Goal: Information Seeking & Learning: Learn about a topic

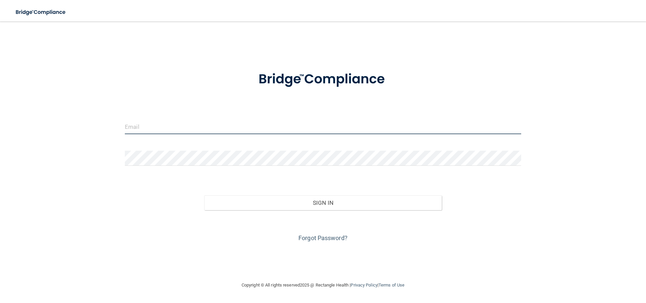
click at [226, 122] on input "email" at bounding box center [323, 126] width 397 height 15
type input "[EMAIL_ADDRESS][DOMAIN_NAME]"
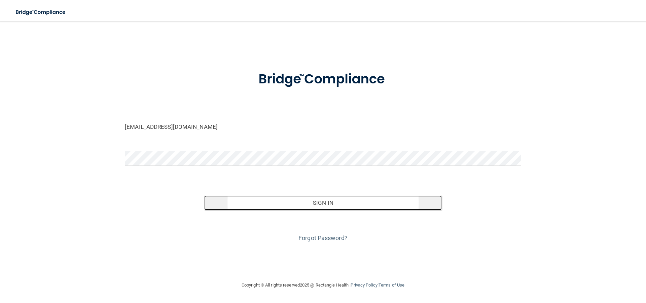
click at [316, 197] on button "Sign In" at bounding box center [323, 203] width 238 height 15
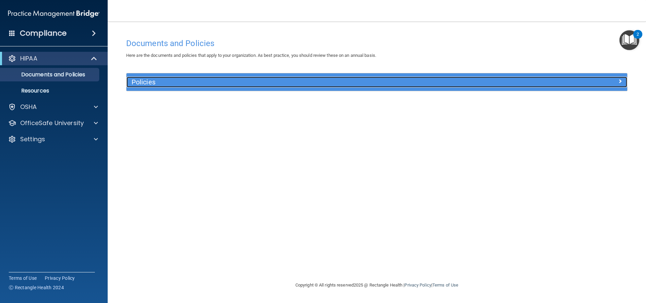
click at [621, 81] on span at bounding box center [620, 81] width 4 height 8
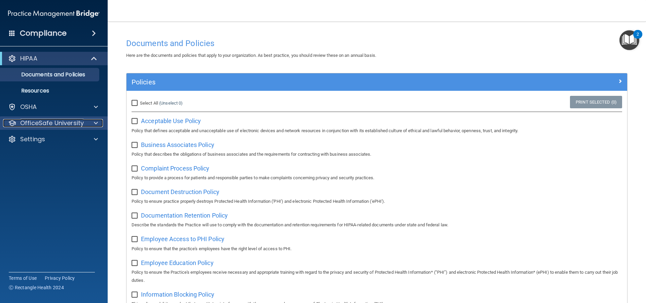
click at [93, 120] on div at bounding box center [95, 123] width 17 height 8
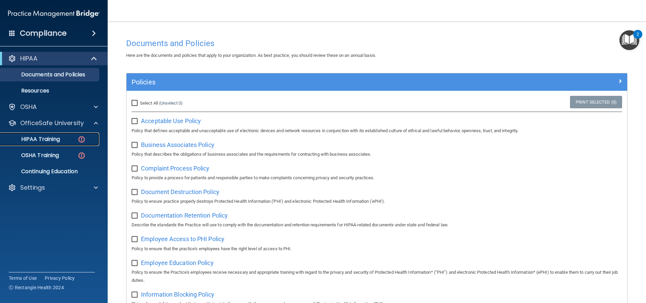
click at [62, 138] on div "HIPAA Training" at bounding box center [50, 139] width 92 height 7
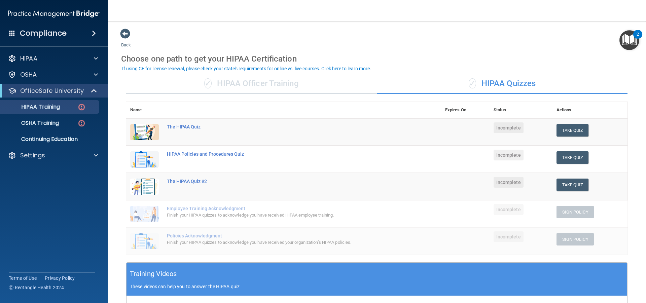
click at [193, 127] on div "The HIPAA Quiz" at bounding box center [287, 126] width 241 height 5
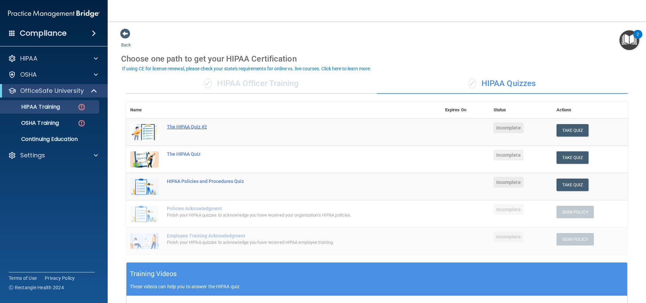
click at [194, 126] on div "The HIPAA Quiz #2" at bounding box center [287, 126] width 241 height 5
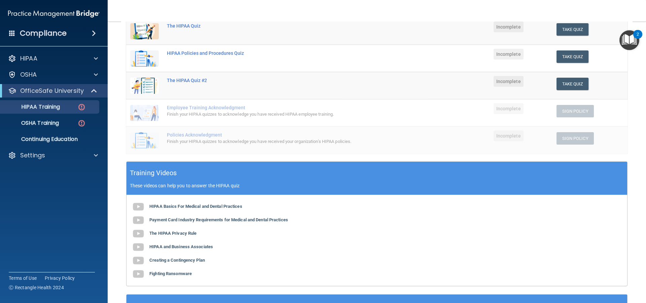
scroll to position [67, 0]
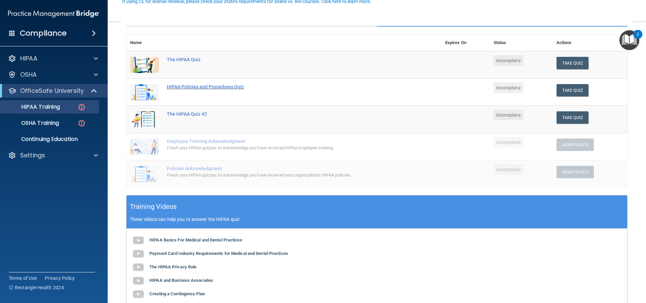
click at [234, 87] on div "HIPAA Policies and Procedures Quiz" at bounding box center [287, 86] width 241 height 5
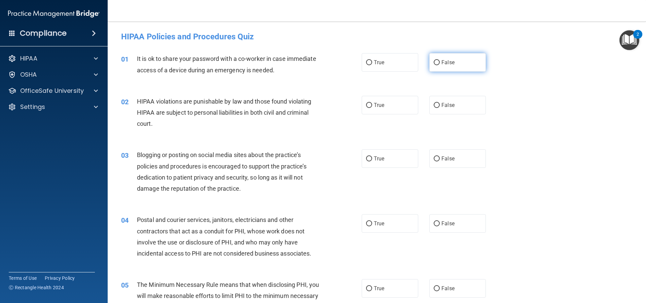
click at [434, 60] on input "False" at bounding box center [437, 62] width 6 height 5
radio input "true"
click at [366, 105] on input "True" at bounding box center [369, 105] width 6 height 5
radio input "true"
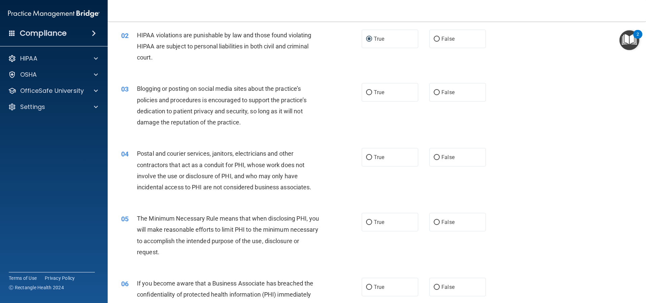
scroll to position [67, 0]
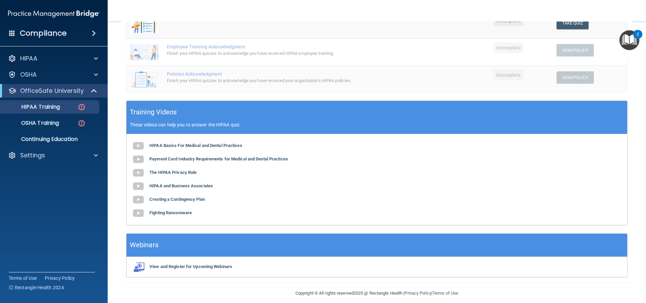
scroll to position [168, 0]
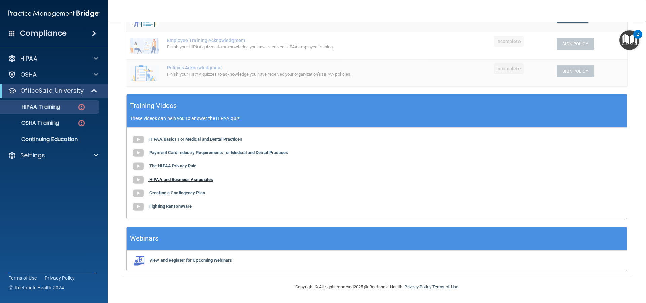
click at [192, 177] on b "HIPAA and Business Associates" at bounding box center [181, 179] width 64 height 5
click at [180, 167] on b "The HIPAA Privacy Rule" at bounding box center [172, 166] width 47 height 5
click at [206, 139] on b "HIPAA Basics For Medical and Dental Practices" at bounding box center [195, 139] width 93 height 5
click at [195, 151] on b "Payment Card Industry Requirements for Medical and Dental Practices" at bounding box center [218, 152] width 139 height 5
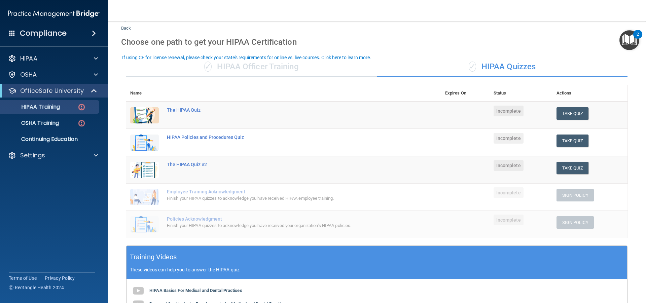
scroll to position [0, 0]
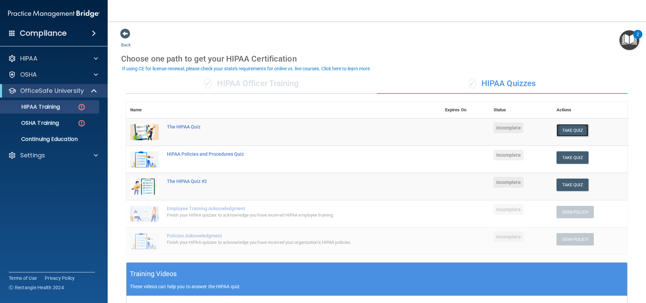
click at [578, 133] on button "Take Quiz" at bounding box center [573, 130] width 32 height 12
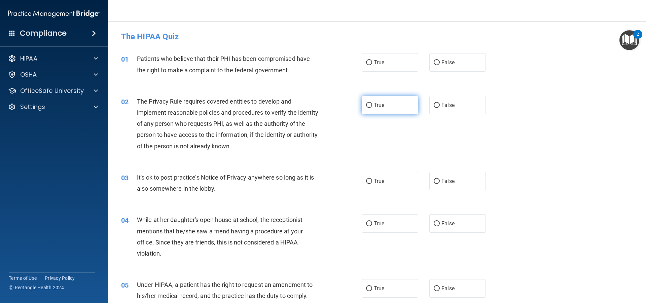
click at [369, 103] on input "True" at bounding box center [369, 105] width 6 height 5
radio input "true"
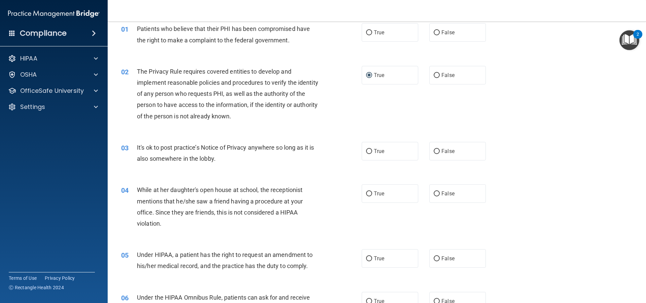
scroll to position [34, 0]
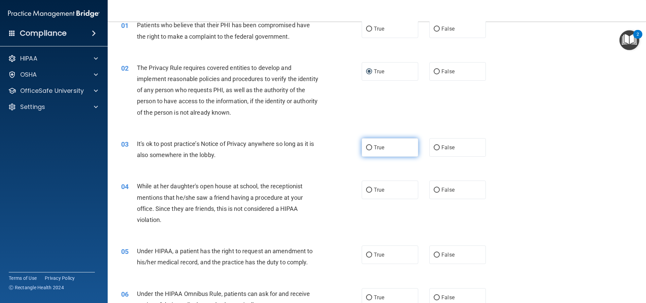
click at [368, 146] on input "True" at bounding box center [369, 147] width 6 height 5
radio input "true"
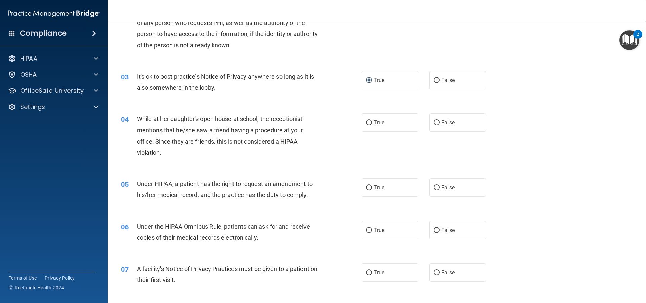
scroll to position [135, 0]
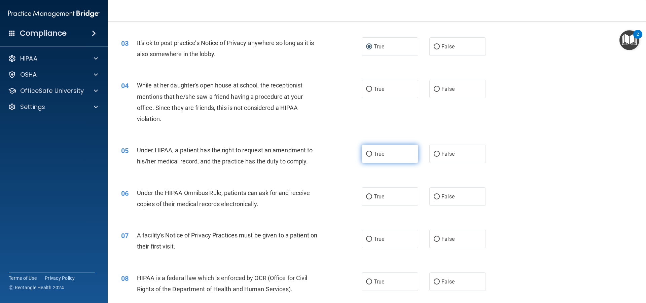
click at [370, 153] on label "True" at bounding box center [390, 154] width 57 height 19
click at [370, 153] on input "True" at bounding box center [369, 154] width 6 height 5
radio input "true"
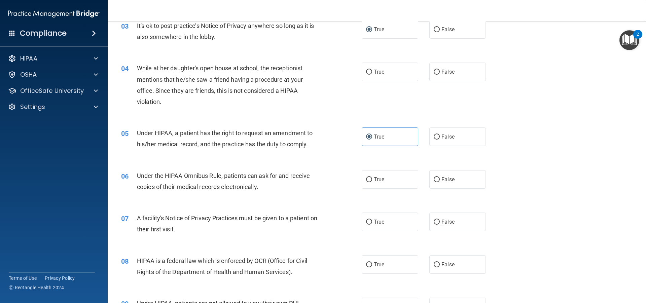
scroll to position [168, 0]
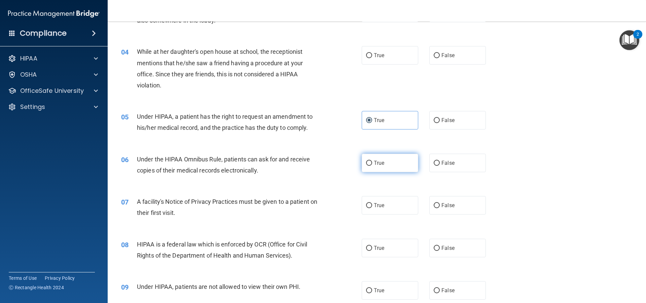
click at [367, 162] on input "True" at bounding box center [369, 163] width 6 height 5
radio input "true"
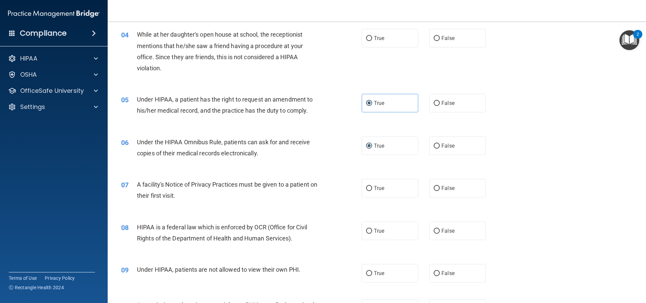
scroll to position [202, 0]
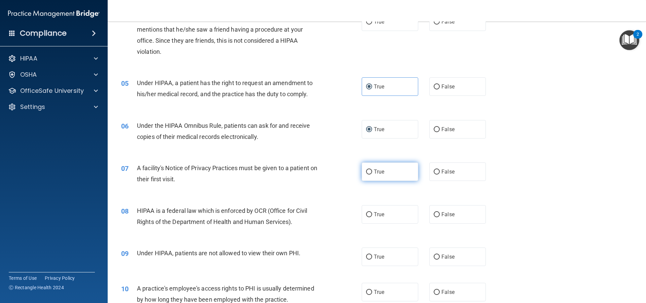
click at [370, 168] on label "True" at bounding box center [390, 172] width 57 height 19
click at [370, 170] on input "True" at bounding box center [369, 172] width 6 height 5
radio input "true"
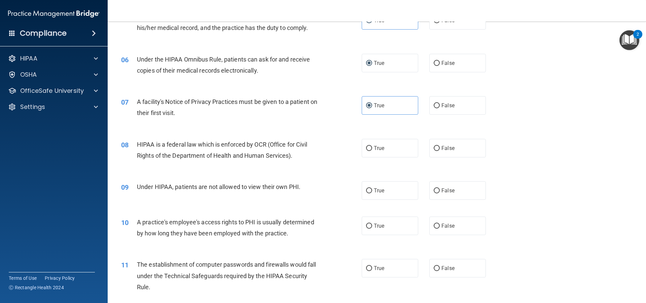
scroll to position [269, 0]
click at [368, 146] on input "True" at bounding box center [369, 147] width 6 height 5
radio input "true"
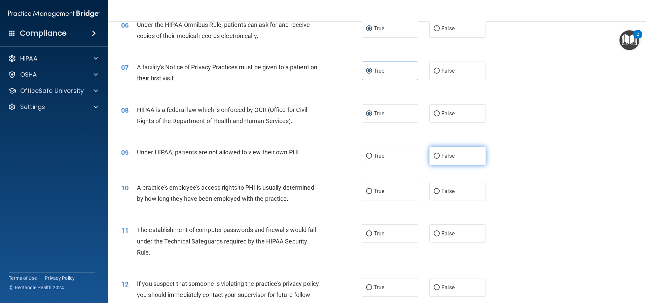
click at [434, 157] on input "False" at bounding box center [437, 156] width 6 height 5
radio input "true"
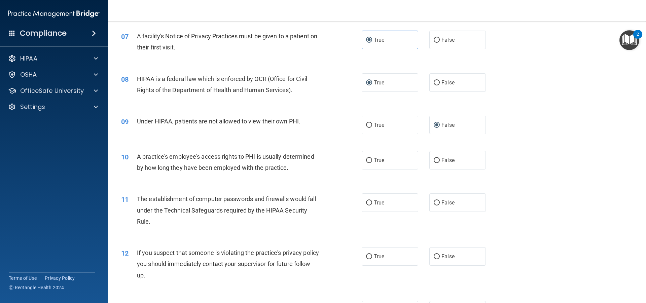
scroll to position [337, 0]
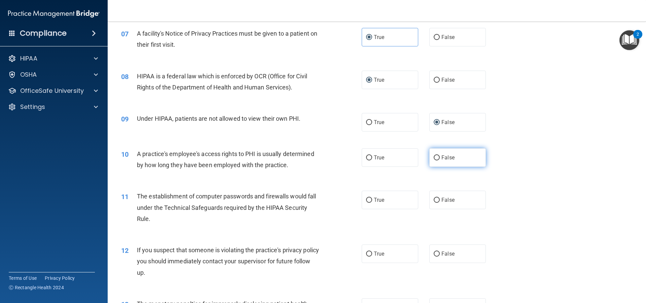
click at [436, 157] on input "False" at bounding box center [437, 158] width 6 height 5
radio input "true"
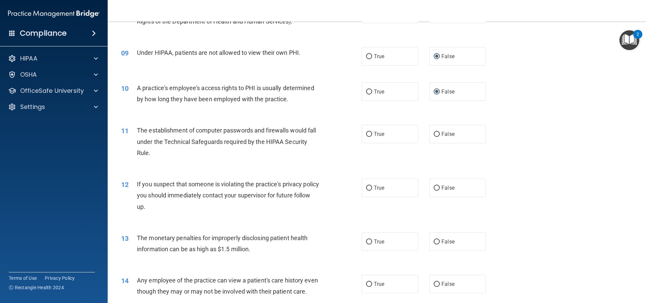
scroll to position [404, 0]
click at [374, 131] on span "True" at bounding box center [379, 133] width 10 height 6
click at [372, 131] on input "True" at bounding box center [369, 133] width 6 height 5
radio input "true"
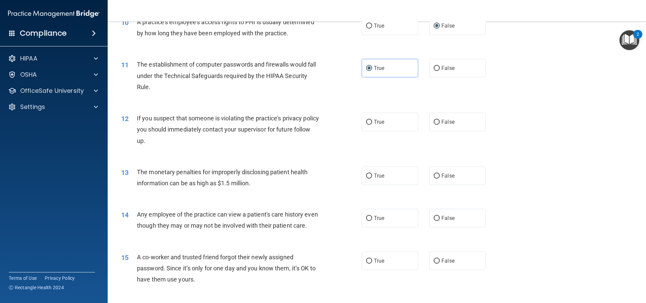
scroll to position [471, 0]
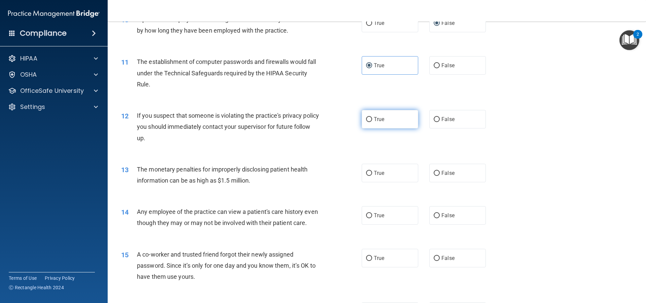
click at [369, 118] on input "True" at bounding box center [369, 119] width 6 height 5
radio input "true"
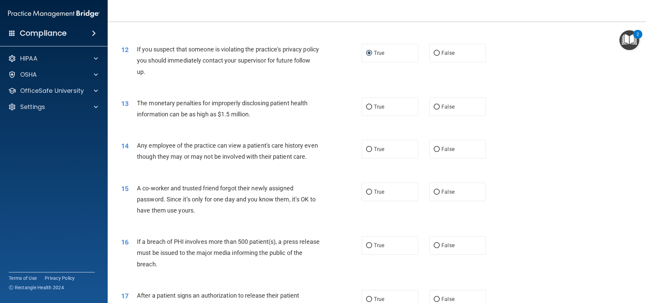
scroll to position [539, 0]
click at [370, 104] on input "True" at bounding box center [369, 106] width 6 height 5
radio input "true"
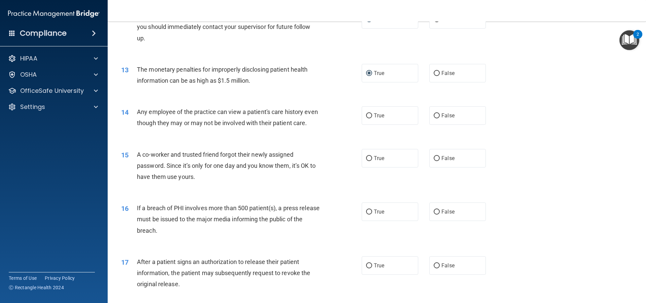
scroll to position [572, 0]
click at [366, 112] on input "True" at bounding box center [369, 114] width 6 height 5
radio input "true"
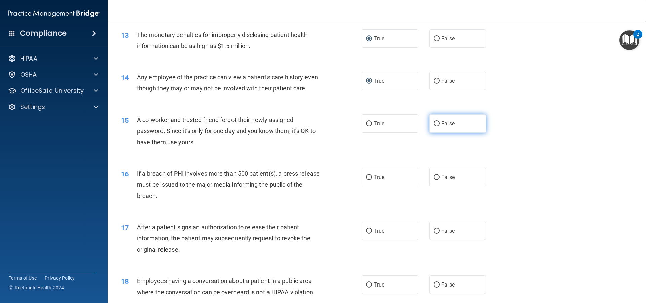
click at [434, 127] on input "False" at bounding box center [437, 124] width 6 height 5
radio input "true"
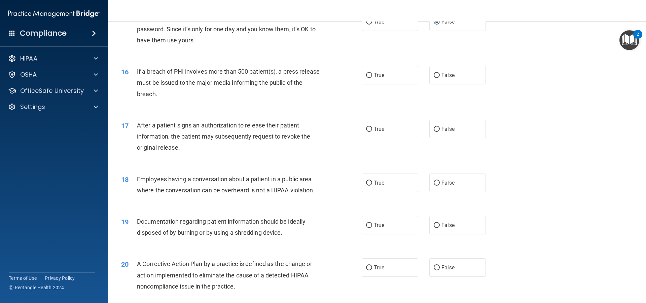
scroll to position [707, 0]
click at [434, 79] on input "False" at bounding box center [437, 76] width 6 height 5
radio input "true"
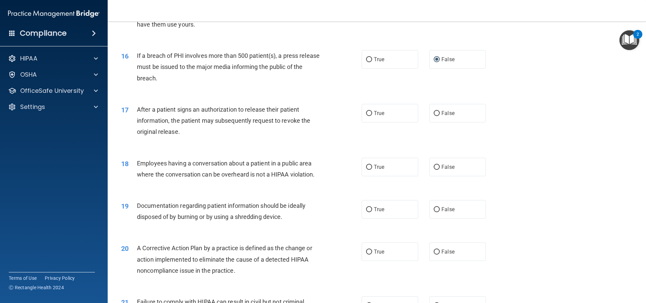
scroll to position [741, 0]
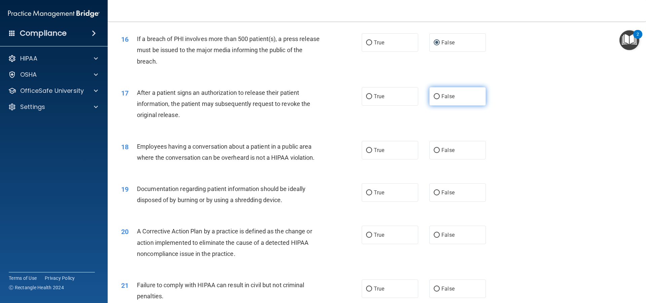
click at [434, 99] on input "False" at bounding box center [437, 96] width 6 height 5
radio input "true"
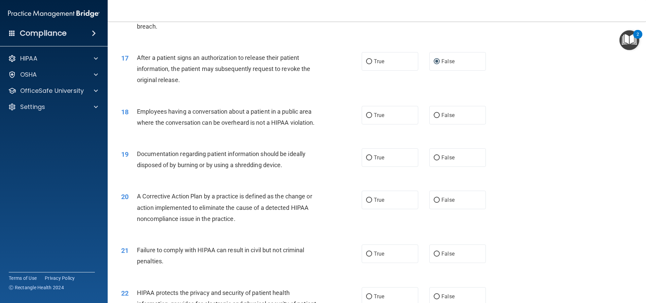
scroll to position [774, 0]
click at [368, 66] on input "True" at bounding box center [369, 63] width 6 height 5
radio input "true"
radio input "false"
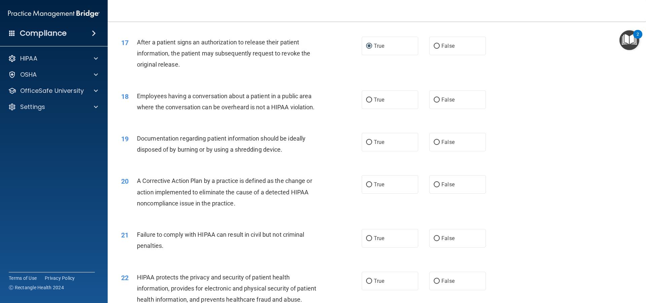
scroll to position [808, 0]
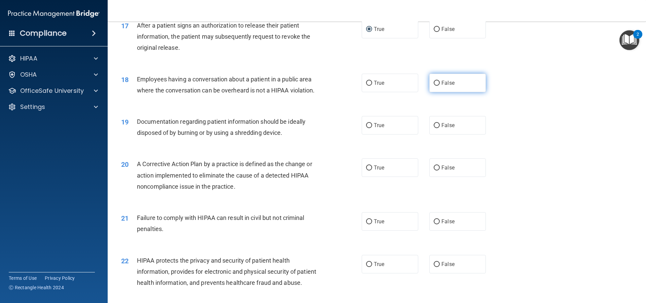
click at [434, 86] on input "False" at bounding box center [437, 83] width 6 height 5
radio input "true"
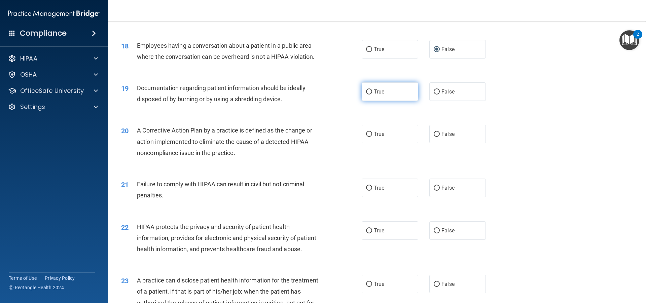
click at [366, 95] on input "True" at bounding box center [369, 92] width 6 height 5
radio input "true"
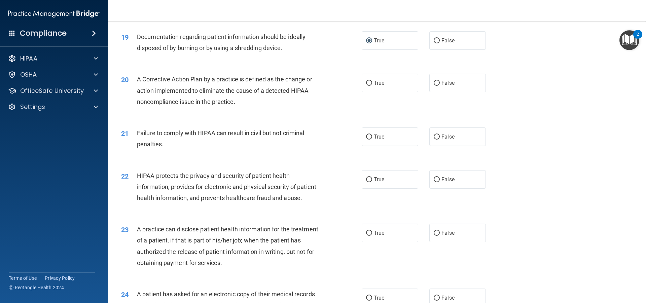
scroll to position [909, 0]
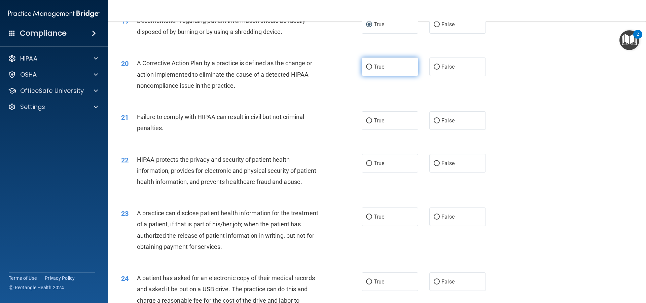
click at [367, 70] on input "True" at bounding box center [369, 67] width 6 height 5
radio input "true"
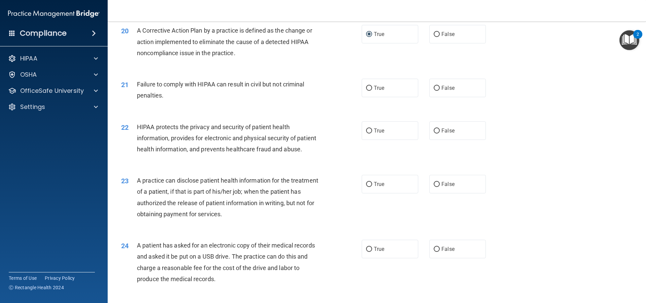
scroll to position [943, 0]
click at [434, 90] on input "False" at bounding box center [437, 87] width 6 height 5
radio input "true"
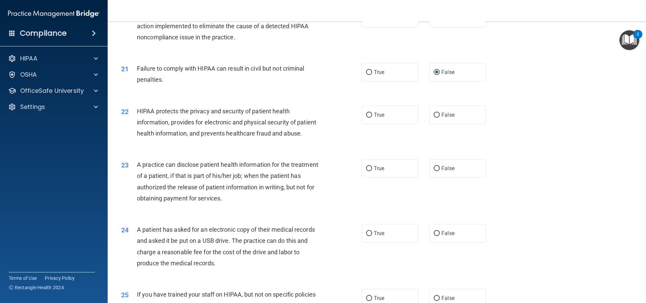
scroll to position [976, 0]
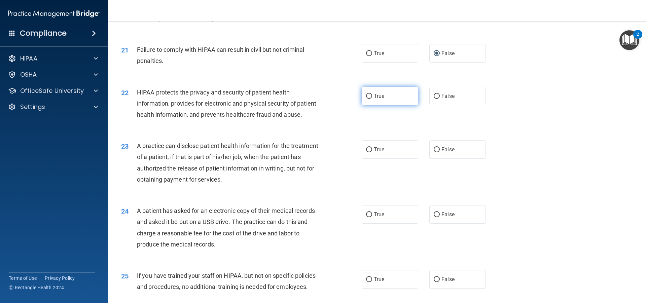
click at [366, 99] on input "True" at bounding box center [369, 96] width 6 height 5
radio input "true"
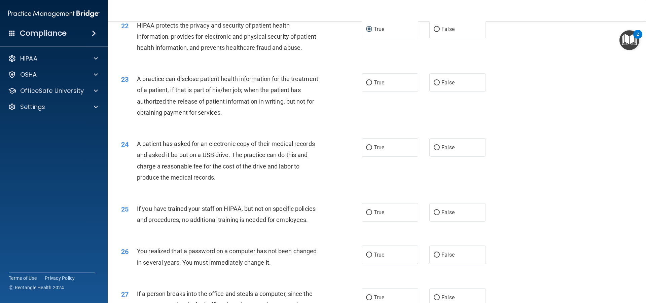
scroll to position [1044, 0]
click at [370, 92] on label "True" at bounding box center [390, 82] width 57 height 19
click at [370, 85] on input "True" at bounding box center [369, 82] width 6 height 5
radio input "true"
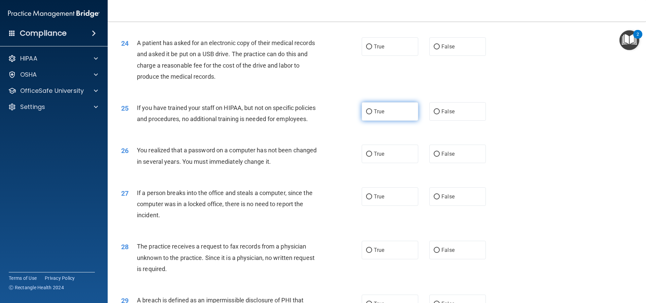
scroll to position [1145, 0]
click at [434, 49] on input "False" at bounding box center [437, 46] width 6 height 5
radio input "true"
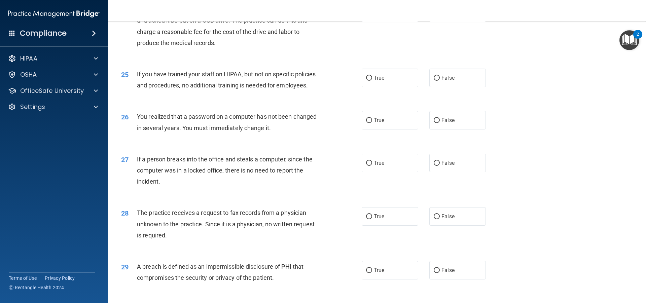
scroll to position [1178, 0]
click at [434, 80] on input "False" at bounding box center [437, 77] width 6 height 5
radio input "true"
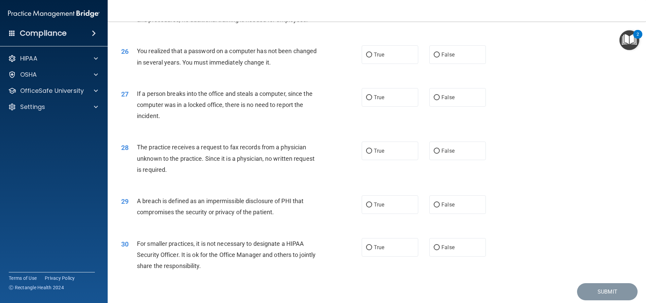
scroll to position [1245, 0]
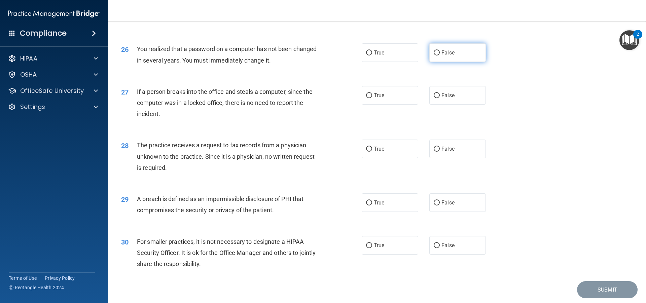
click at [436, 56] on input "False" at bounding box center [437, 52] width 6 height 5
radio input "true"
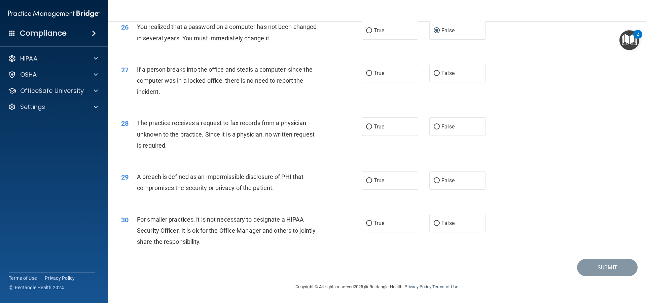
scroll to position [1279, 0]
click at [436, 76] on input "False" at bounding box center [437, 73] width 6 height 5
radio input "true"
click at [435, 127] on input "False" at bounding box center [437, 127] width 6 height 5
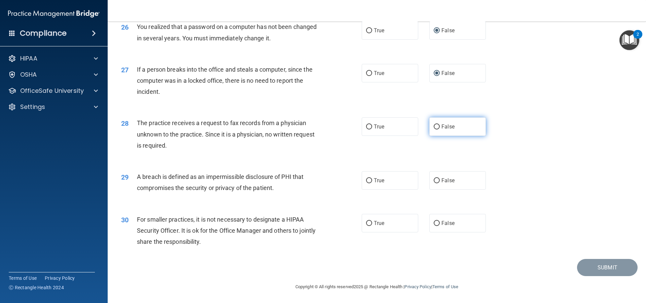
radio input "true"
click at [366, 174] on label "True" at bounding box center [390, 180] width 57 height 19
click at [366, 178] on input "True" at bounding box center [369, 180] width 6 height 5
radio input "true"
click at [436, 224] on input "False" at bounding box center [437, 223] width 6 height 5
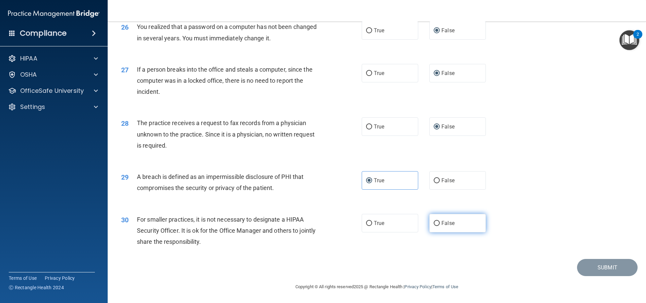
radio input "true"
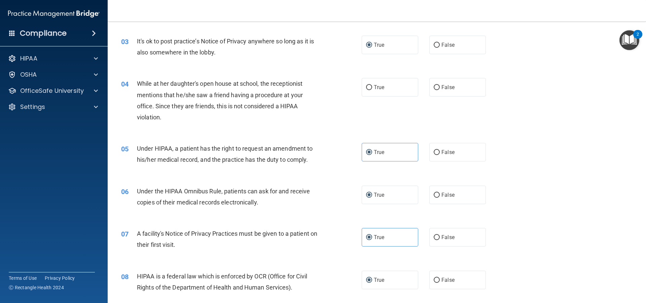
scroll to position [112, 0]
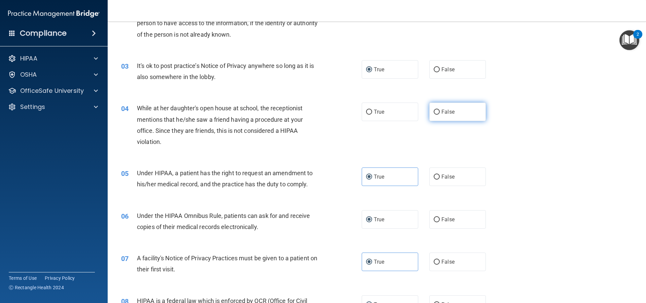
click at [435, 110] on input "False" at bounding box center [437, 112] width 6 height 5
radio input "true"
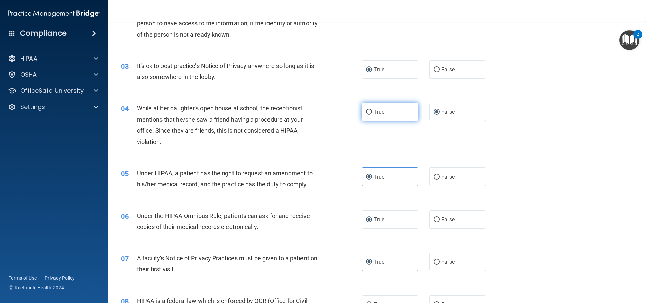
click at [368, 112] on input "True" at bounding box center [369, 112] width 6 height 5
radio input "true"
radio input "false"
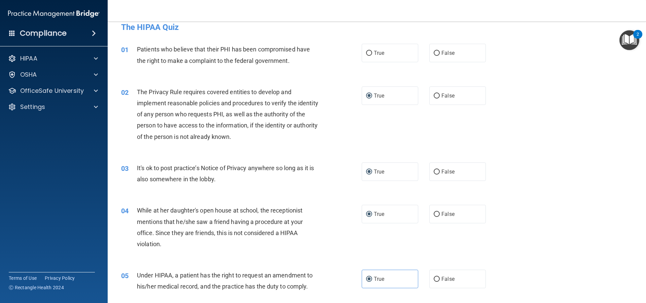
scroll to position [0, 0]
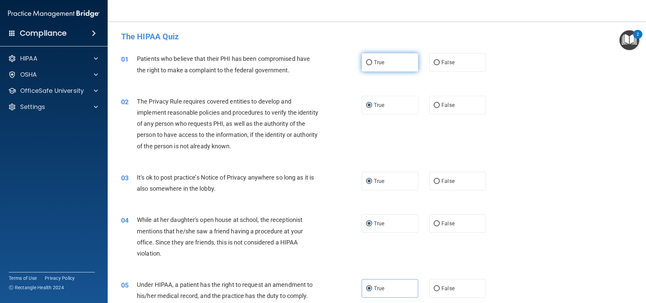
click at [369, 62] on input "True" at bounding box center [369, 62] width 6 height 5
radio input "true"
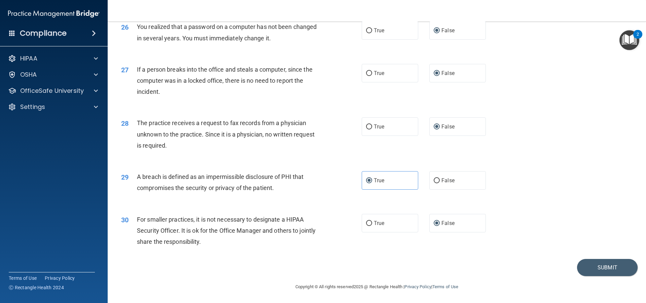
scroll to position [1290, 0]
click at [586, 262] on button "Submit" at bounding box center [607, 267] width 61 height 17
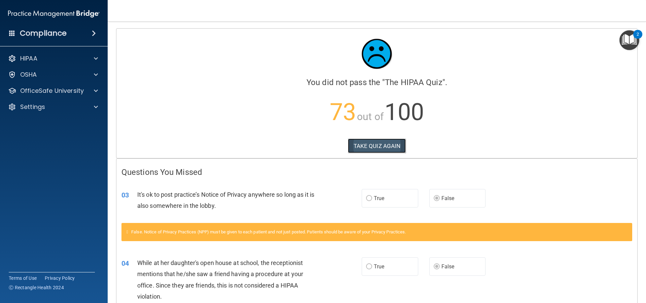
click at [362, 147] on button "TAKE QUIZ AGAIN" at bounding box center [377, 146] width 58 height 15
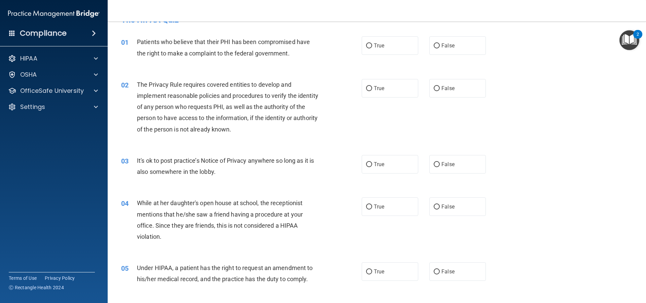
scroll to position [34, 0]
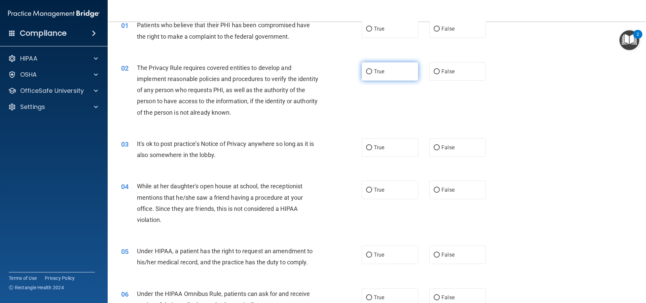
click at [370, 70] on input "True" at bounding box center [369, 71] width 6 height 5
radio input "true"
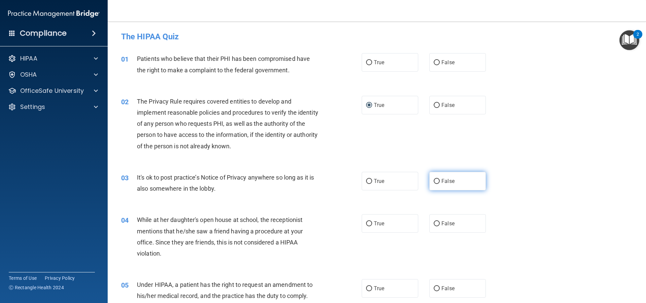
click at [434, 179] on input "False" at bounding box center [437, 181] width 6 height 5
radio input "true"
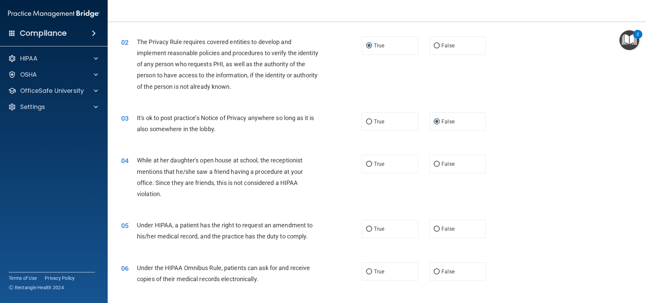
scroll to position [67, 0]
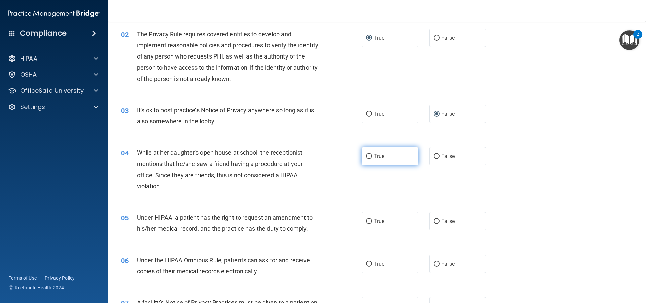
click at [374, 154] on span "True" at bounding box center [379, 156] width 10 height 6
click at [372, 154] on input "True" at bounding box center [369, 156] width 6 height 5
radio input "true"
click at [434, 157] on input "False" at bounding box center [437, 156] width 6 height 5
radio input "true"
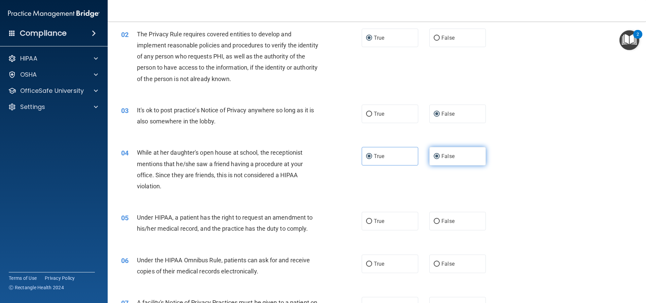
radio input "false"
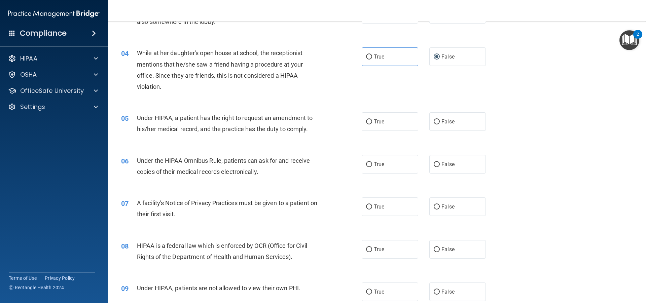
scroll to position [168, 0]
click at [369, 120] on input "True" at bounding box center [369, 120] width 6 height 5
radio input "true"
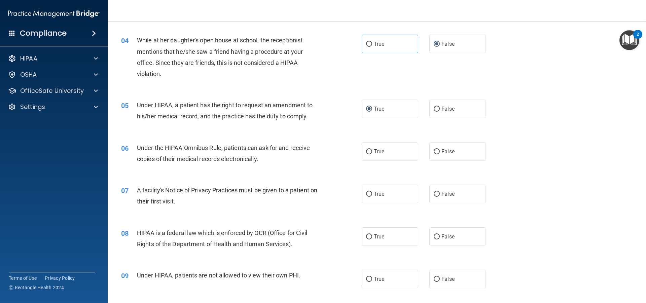
scroll to position [202, 0]
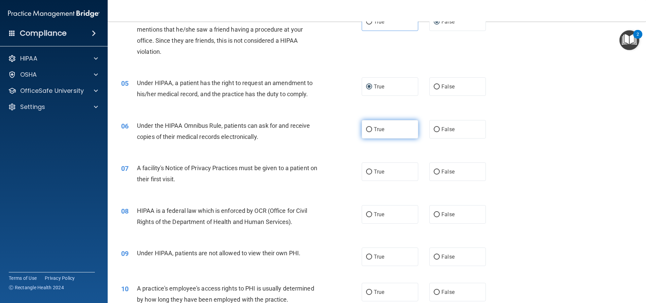
click at [370, 128] on input "True" at bounding box center [369, 129] width 6 height 5
radio input "true"
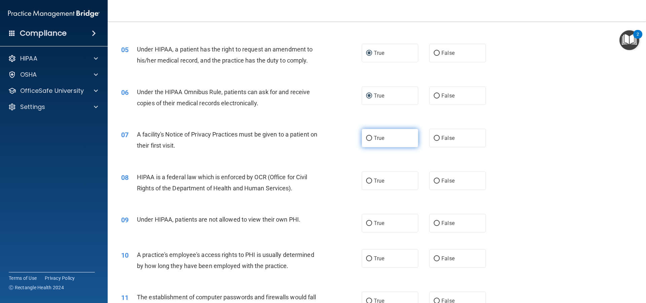
click at [374, 139] on span "True" at bounding box center [379, 138] width 10 height 6
click at [372, 139] on input "True" at bounding box center [369, 138] width 6 height 5
radio input "true"
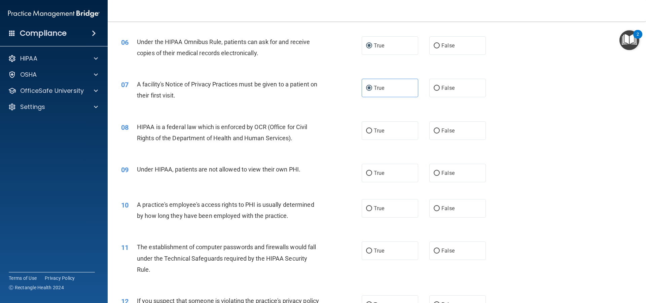
scroll to position [303, 0]
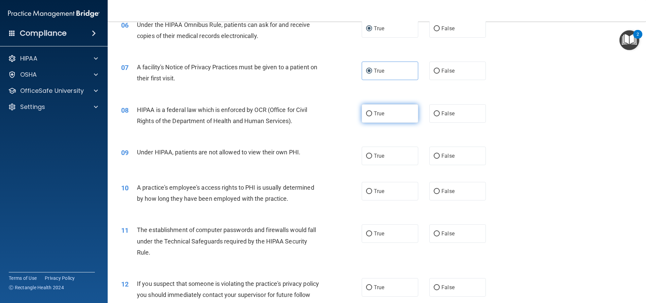
click at [366, 115] on input "True" at bounding box center [369, 113] width 6 height 5
radio input "true"
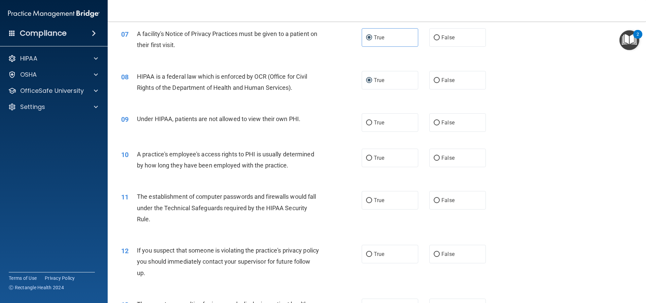
scroll to position [337, 0]
click at [434, 122] on input "False" at bounding box center [437, 122] width 6 height 5
radio input "true"
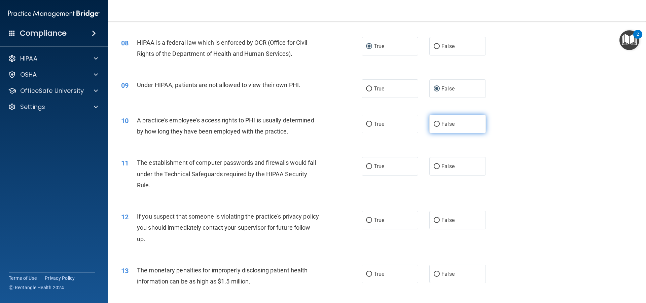
click at [434, 126] on input "False" at bounding box center [437, 124] width 6 height 5
radio input "true"
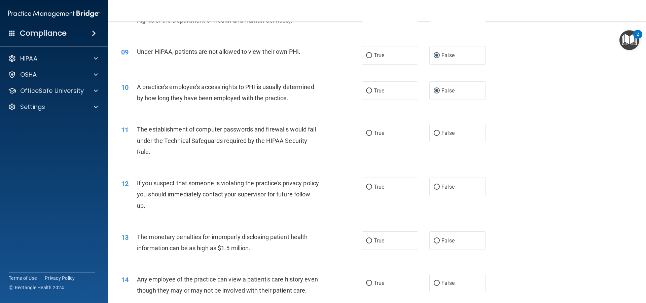
scroll to position [404, 0]
click at [366, 131] on input "True" at bounding box center [369, 133] width 6 height 5
radio input "true"
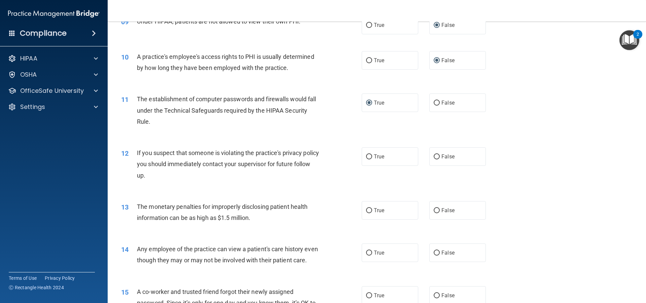
scroll to position [438, 0]
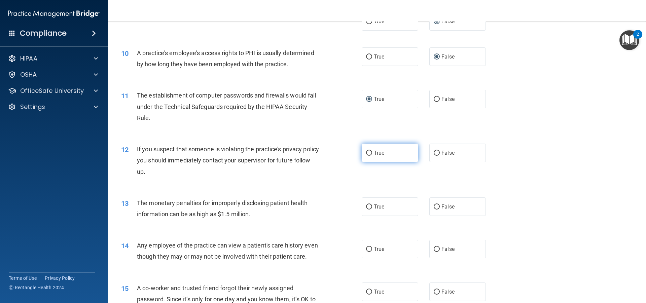
click at [371, 152] on label "True" at bounding box center [390, 153] width 57 height 19
click at [371, 152] on input "True" at bounding box center [369, 153] width 6 height 5
radio input "true"
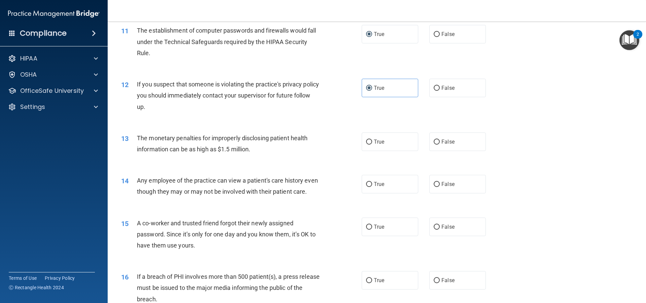
scroll to position [505, 0]
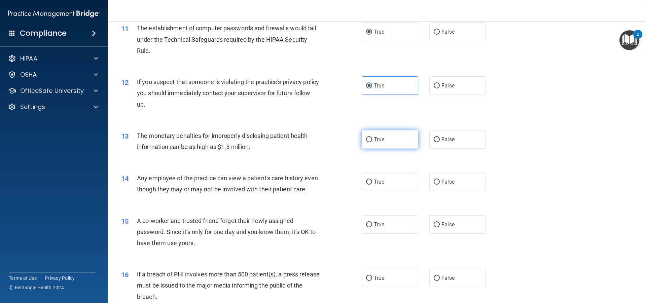
click at [374, 140] on span "True" at bounding box center [379, 139] width 10 height 6
click at [372, 140] on input "True" at bounding box center [369, 139] width 6 height 5
radio input "true"
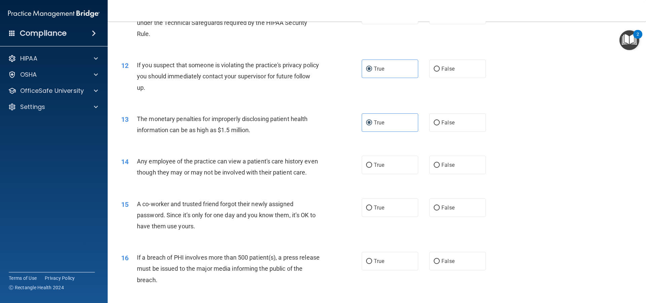
scroll to position [572, 0]
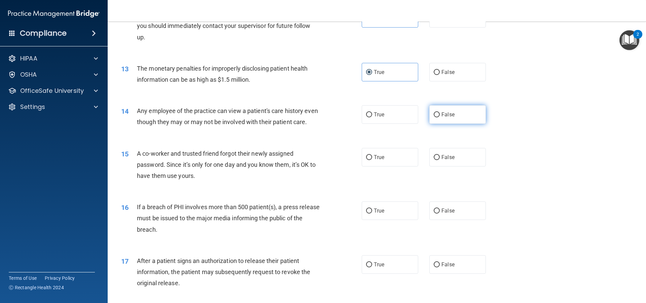
click at [432, 118] on label "False" at bounding box center [458, 114] width 57 height 19
click at [434, 117] on input "False" at bounding box center [437, 114] width 6 height 5
radio input "true"
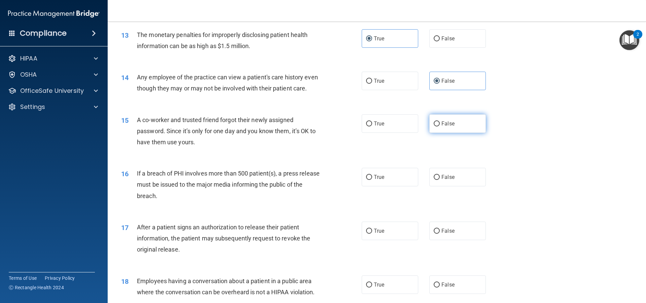
click at [434, 127] on input "False" at bounding box center [437, 124] width 6 height 5
radio input "true"
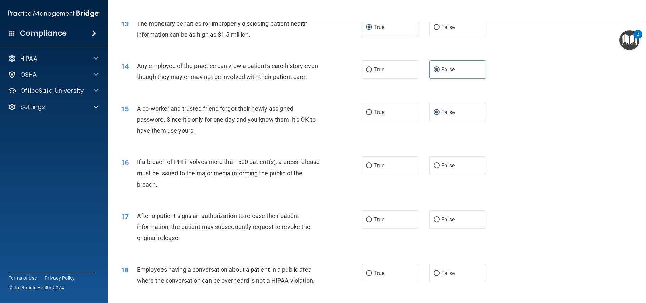
scroll to position [640, 0]
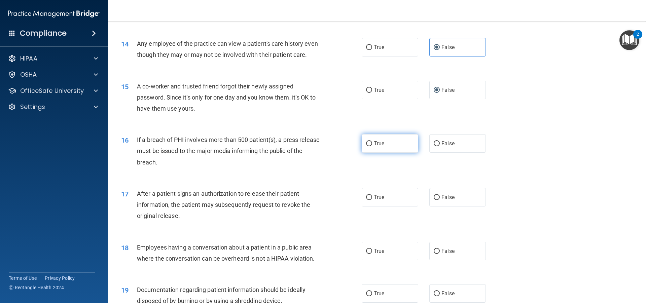
click at [374, 147] on span "True" at bounding box center [379, 143] width 10 height 6
click at [372, 146] on input "True" at bounding box center [369, 143] width 6 height 5
radio input "true"
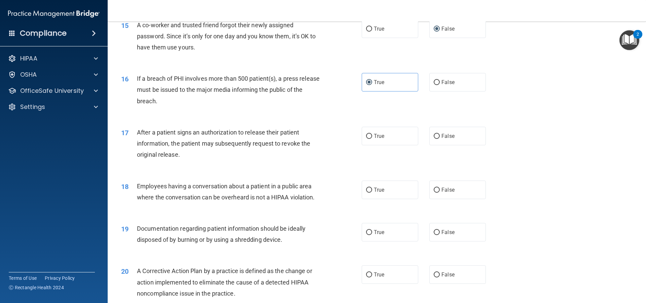
scroll to position [707, 0]
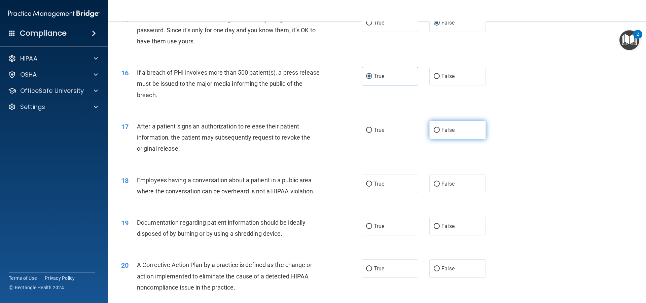
click at [430, 139] on label "False" at bounding box center [458, 130] width 57 height 19
click at [434, 133] on input "False" at bounding box center [437, 130] width 6 height 5
radio input "true"
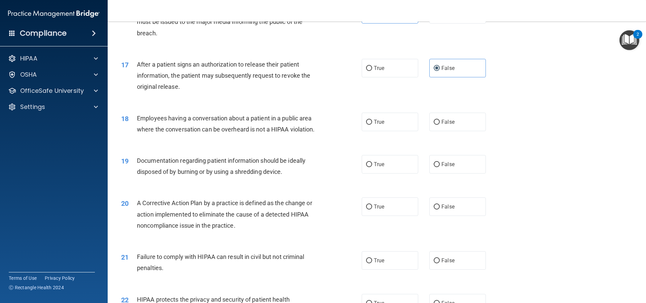
scroll to position [774, 0]
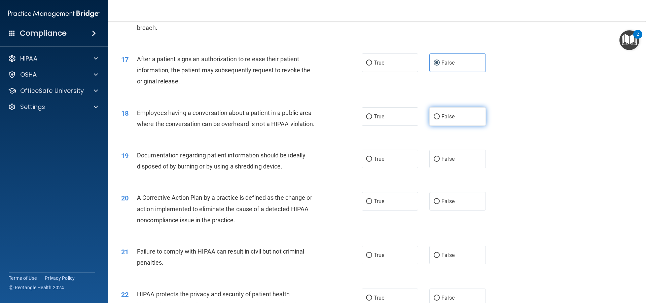
click at [435, 119] on input "False" at bounding box center [437, 116] width 6 height 5
radio input "true"
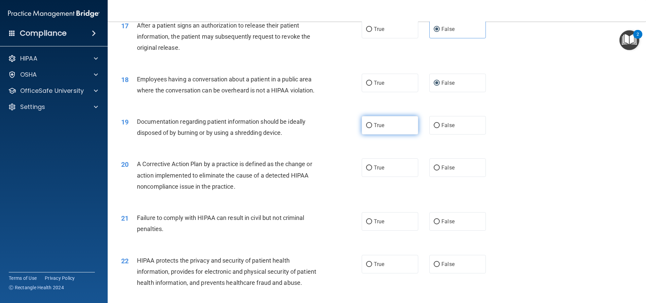
click at [374, 129] on span "True" at bounding box center [379, 125] width 10 height 6
click at [372, 128] on input "True" at bounding box center [369, 125] width 6 height 5
radio input "true"
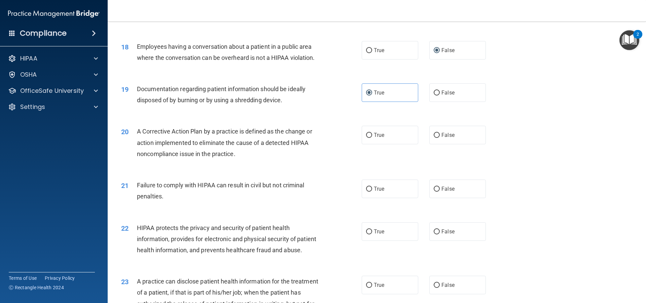
scroll to position [842, 0]
click at [374, 137] on span "True" at bounding box center [379, 134] width 10 height 6
click at [372, 137] on input "True" at bounding box center [369, 134] width 6 height 5
radio input "true"
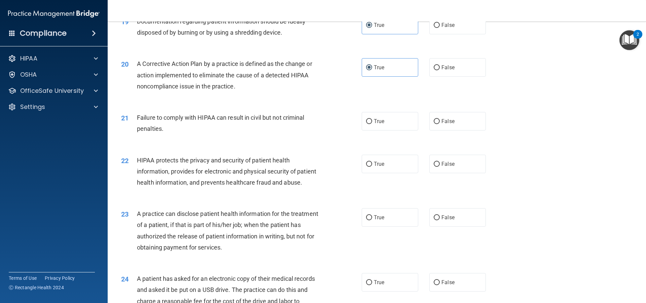
scroll to position [909, 0]
click at [434, 124] on input "False" at bounding box center [437, 120] width 6 height 5
radio input "true"
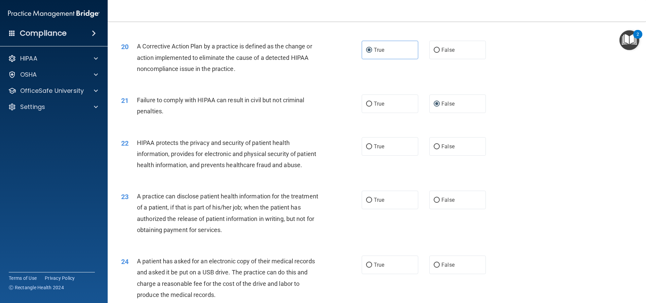
scroll to position [943, 0]
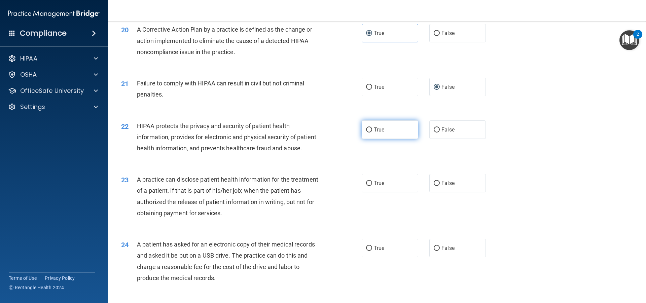
click at [372, 136] on label "True" at bounding box center [390, 130] width 57 height 19
click at [372, 133] on input "True" at bounding box center [369, 130] width 6 height 5
radio input "true"
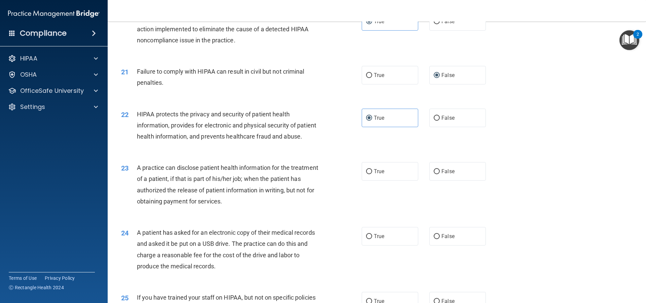
scroll to position [1010, 0]
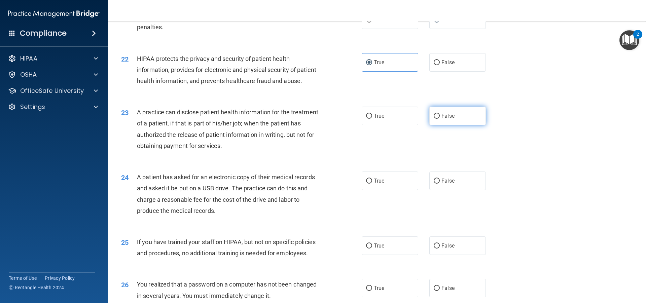
click at [433, 125] on label "False" at bounding box center [458, 116] width 57 height 19
click at [434, 119] on input "False" at bounding box center [437, 116] width 6 height 5
radio input "true"
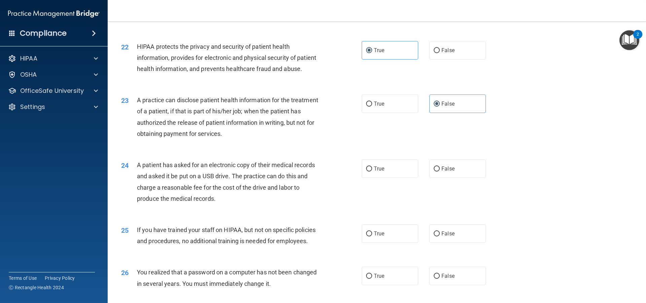
scroll to position [1077, 0]
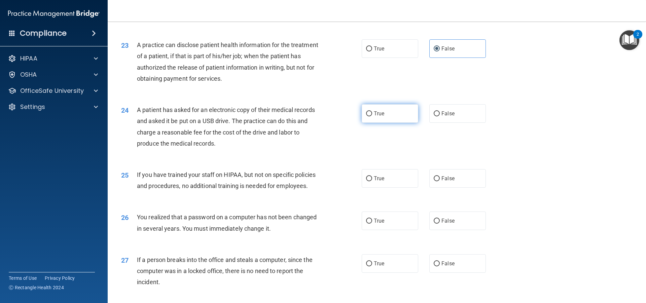
click at [375, 117] on span "True" at bounding box center [379, 113] width 10 height 6
click at [372, 116] on input "True" at bounding box center [369, 113] width 6 height 5
radio input "true"
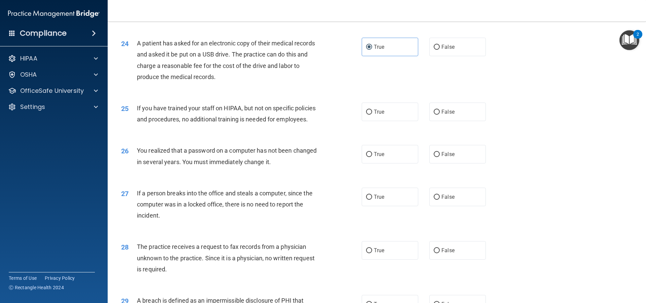
scroll to position [1145, 0]
click at [445, 114] on span "False" at bounding box center [448, 111] width 13 height 6
click at [440, 114] on input "False" at bounding box center [437, 111] width 6 height 5
radio input "true"
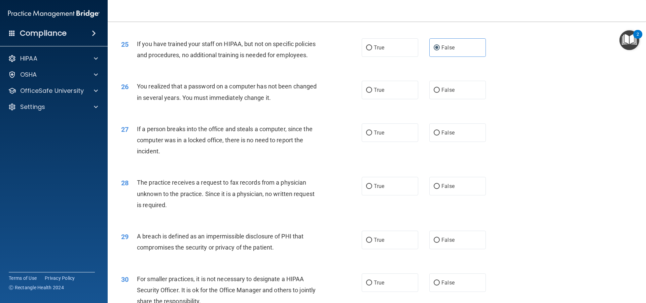
scroll to position [1212, 0]
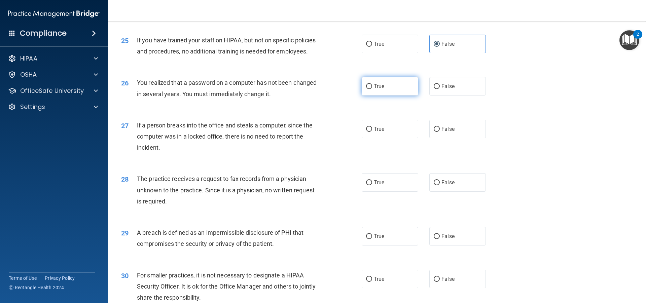
click at [377, 96] on label "True" at bounding box center [390, 86] width 57 height 19
click at [372, 89] on input "True" at bounding box center [369, 86] width 6 height 5
radio input "true"
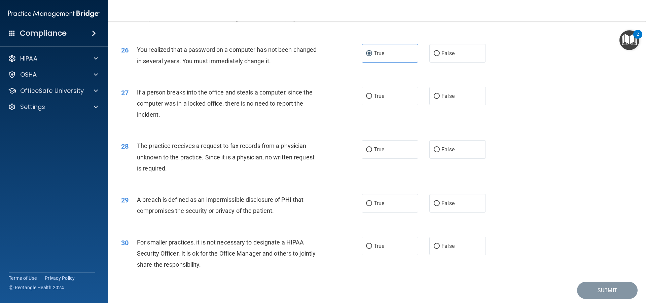
scroll to position [1245, 0]
click at [434, 105] on label "False" at bounding box center [458, 95] width 57 height 19
click at [434, 98] on input "False" at bounding box center [437, 95] width 6 height 5
radio input "true"
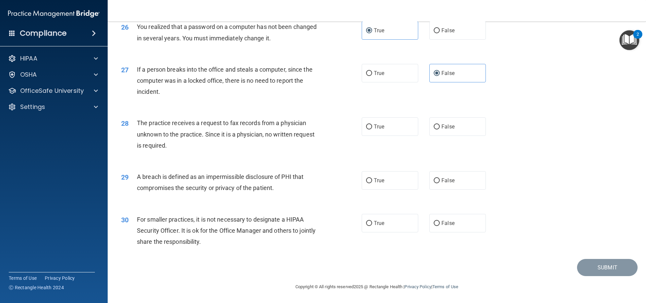
scroll to position [1290, 0]
click at [442, 129] on span "False" at bounding box center [448, 127] width 13 height 6
click at [440, 129] on input "False" at bounding box center [437, 127] width 6 height 5
radio input "true"
click at [376, 181] on span "True" at bounding box center [379, 180] width 10 height 6
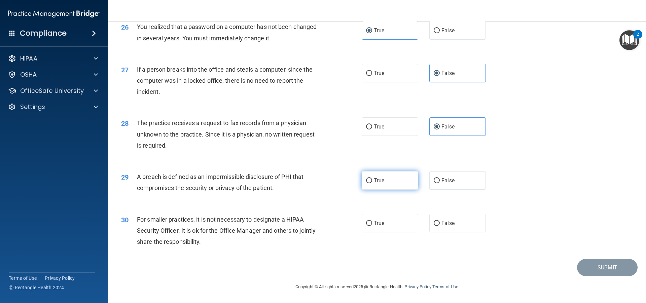
click at [372, 181] on input "True" at bounding box center [369, 180] width 6 height 5
radio input "true"
click at [445, 221] on span "False" at bounding box center [448, 223] width 13 height 6
click at [440, 221] on input "False" at bounding box center [437, 223] width 6 height 5
radio input "true"
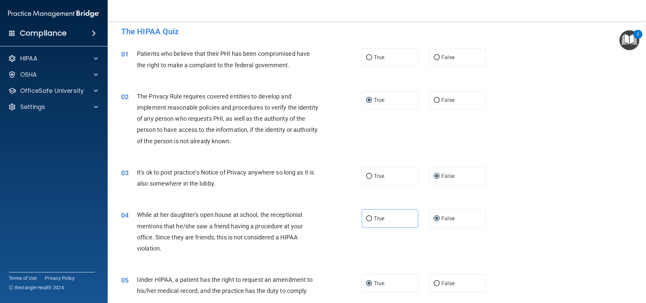
scroll to position [0, 0]
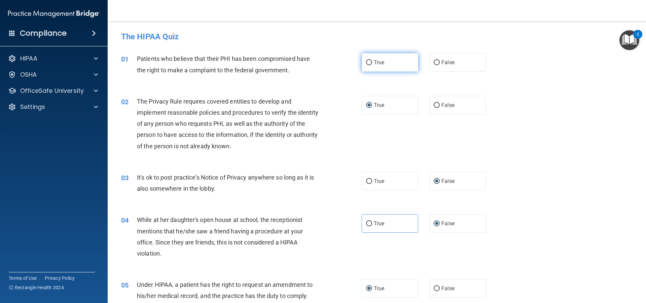
click at [369, 62] on input "True" at bounding box center [369, 62] width 6 height 5
radio input "true"
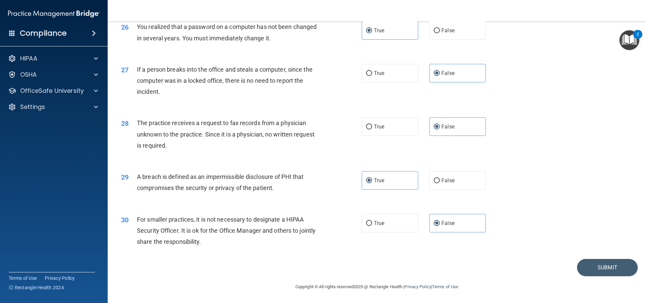
scroll to position [1290, 0]
click at [606, 267] on button "Submit" at bounding box center [607, 267] width 61 height 17
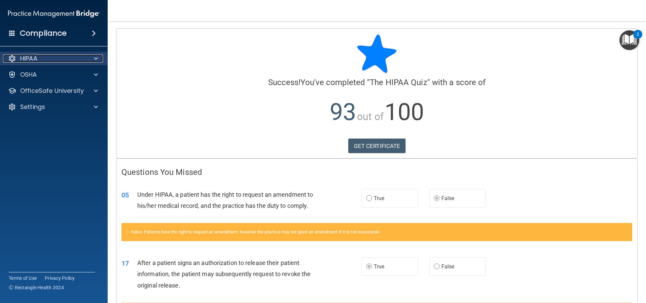
click at [68, 62] on div "HIPAA" at bounding box center [44, 59] width 83 height 8
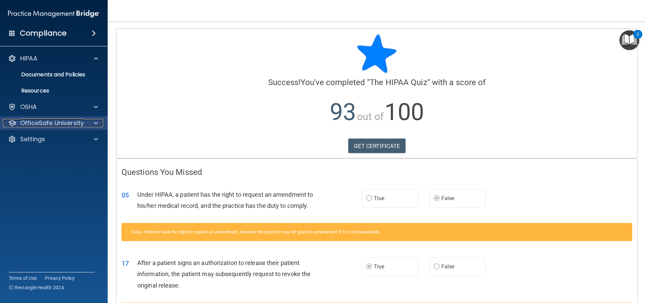
click at [95, 122] on span at bounding box center [96, 123] width 4 height 8
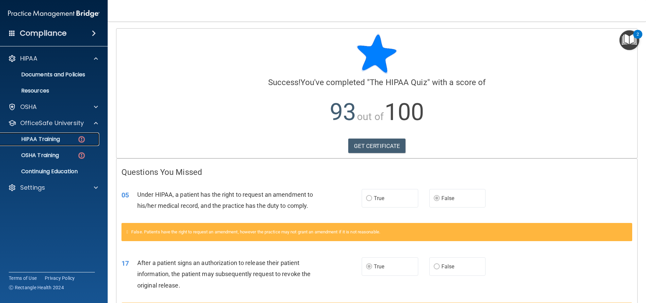
click at [56, 142] on p "HIPAA Training" at bounding box center [32, 139] width 56 height 7
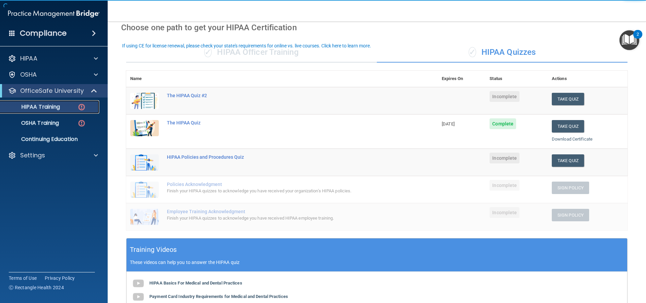
scroll to position [34, 0]
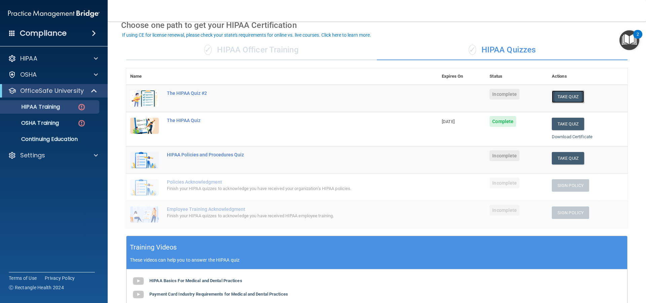
click at [563, 97] on button "Take Quiz" at bounding box center [568, 97] width 32 height 12
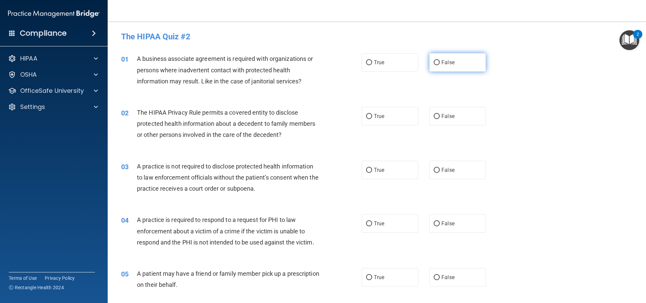
click at [457, 59] on label "False" at bounding box center [458, 62] width 57 height 19
click at [440, 60] on input "False" at bounding box center [437, 62] width 6 height 5
radio input "true"
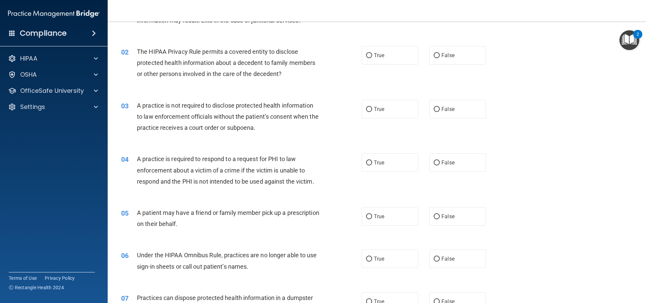
scroll to position [67, 0]
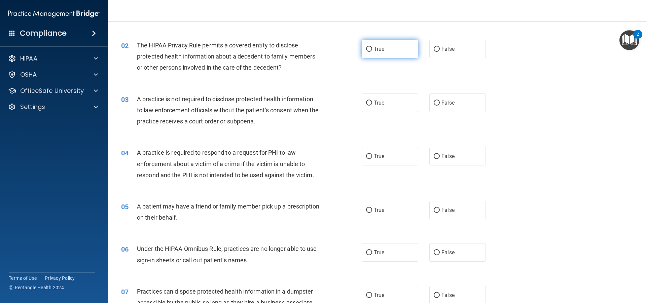
click at [367, 47] on input "True" at bounding box center [369, 49] width 6 height 5
radio input "true"
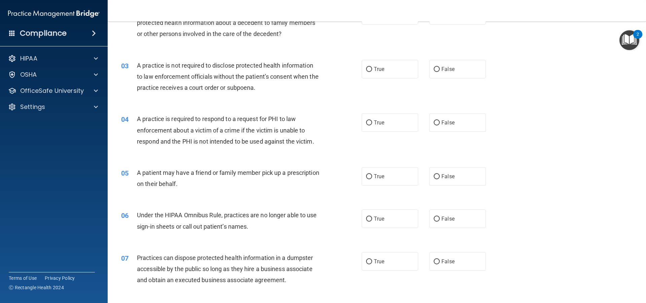
scroll to position [135, 0]
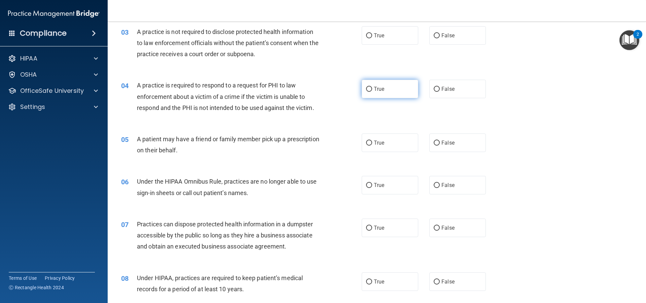
click at [408, 94] on label "True" at bounding box center [390, 89] width 57 height 19
click at [372, 92] on input "True" at bounding box center [369, 89] width 6 height 5
radio input "true"
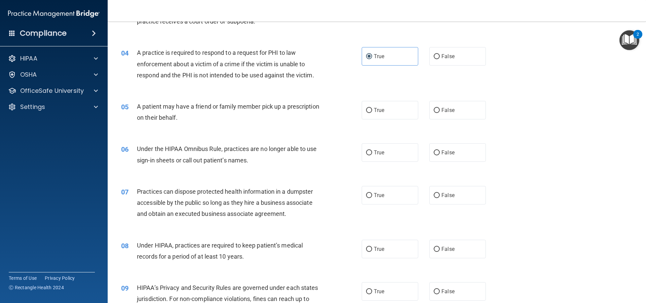
scroll to position [168, 0]
click at [433, 106] on label "False" at bounding box center [458, 109] width 57 height 19
click at [434, 107] on input "False" at bounding box center [437, 109] width 6 height 5
radio input "true"
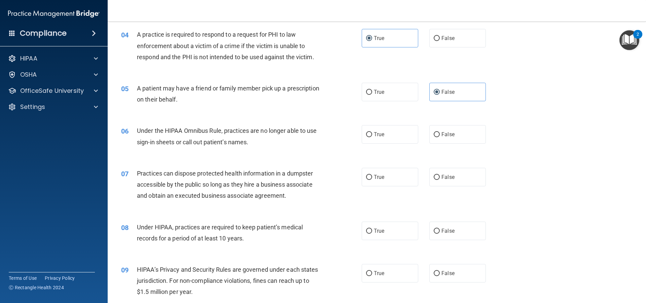
scroll to position [202, 0]
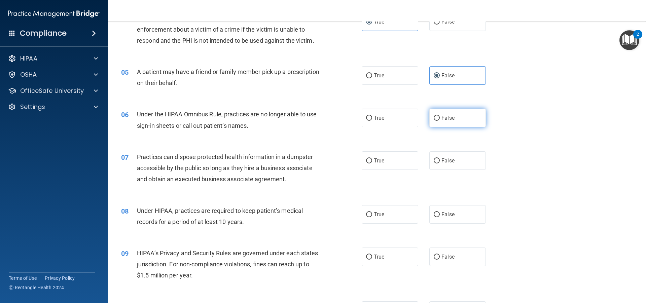
click at [452, 116] on label "False" at bounding box center [458, 118] width 57 height 19
click at [440, 116] on input "False" at bounding box center [437, 118] width 6 height 5
radio input "true"
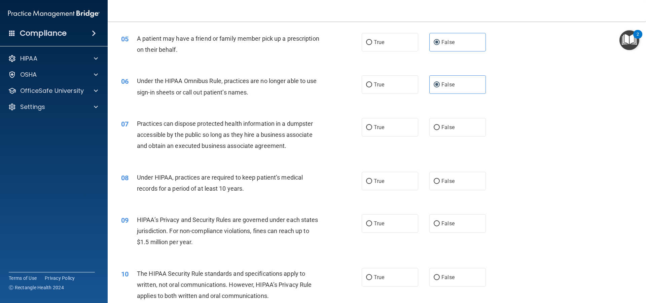
scroll to position [236, 0]
click at [442, 127] on span "False" at bounding box center [448, 127] width 13 height 6
click at [439, 127] on input "False" at bounding box center [437, 127] width 6 height 5
radio input "true"
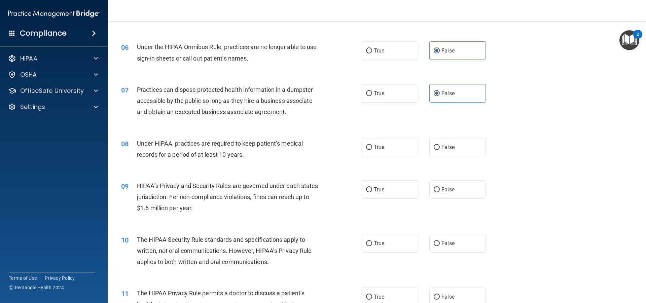
scroll to position [303, 0]
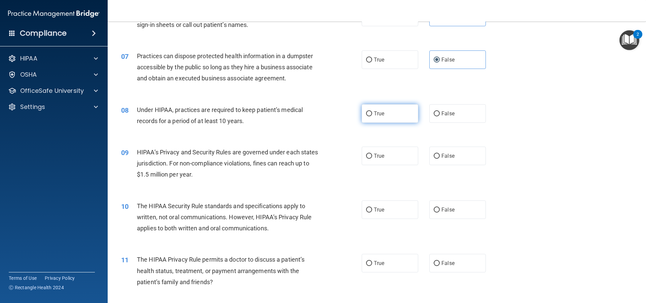
click at [391, 114] on label "True" at bounding box center [390, 113] width 57 height 19
click at [372, 114] on input "True" at bounding box center [369, 113] width 6 height 5
radio input "true"
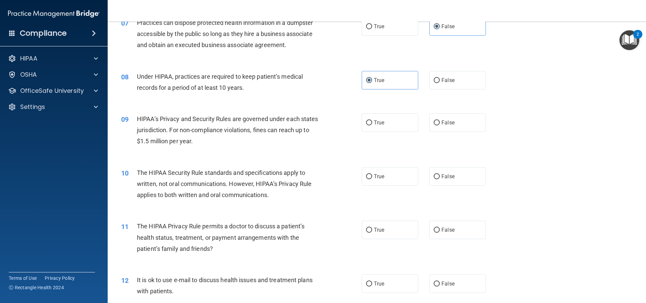
scroll to position [337, 0]
click at [390, 122] on label "True" at bounding box center [390, 122] width 57 height 19
click at [372, 122] on input "True" at bounding box center [369, 122] width 6 height 5
radio input "true"
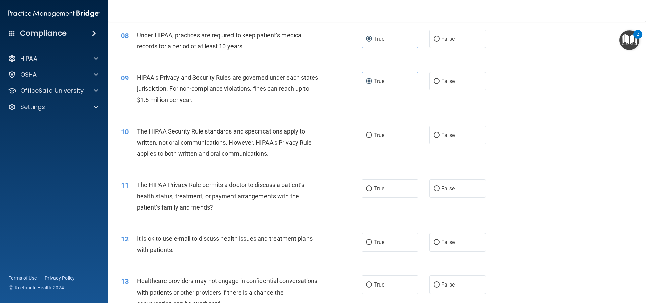
scroll to position [404, 0]
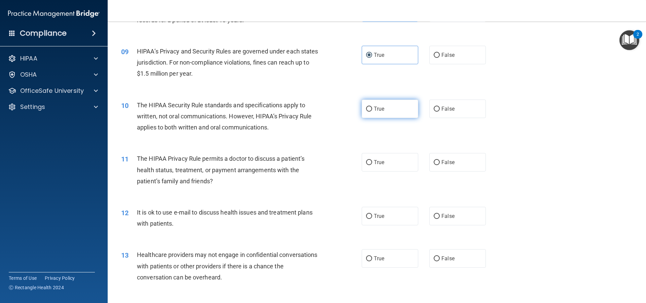
click at [376, 110] on span "True" at bounding box center [379, 109] width 10 height 6
click at [372, 110] on input "True" at bounding box center [369, 109] width 6 height 5
radio input "true"
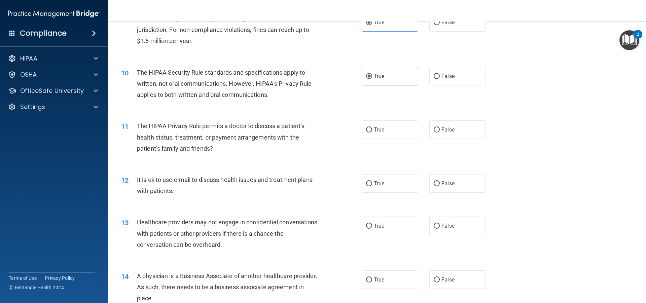
scroll to position [438, 0]
click at [445, 135] on label "False" at bounding box center [458, 128] width 57 height 19
click at [440, 132] on input "False" at bounding box center [437, 129] width 6 height 5
radio input "true"
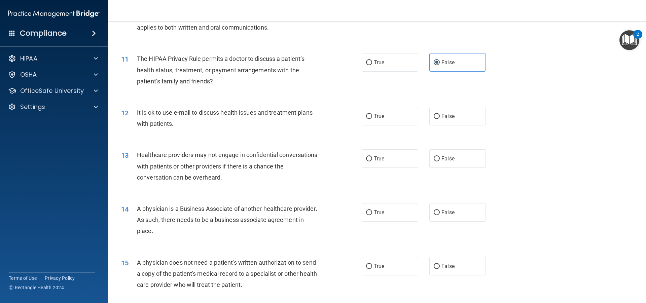
scroll to position [505, 0]
click at [442, 113] on span "False" at bounding box center [448, 115] width 13 height 6
click at [439, 113] on input "False" at bounding box center [437, 115] width 6 height 5
radio input "true"
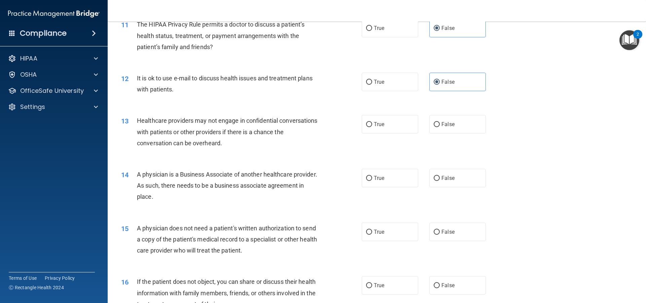
scroll to position [539, 0]
click at [378, 130] on label "True" at bounding box center [390, 124] width 57 height 19
click at [372, 127] on input "True" at bounding box center [369, 124] width 6 height 5
radio input "true"
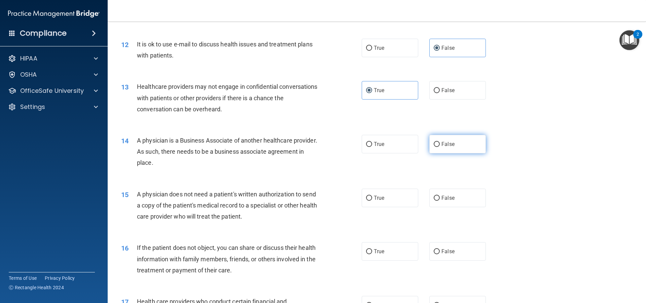
click at [436, 145] on input "False" at bounding box center [437, 144] width 6 height 5
radio input "true"
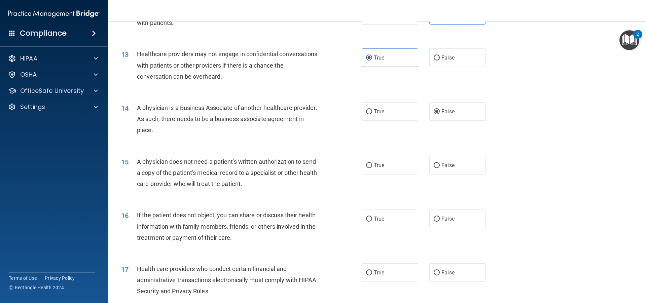
scroll to position [606, 0]
click at [399, 162] on label "True" at bounding box center [390, 164] width 57 height 19
click at [372, 162] on input "True" at bounding box center [369, 164] width 6 height 5
radio input "true"
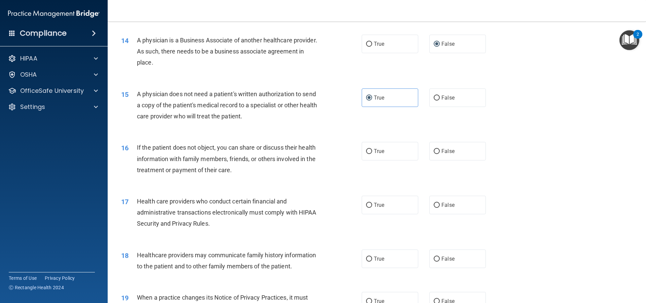
scroll to position [673, 0]
click at [436, 146] on label "False" at bounding box center [458, 150] width 57 height 19
click at [436, 148] on input "False" at bounding box center [437, 150] width 6 height 5
radio input "true"
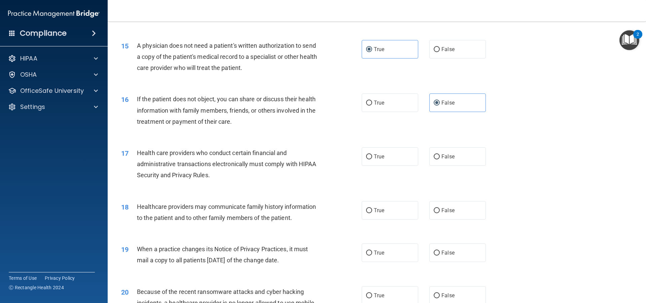
scroll to position [741, 0]
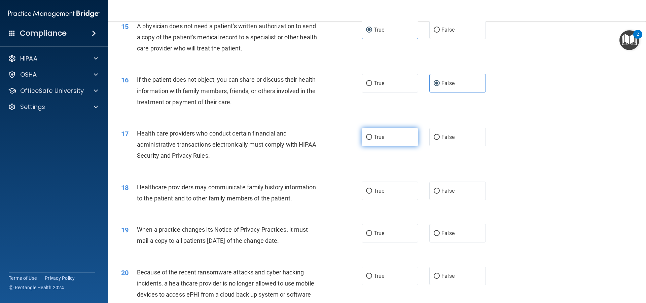
click at [397, 139] on label "True" at bounding box center [390, 137] width 57 height 19
click at [372, 139] on input "True" at bounding box center [369, 137] width 6 height 5
radio input "true"
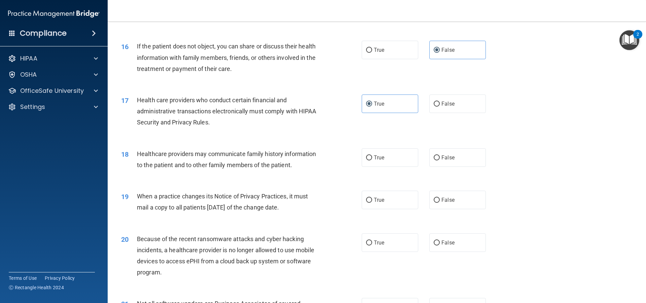
scroll to position [774, 0]
click at [457, 155] on label "False" at bounding box center [458, 157] width 57 height 19
click at [440, 155] on input "False" at bounding box center [437, 157] width 6 height 5
radio input "true"
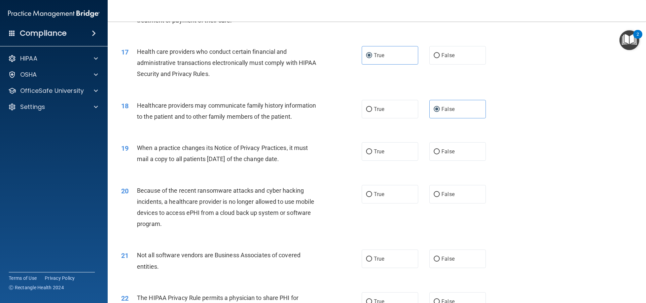
scroll to position [842, 0]
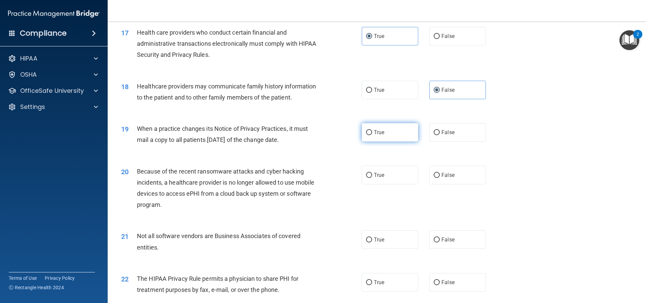
click at [395, 127] on label "True" at bounding box center [390, 132] width 57 height 19
click at [372, 130] on input "True" at bounding box center [369, 132] width 6 height 5
radio input "true"
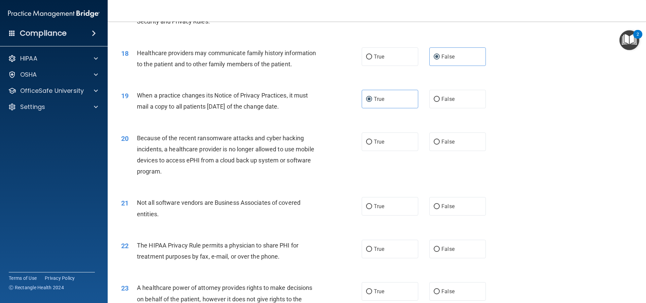
scroll to position [875, 0]
click at [383, 140] on label "True" at bounding box center [390, 141] width 57 height 19
click at [372, 140] on input "True" at bounding box center [369, 141] width 6 height 5
radio input "true"
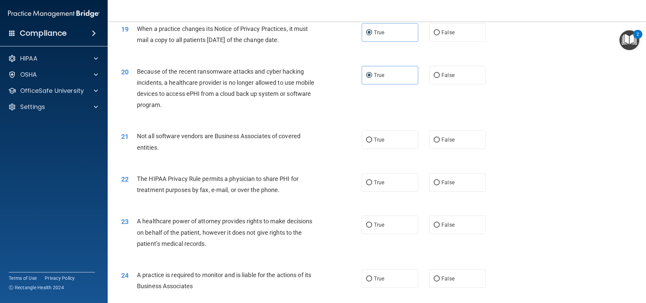
scroll to position [943, 0]
click at [383, 145] on label "True" at bounding box center [390, 139] width 57 height 19
click at [372, 142] on input "True" at bounding box center [369, 139] width 6 height 5
radio input "true"
click at [454, 135] on label "False" at bounding box center [458, 139] width 57 height 19
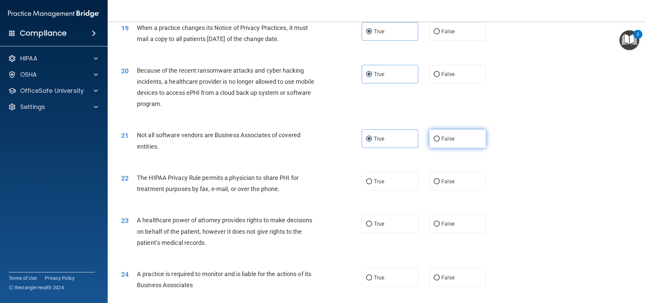
click at [440, 137] on input "False" at bounding box center [437, 139] width 6 height 5
radio input "true"
radio input "false"
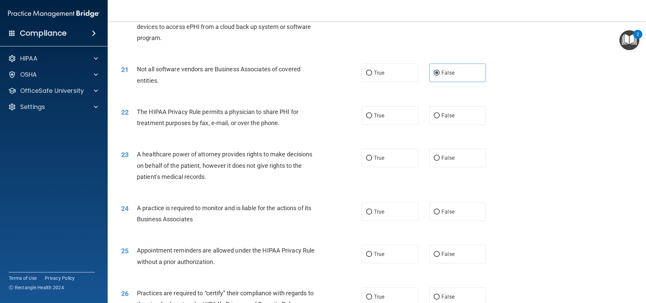
scroll to position [1010, 0]
click at [374, 114] on span "True" at bounding box center [379, 114] width 10 height 6
click at [372, 114] on input "True" at bounding box center [369, 114] width 6 height 5
radio input "true"
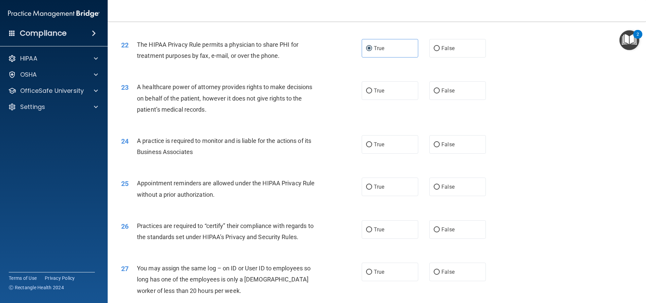
scroll to position [1077, 0]
click at [387, 94] on label "True" at bounding box center [390, 89] width 57 height 19
click at [372, 92] on input "True" at bounding box center [369, 89] width 6 height 5
radio input "true"
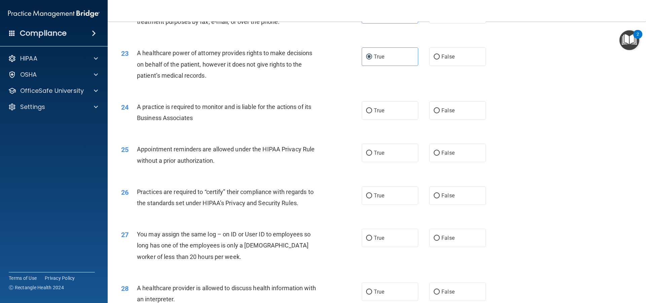
scroll to position [1111, 0]
click at [388, 103] on label "True" at bounding box center [390, 109] width 57 height 19
click at [372, 107] on input "True" at bounding box center [369, 109] width 6 height 5
radio input "true"
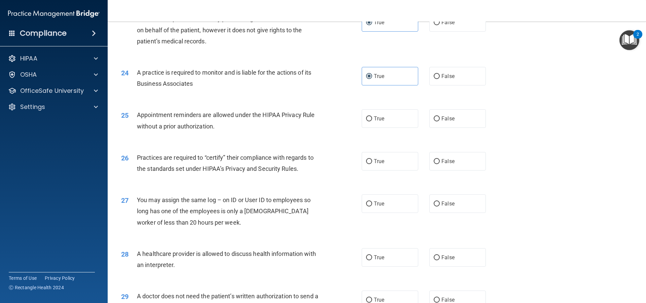
scroll to position [1145, 0]
click at [445, 117] on span "False" at bounding box center [448, 118] width 13 height 6
click at [440, 117] on input "False" at bounding box center [437, 118] width 6 height 5
radio input "true"
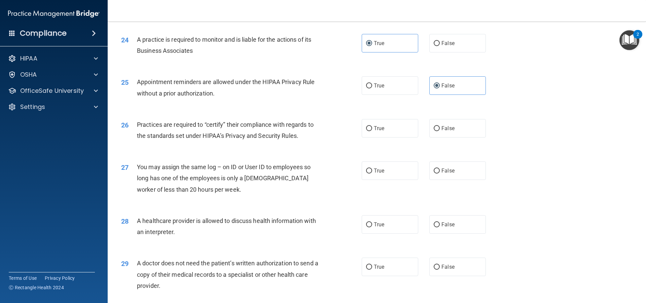
scroll to position [1178, 0]
click at [381, 138] on div "26 Practices are required to “certify” their compliance with regards to the sta…" at bounding box center [377, 131] width 522 height 42
click at [383, 129] on label "True" at bounding box center [390, 127] width 57 height 19
click at [372, 129] on input "True" at bounding box center [369, 127] width 6 height 5
radio input "true"
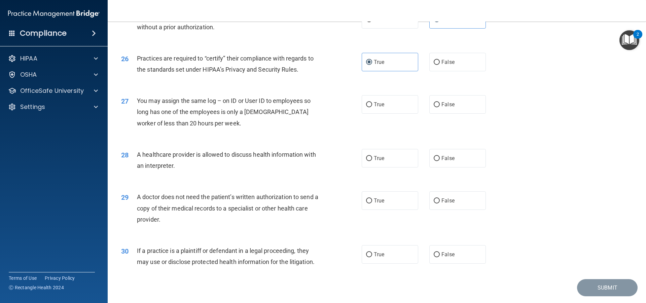
scroll to position [1245, 0]
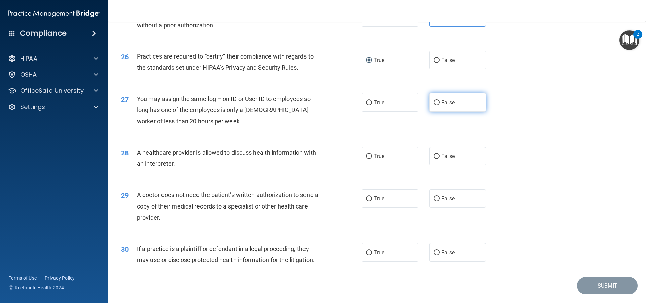
click at [454, 105] on label "False" at bounding box center [458, 102] width 57 height 19
click at [440, 105] on input "False" at bounding box center [437, 102] width 6 height 5
radio input "true"
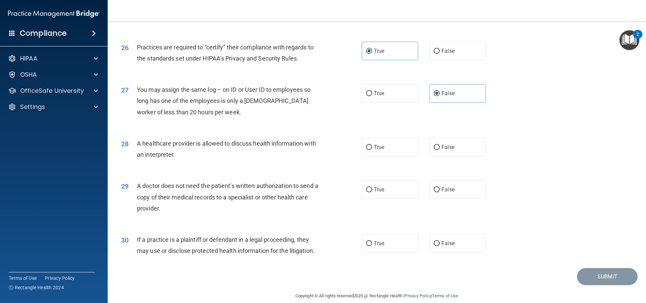
scroll to position [1264, 0]
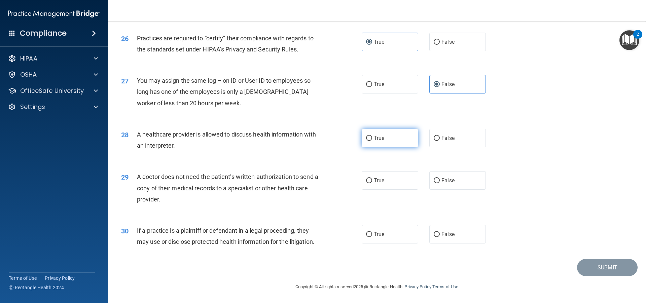
click at [376, 138] on span "True" at bounding box center [379, 138] width 10 height 6
click at [372, 138] on input "True" at bounding box center [369, 138] width 6 height 5
radio input "true"
click at [446, 182] on span "False" at bounding box center [448, 180] width 13 height 6
click at [440, 182] on input "False" at bounding box center [437, 180] width 6 height 5
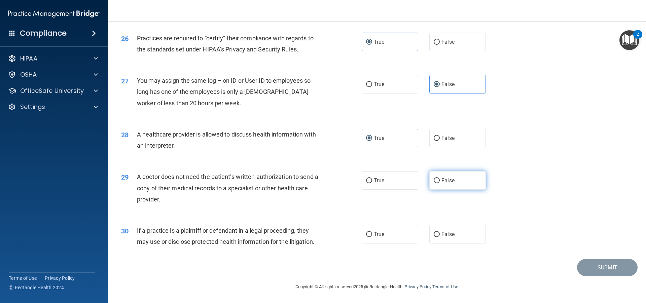
radio input "true"
click at [378, 237] on span "True" at bounding box center [379, 234] width 10 height 6
click at [372, 237] on input "True" at bounding box center [369, 234] width 6 height 5
radio input "true"
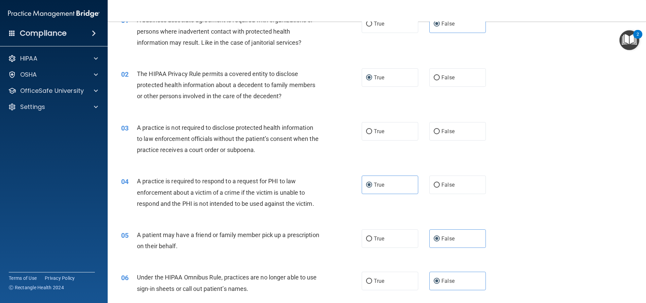
scroll to position [18, 0]
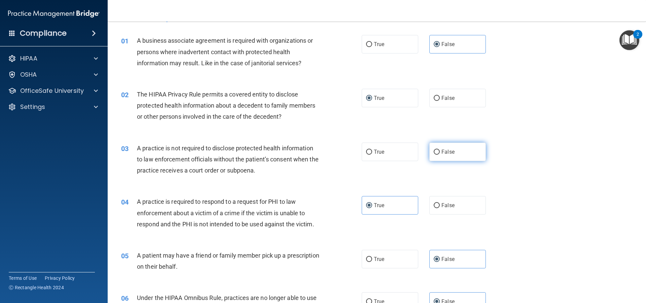
click at [440, 158] on label "False" at bounding box center [458, 152] width 57 height 19
click at [440, 155] on input "False" at bounding box center [437, 152] width 6 height 5
radio input "true"
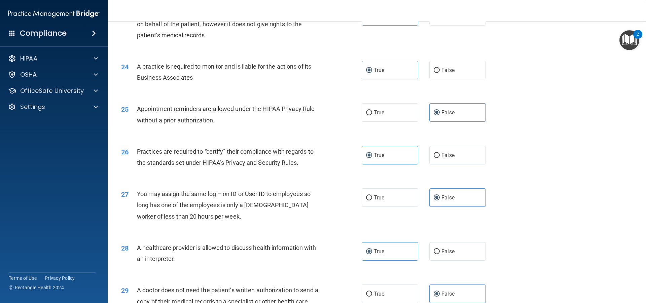
scroll to position [1264, 0]
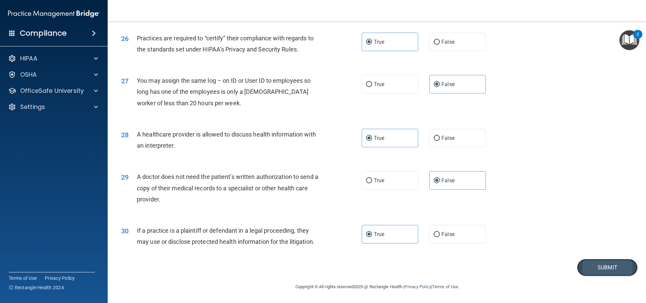
click at [593, 266] on button "Submit" at bounding box center [607, 267] width 61 height 17
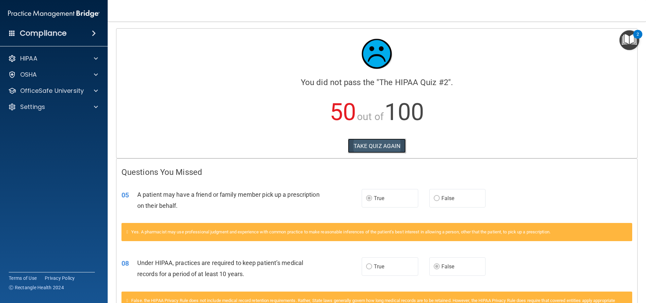
click at [365, 148] on button "TAKE QUIZ AGAIN" at bounding box center [377, 146] width 58 height 15
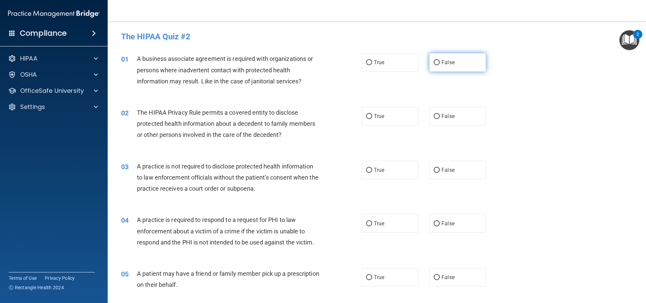
click at [442, 63] on span "False" at bounding box center [448, 62] width 13 height 6
click at [440, 63] on input "False" at bounding box center [437, 62] width 6 height 5
radio input "true"
click at [374, 113] on span "True" at bounding box center [379, 116] width 10 height 6
click at [372, 114] on input "True" at bounding box center [369, 116] width 6 height 5
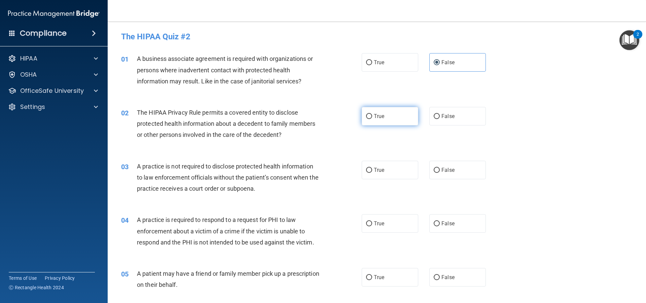
radio input "true"
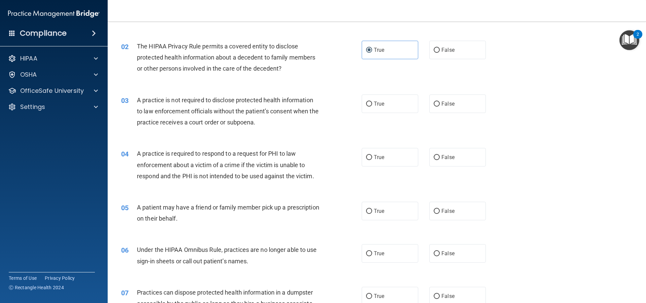
scroll to position [67, 0]
click at [439, 98] on label "False" at bounding box center [458, 103] width 57 height 19
click at [439, 101] on input "False" at bounding box center [437, 103] width 6 height 5
radio input "true"
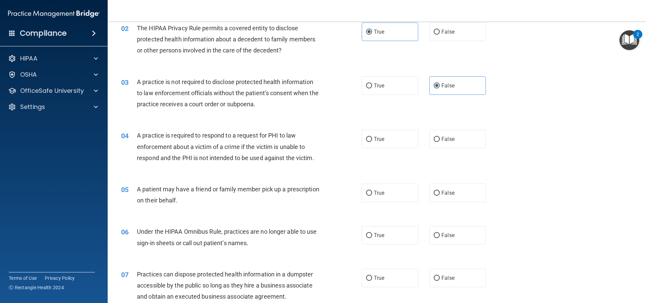
scroll to position [101, 0]
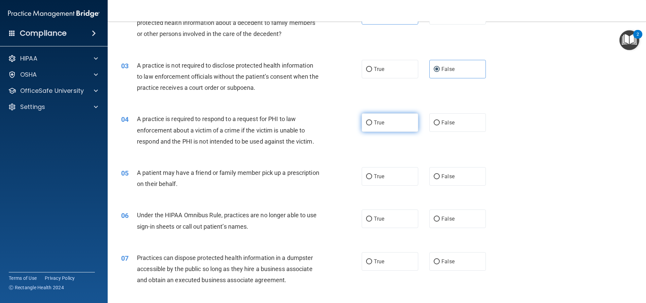
click at [369, 124] on input "True" at bounding box center [369, 123] width 6 height 5
radio input "true"
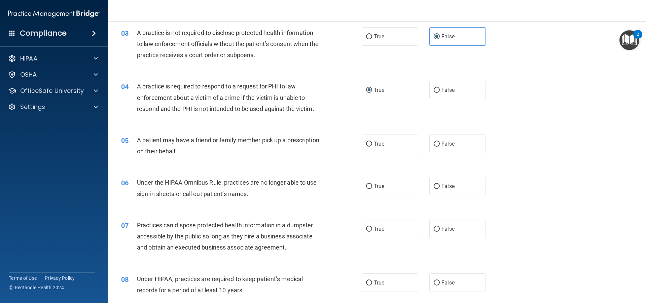
scroll to position [135, 0]
click at [373, 149] on label "True" at bounding box center [390, 143] width 57 height 19
click at [372, 146] on input "True" at bounding box center [369, 143] width 6 height 5
radio input "true"
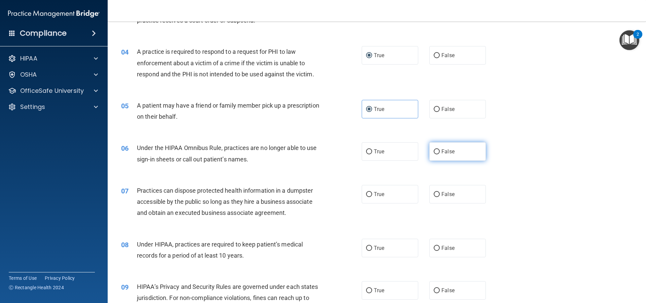
click at [438, 152] on label "False" at bounding box center [458, 151] width 57 height 19
click at [438, 152] on input "False" at bounding box center [437, 151] width 6 height 5
radio input "true"
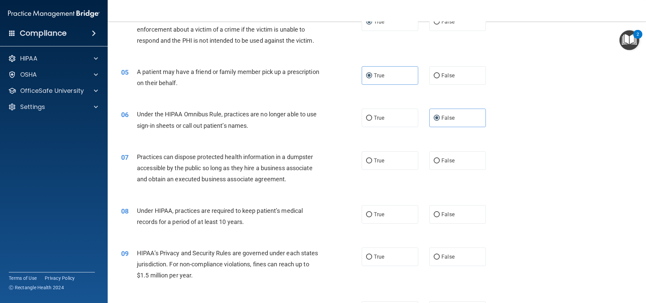
scroll to position [236, 0]
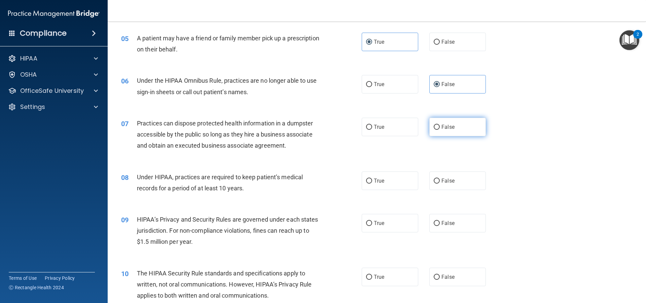
click at [434, 128] on input "False" at bounding box center [437, 127] width 6 height 5
radio input "true"
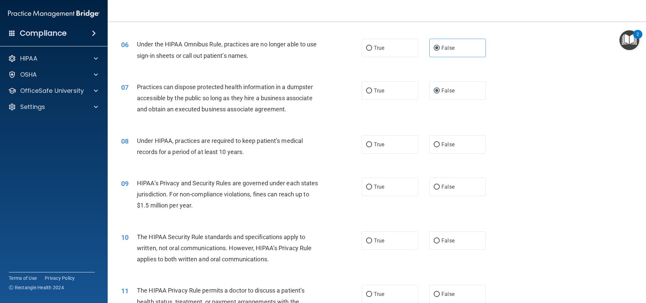
scroll to position [303, 0]
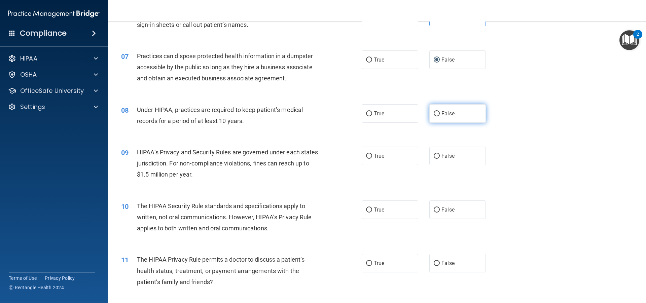
click at [448, 114] on span "False" at bounding box center [448, 113] width 13 height 6
click at [440, 114] on input "False" at bounding box center [437, 113] width 6 height 5
radio input "true"
click at [442, 157] on span "False" at bounding box center [448, 156] width 13 height 6
click at [440, 157] on input "False" at bounding box center [437, 156] width 6 height 5
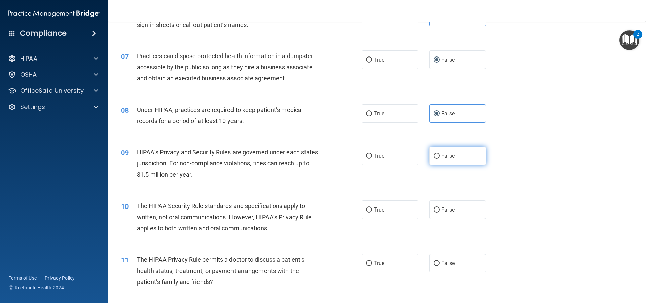
radio input "true"
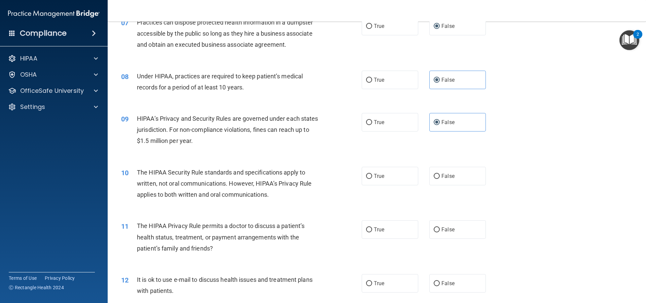
scroll to position [370, 0]
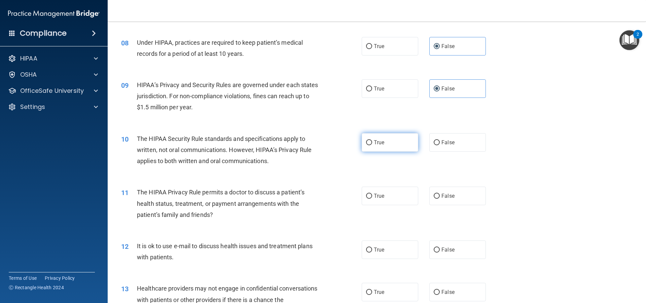
click at [374, 143] on span "True" at bounding box center [379, 142] width 10 height 6
click at [372, 143] on input "True" at bounding box center [369, 142] width 6 height 5
radio input "true"
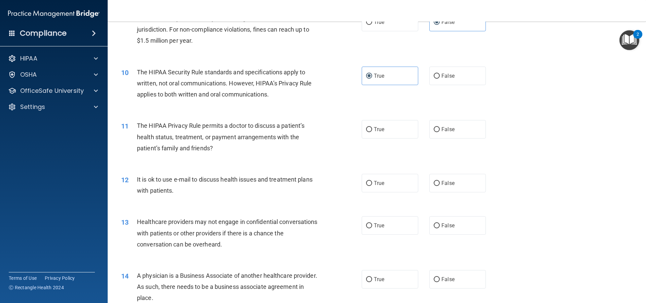
scroll to position [438, 0]
click at [367, 128] on input "True" at bounding box center [369, 129] width 6 height 5
radio input "true"
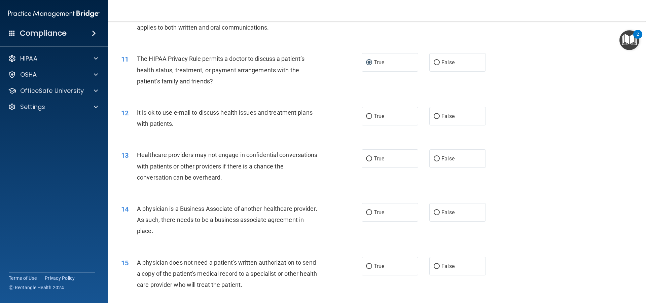
scroll to position [505, 0]
click at [375, 114] on span "True" at bounding box center [379, 115] width 10 height 6
click at [372, 114] on input "True" at bounding box center [369, 115] width 6 height 5
radio input "true"
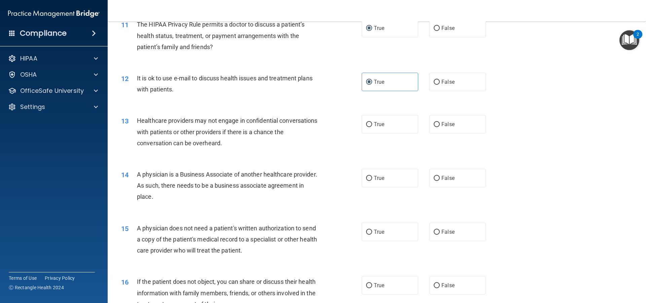
scroll to position [539, 0]
click at [442, 125] on span "False" at bounding box center [448, 124] width 13 height 6
click at [440, 125] on input "False" at bounding box center [437, 124] width 6 height 5
radio input "true"
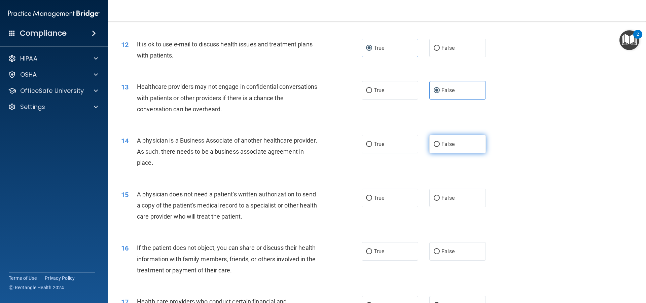
click at [438, 143] on label "False" at bounding box center [458, 144] width 57 height 19
click at [438, 143] on input "False" at bounding box center [437, 144] width 6 height 5
radio input "true"
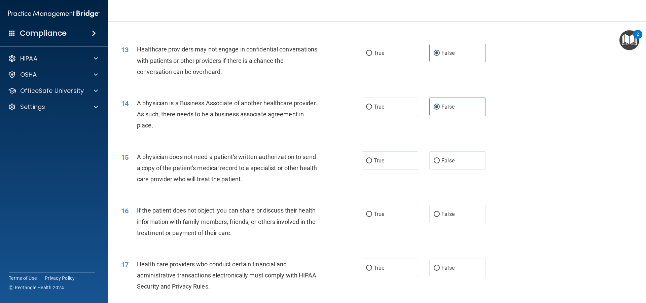
scroll to position [640, 0]
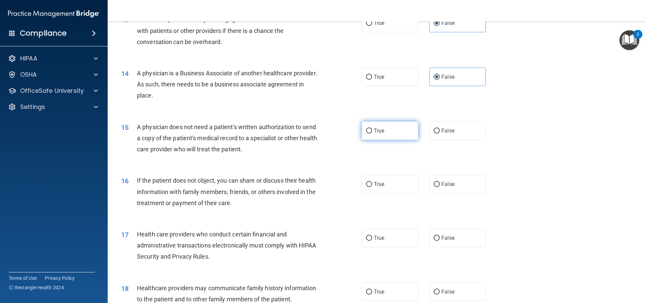
click at [369, 131] on input "True" at bounding box center [369, 131] width 6 height 5
radio input "true"
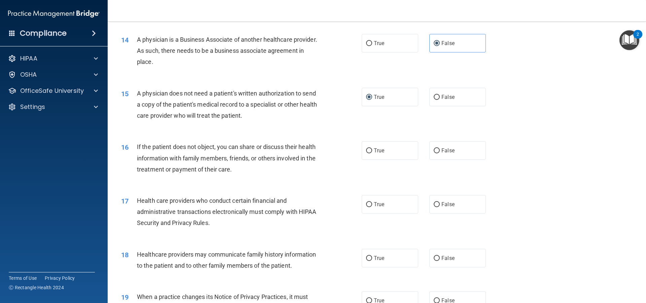
scroll to position [707, 0]
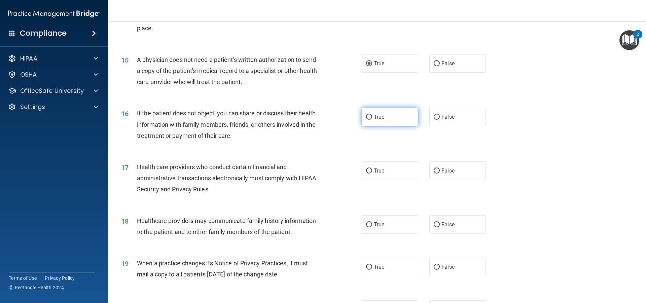
click at [368, 115] on input "True" at bounding box center [369, 117] width 6 height 5
radio input "true"
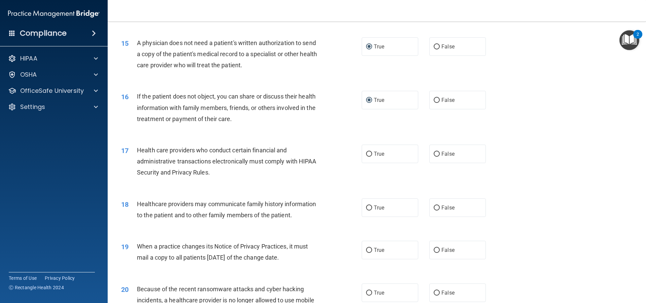
scroll to position [741, 0]
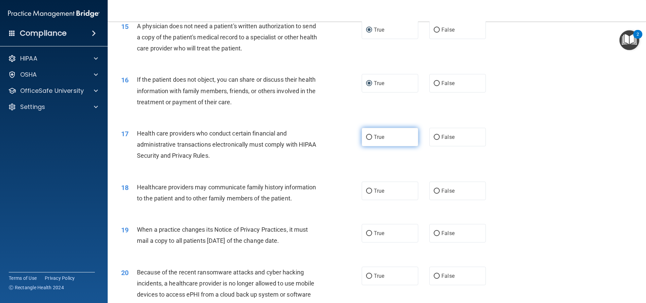
click at [401, 137] on label "True" at bounding box center [390, 137] width 57 height 19
click at [372, 137] on input "True" at bounding box center [369, 137] width 6 height 5
radio input "true"
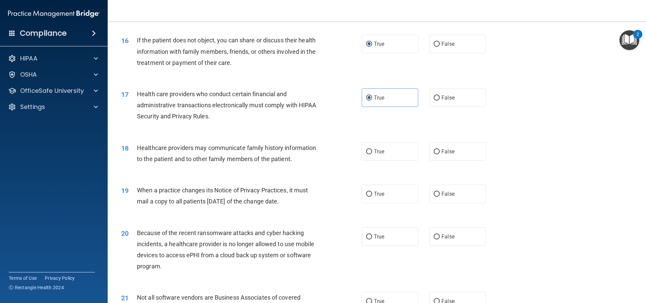
scroll to position [808, 0]
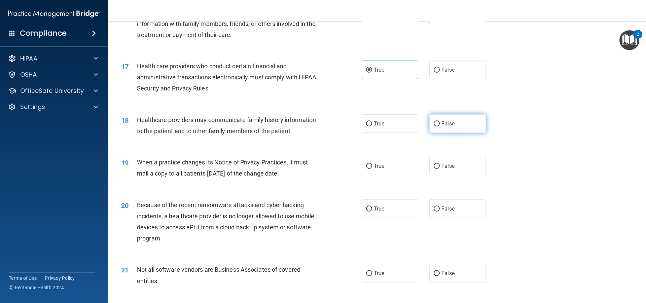
click at [455, 124] on label "False" at bounding box center [458, 123] width 57 height 19
click at [440, 124] on input "False" at bounding box center [437, 124] width 6 height 5
radio input "true"
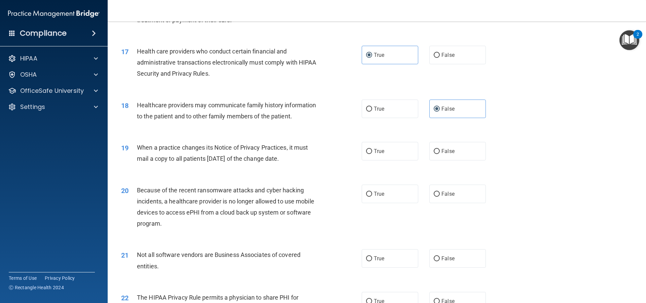
scroll to position [842, 0]
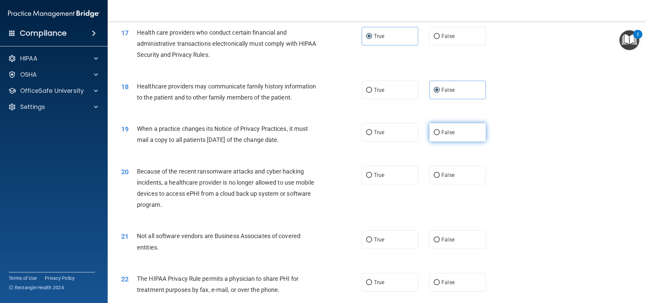
click at [443, 125] on label "False" at bounding box center [458, 132] width 57 height 19
click at [440, 130] on input "False" at bounding box center [437, 132] width 6 height 5
radio input "true"
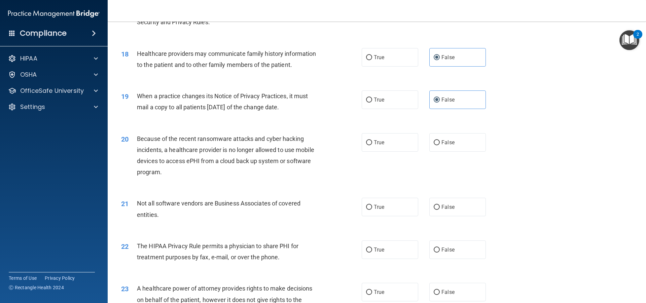
scroll to position [875, 0]
click at [447, 137] on label "False" at bounding box center [458, 141] width 57 height 19
click at [440, 139] on input "False" at bounding box center [437, 141] width 6 height 5
radio input "true"
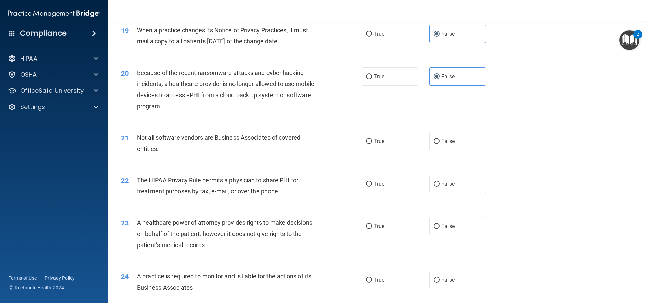
scroll to position [943, 0]
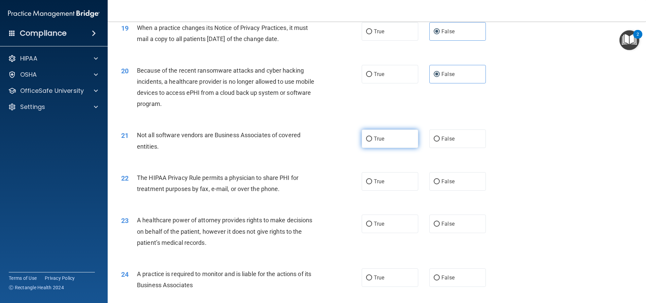
click at [369, 139] on input "True" at bounding box center [369, 139] width 6 height 5
radio input "true"
click at [444, 138] on span "False" at bounding box center [448, 139] width 13 height 6
click at [440, 138] on input "False" at bounding box center [437, 139] width 6 height 5
radio input "true"
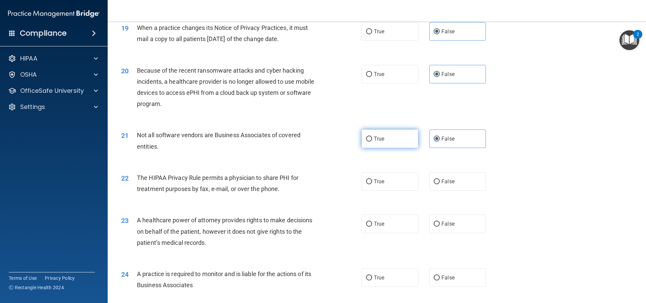
click at [385, 140] on label "True" at bounding box center [390, 139] width 57 height 19
click at [372, 140] on input "True" at bounding box center [369, 139] width 6 height 5
radio input "true"
radio input "false"
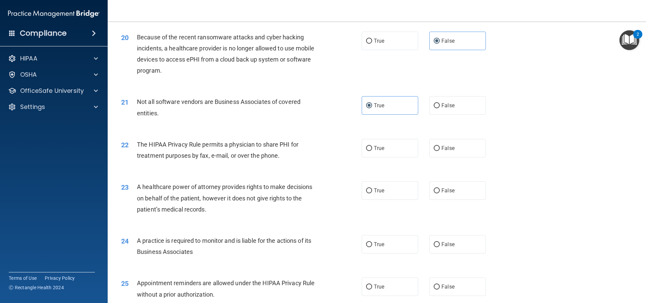
scroll to position [976, 0]
click at [383, 145] on label "True" at bounding box center [390, 148] width 57 height 19
click at [372, 146] on input "True" at bounding box center [369, 148] width 6 height 5
radio input "true"
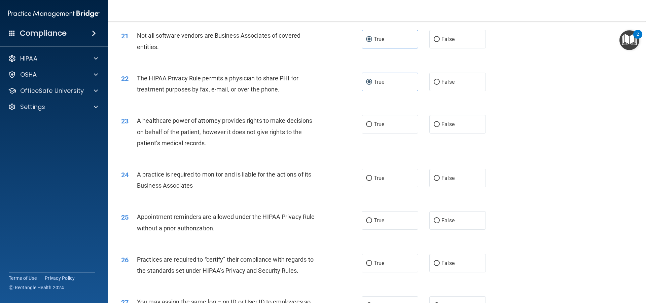
scroll to position [1044, 0]
click at [455, 126] on label "False" at bounding box center [458, 123] width 57 height 19
click at [440, 126] on input "False" at bounding box center [437, 123] width 6 height 5
radio input "true"
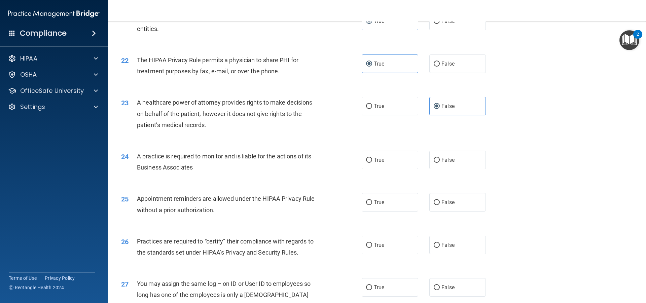
scroll to position [1077, 0]
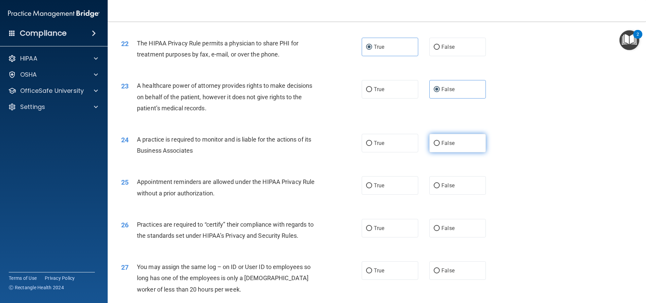
click at [434, 142] on input "False" at bounding box center [437, 143] width 6 height 5
radio input "true"
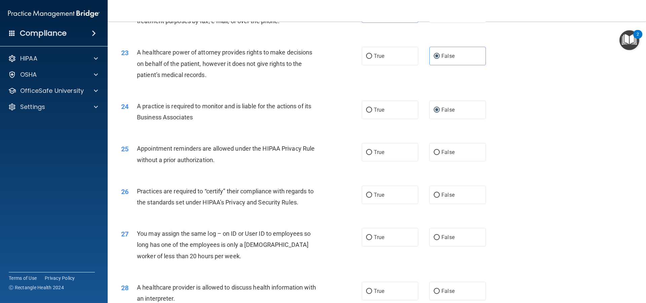
scroll to position [1111, 0]
click at [377, 148] on label "True" at bounding box center [390, 152] width 57 height 19
click at [372, 150] on input "True" at bounding box center [369, 152] width 6 height 5
radio input "true"
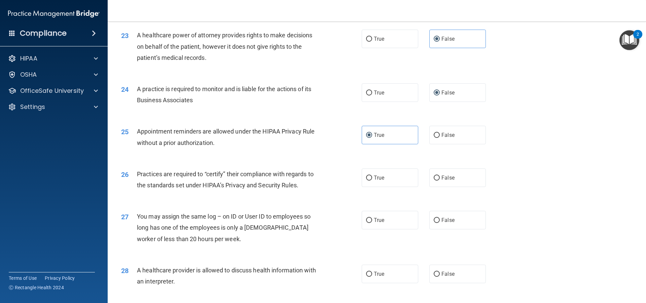
scroll to position [1145, 0]
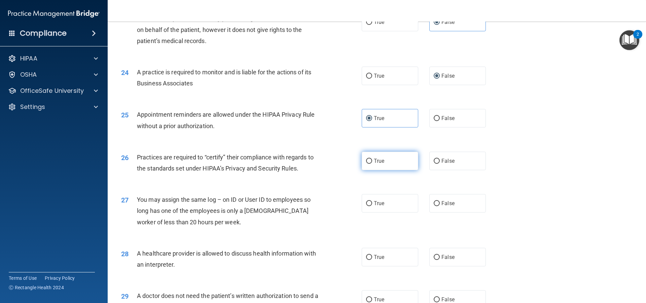
click at [378, 159] on span "True" at bounding box center [379, 161] width 10 height 6
click at [372, 159] on input "True" at bounding box center [369, 161] width 6 height 5
radio input "true"
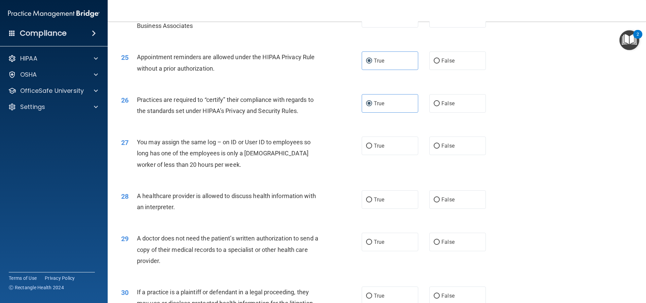
scroll to position [1212, 0]
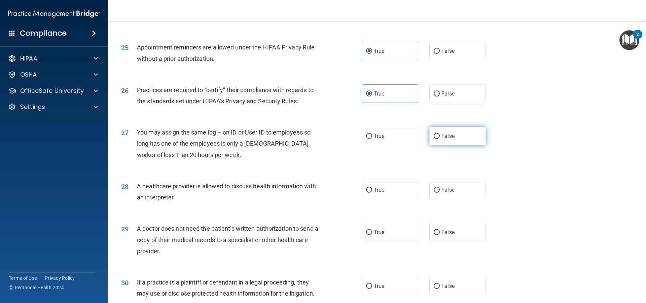
click at [449, 135] on span "False" at bounding box center [448, 136] width 13 height 6
click at [440, 135] on input "False" at bounding box center [437, 136] width 6 height 5
radio input "true"
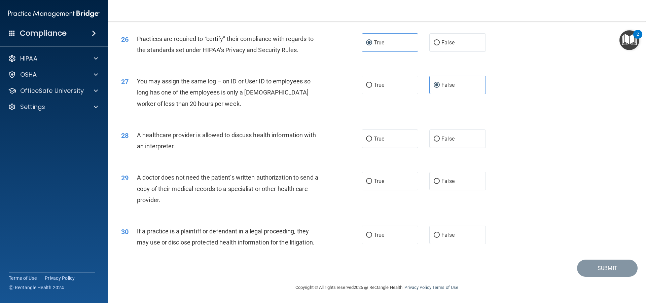
scroll to position [1264, 0]
click at [376, 133] on label "True" at bounding box center [390, 138] width 57 height 19
click at [372, 136] on input "True" at bounding box center [369, 138] width 6 height 5
radio input "true"
click at [378, 181] on span "True" at bounding box center [379, 180] width 10 height 6
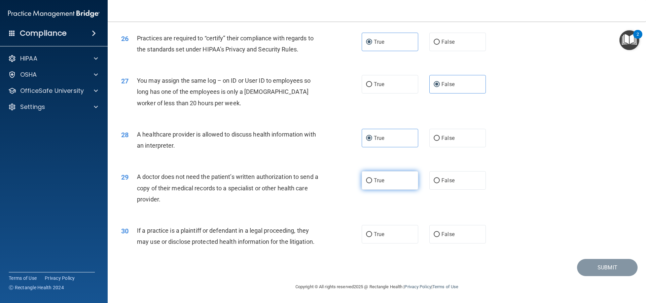
click at [372, 181] on input "True" at bounding box center [369, 180] width 6 height 5
radio input "true"
click at [366, 236] on input "True" at bounding box center [369, 234] width 6 height 5
radio input "true"
click at [592, 267] on button "Submit" at bounding box center [607, 267] width 61 height 17
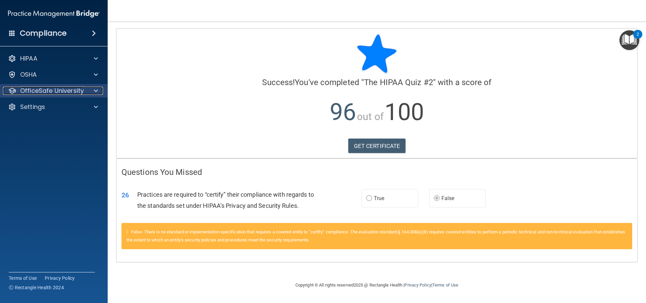
click at [53, 88] on p "OfficeSafe University" at bounding box center [52, 91] width 64 height 8
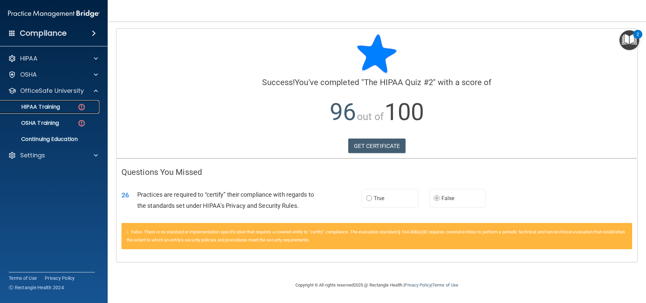
click at [52, 104] on p "HIPAA Training" at bounding box center [32, 107] width 56 height 7
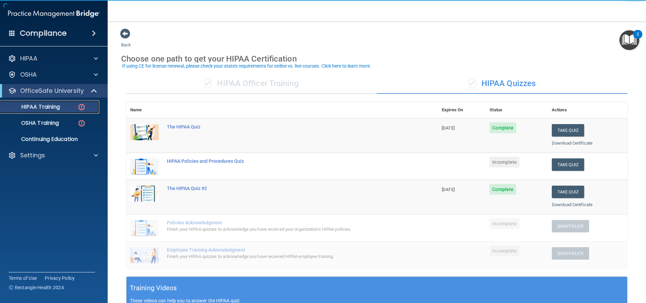
scroll to position [34, 0]
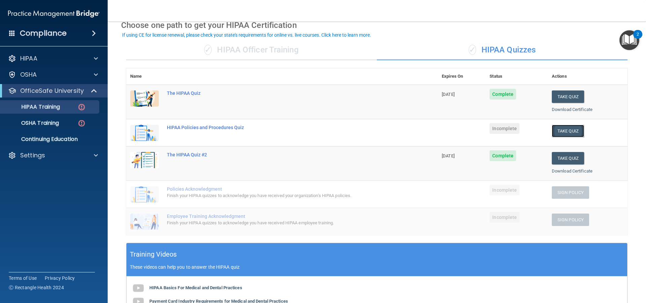
click at [562, 130] on button "Take Quiz" at bounding box center [568, 131] width 32 height 12
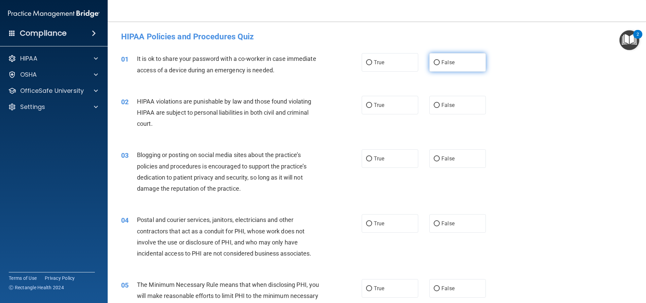
click at [442, 61] on span "False" at bounding box center [448, 62] width 13 height 6
click at [440, 61] on input "False" at bounding box center [437, 62] width 6 height 5
radio input "true"
click at [380, 99] on label "True" at bounding box center [390, 105] width 57 height 19
click at [372, 103] on input "True" at bounding box center [369, 105] width 6 height 5
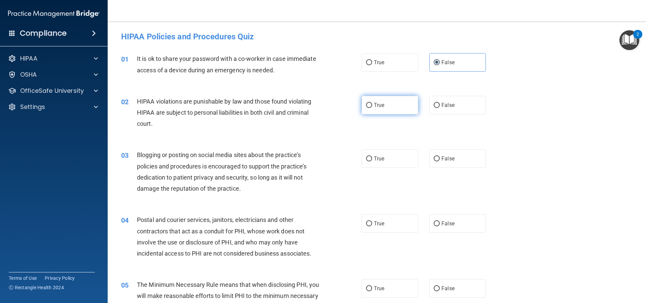
radio input "true"
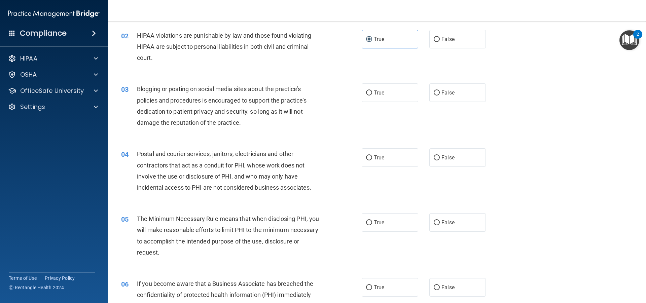
scroll to position [67, 0]
click at [392, 158] on label "True" at bounding box center [390, 156] width 57 height 19
click at [372, 158] on input "True" at bounding box center [369, 156] width 6 height 5
radio input "true"
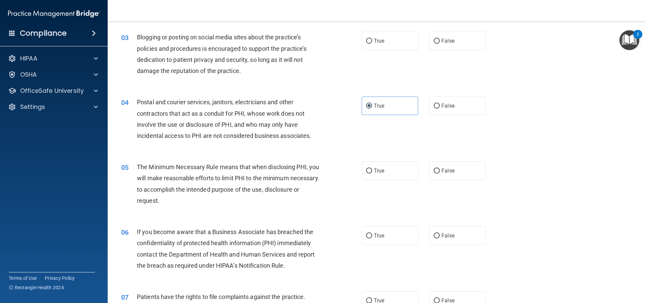
scroll to position [135, 0]
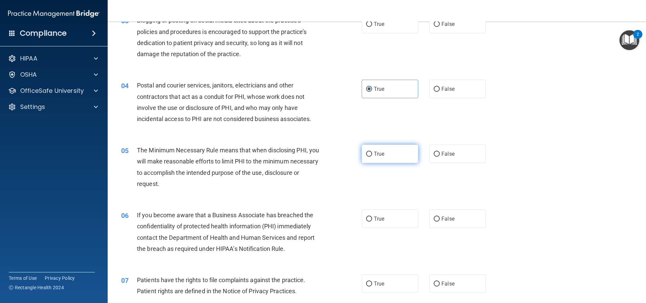
click at [382, 160] on label "True" at bounding box center [390, 154] width 57 height 19
click at [372, 157] on input "True" at bounding box center [369, 154] width 6 height 5
radio input "true"
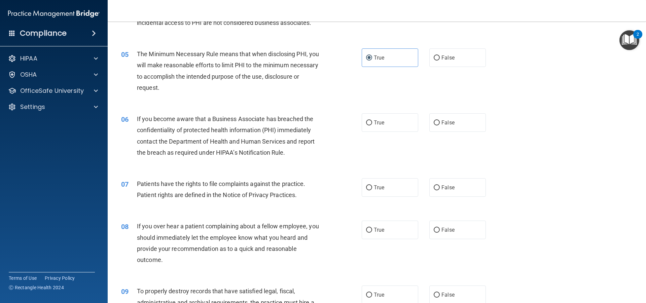
scroll to position [236, 0]
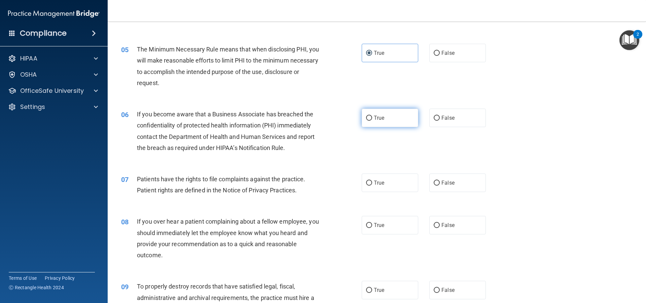
click at [374, 120] on span "True" at bounding box center [379, 118] width 10 height 6
click at [372, 120] on input "True" at bounding box center [369, 118] width 6 height 5
radio input "true"
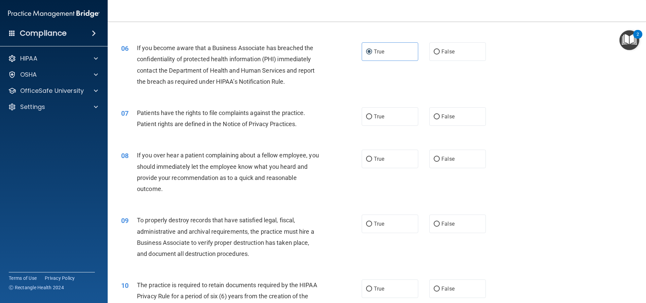
scroll to position [303, 0]
click at [384, 115] on label "True" at bounding box center [390, 115] width 57 height 19
click at [372, 115] on input "True" at bounding box center [369, 115] width 6 height 5
radio input "true"
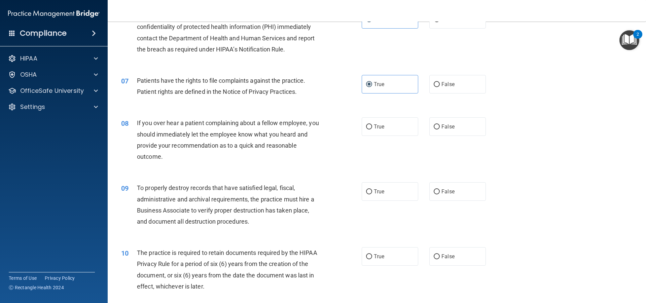
scroll to position [337, 0]
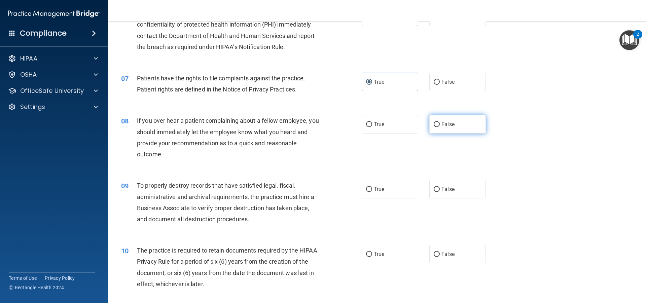
click at [442, 127] on span "False" at bounding box center [448, 124] width 13 height 6
click at [440, 127] on input "False" at bounding box center [437, 124] width 6 height 5
radio input "true"
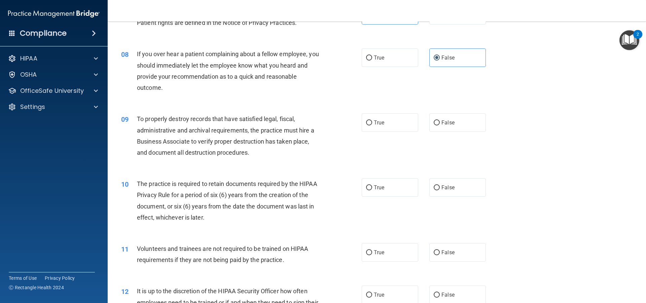
scroll to position [404, 0]
click at [456, 122] on label "False" at bounding box center [458, 122] width 57 height 19
click at [440, 122] on input "False" at bounding box center [437, 122] width 6 height 5
radio input "true"
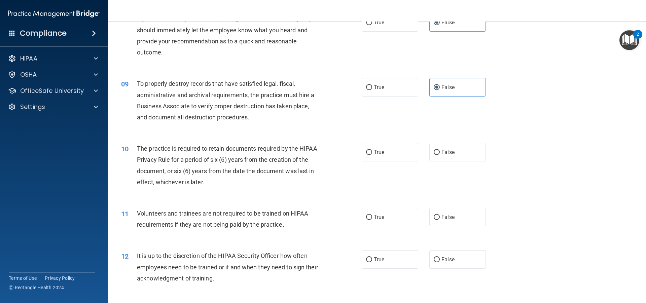
scroll to position [471, 0]
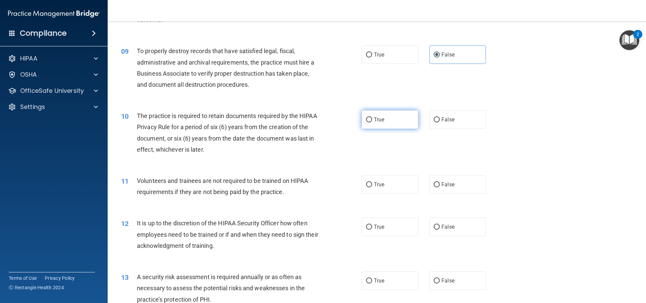
click at [398, 115] on label "True" at bounding box center [390, 119] width 57 height 19
click at [372, 117] on input "True" at bounding box center [369, 119] width 6 height 5
radio input "true"
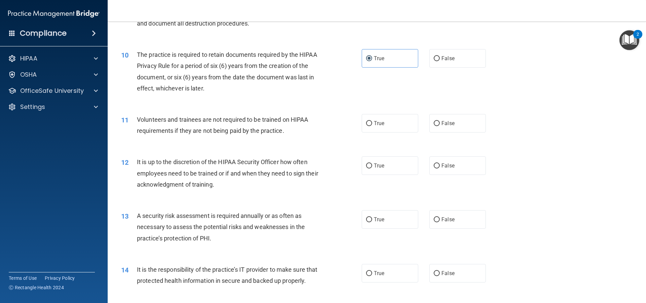
scroll to position [539, 0]
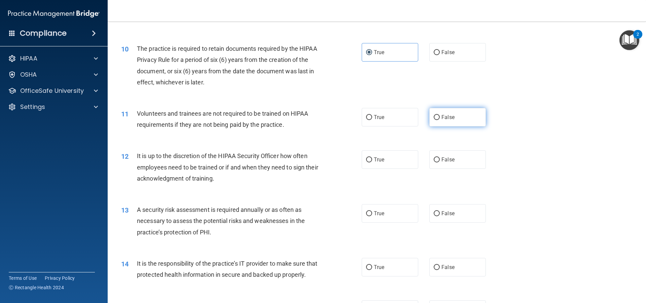
click at [455, 117] on label "False" at bounding box center [458, 117] width 57 height 19
click at [440, 117] on input "False" at bounding box center [437, 117] width 6 height 5
radio input "true"
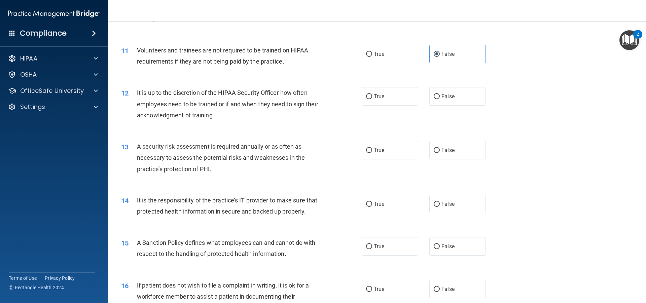
scroll to position [606, 0]
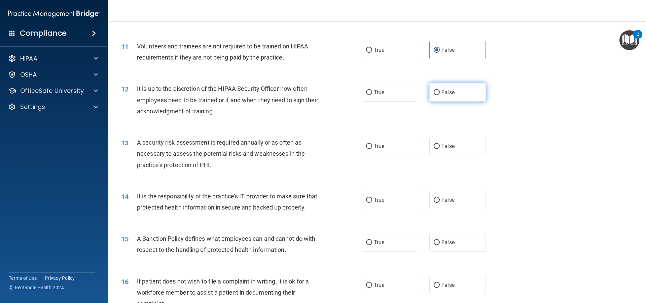
click at [457, 99] on label "False" at bounding box center [458, 92] width 57 height 19
click at [440, 95] on input "False" at bounding box center [437, 92] width 6 height 5
radio input "true"
click at [381, 96] on label "True" at bounding box center [390, 92] width 57 height 19
click at [372, 95] on input "True" at bounding box center [369, 92] width 6 height 5
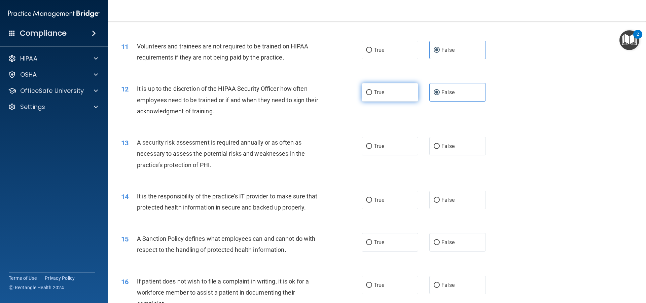
radio input "true"
click at [454, 90] on label "False" at bounding box center [458, 92] width 57 height 19
click at [440, 90] on input "False" at bounding box center [437, 92] width 6 height 5
radio input "true"
radio input "false"
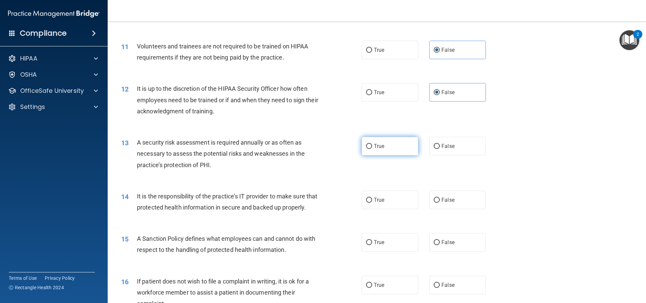
click at [373, 151] on label "True" at bounding box center [390, 146] width 57 height 19
click at [372, 149] on input "True" at bounding box center [369, 146] width 6 height 5
radio input "true"
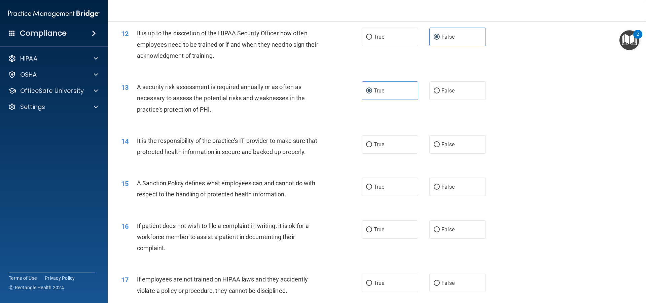
scroll to position [673, 0]
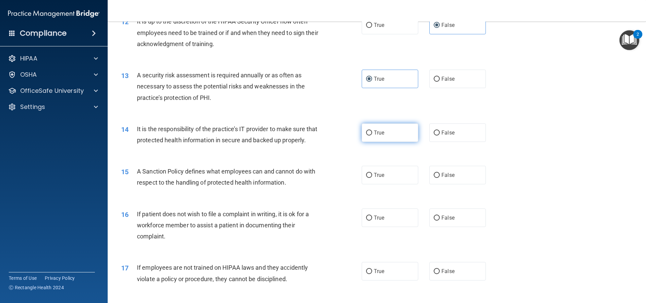
click at [389, 135] on label "True" at bounding box center [390, 133] width 57 height 19
click at [372, 135] on input "True" at bounding box center [369, 133] width 6 height 5
radio input "true"
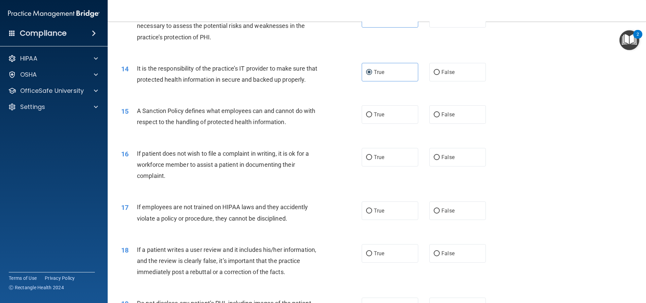
scroll to position [741, 0]
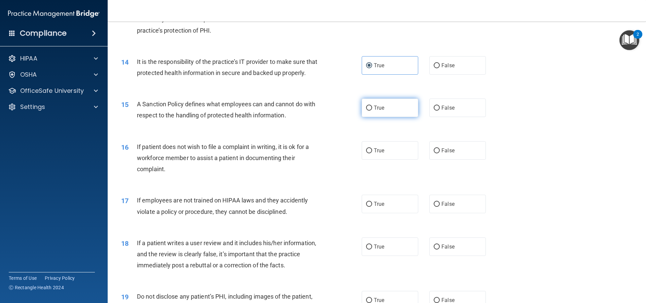
click at [390, 117] on label "True" at bounding box center [390, 108] width 57 height 19
click at [372, 111] on input "True" at bounding box center [369, 108] width 6 height 5
radio input "true"
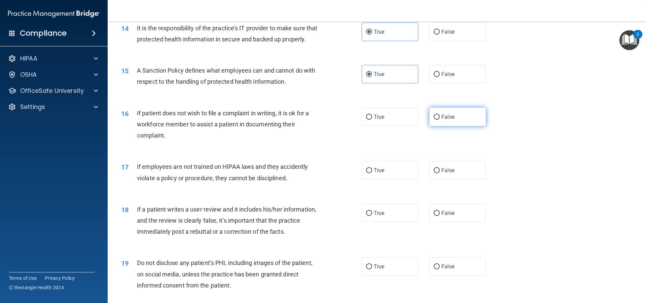
click at [434, 120] on input "False" at bounding box center [437, 117] width 6 height 5
radio input "true"
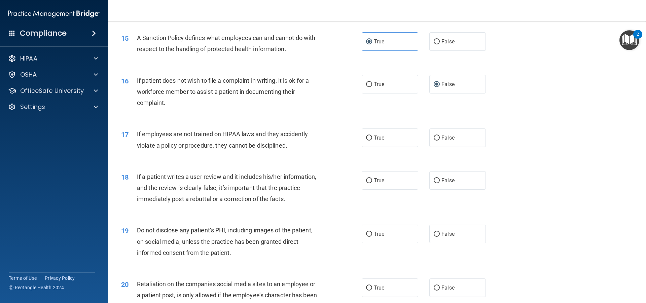
scroll to position [808, 0]
click at [456, 142] on label "False" at bounding box center [458, 137] width 57 height 19
click at [440, 140] on input "False" at bounding box center [437, 137] width 6 height 5
radio input "true"
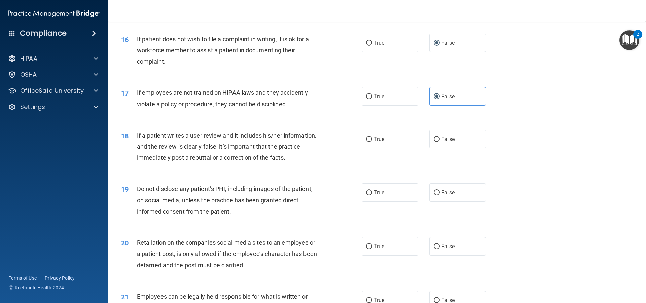
scroll to position [875, 0]
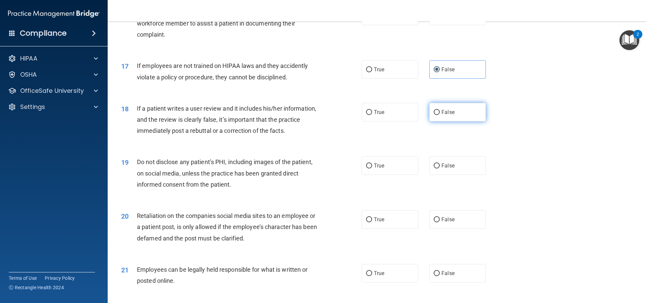
click at [434, 115] on input "False" at bounding box center [437, 112] width 6 height 5
radio input "true"
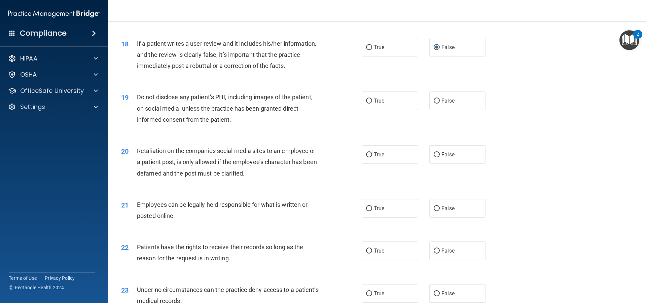
scroll to position [943, 0]
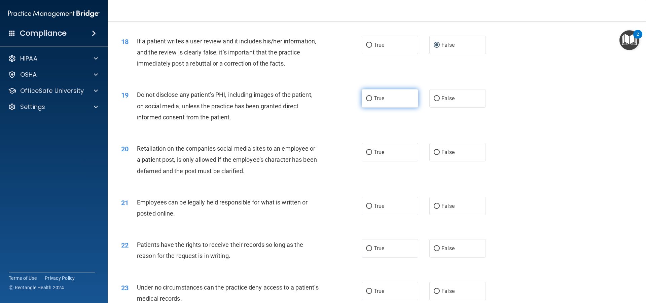
click at [376, 105] on label "True" at bounding box center [390, 98] width 57 height 19
click at [372, 101] on input "True" at bounding box center [369, 98] width 6 height 5
radio input "true"
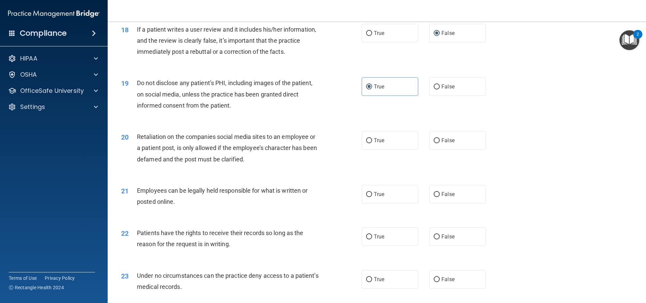
scroll to position [1010, 0]
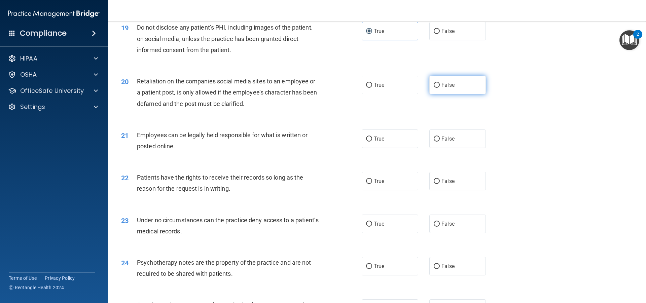
click at [437, 91] on label "False" at bounding box center [458, 85] width 57 height 19
click at [437, 88] on input "False" at bounding box center [437, 85] width 6 height 5
radio input "true"
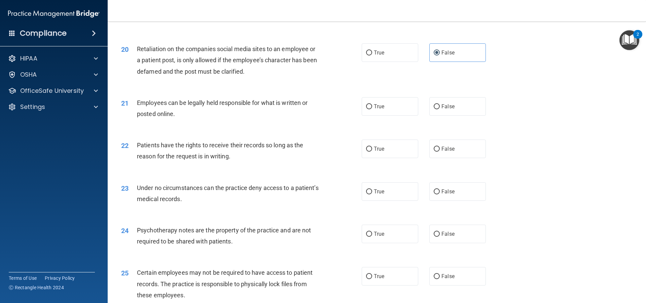
scroll to position [1044, 0]
click at [374, 108] on span "True" at bounding box center [379, 105] width 10 height 6
click at [372, 108] on input "True" at bounding box center [369, 105] width 6 height 5
radio input "true"
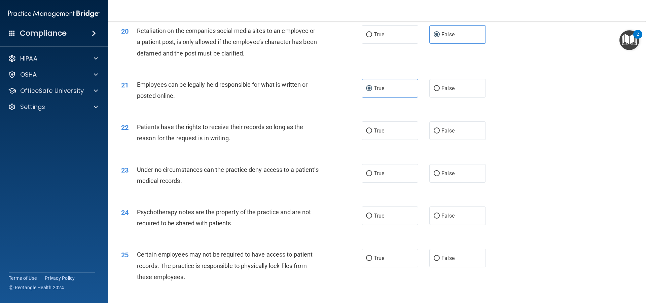
scroll to position [1077, 0]
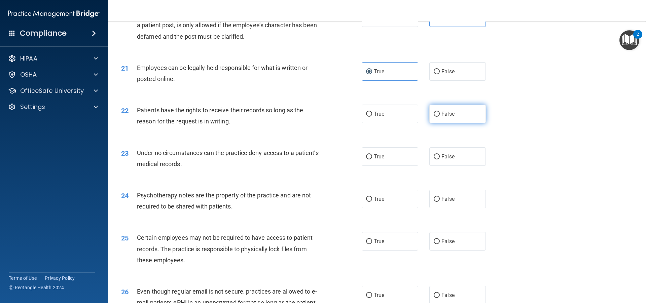
click at [430, 123] on label "False" at bounding box center [458, 114] width 57 height 19
click at [434, 117] on input "False" at bounding box center [437, 114] width 6 height 5
radio input "true"
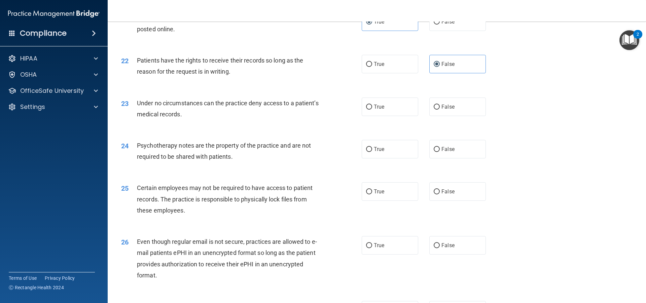
scroll to position [1145, 0]
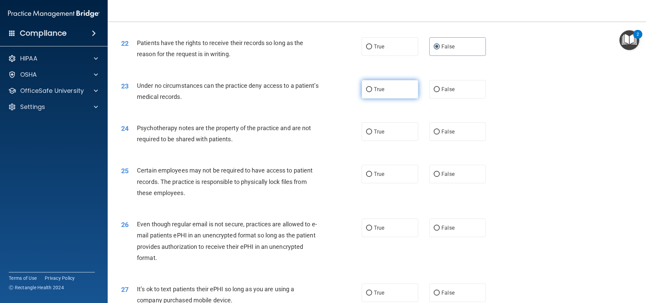
click at [372, 99] on label "True" at bounding box center [390, 89] width 57 height 19
click at [372, 92] on input "True" at bounding box center [369, 89] width 6 height 5
radio input "true"
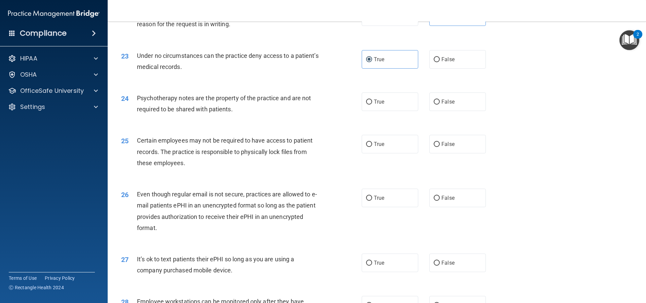
scroll to position [1178, 0]
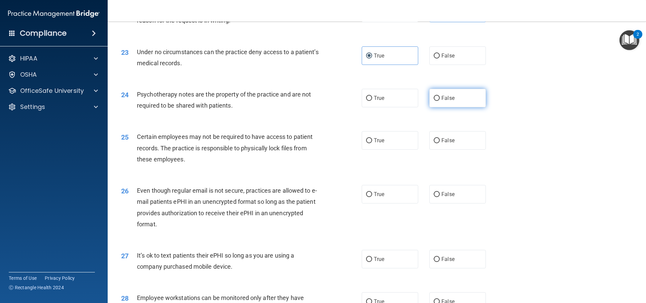
click at [450, 107] on label "False" at bounding box center [458, 98] width 57 height 19
click at [440, 101] on input "False" at bounding box center [437, 98] width 6 height 5
radio input "true"
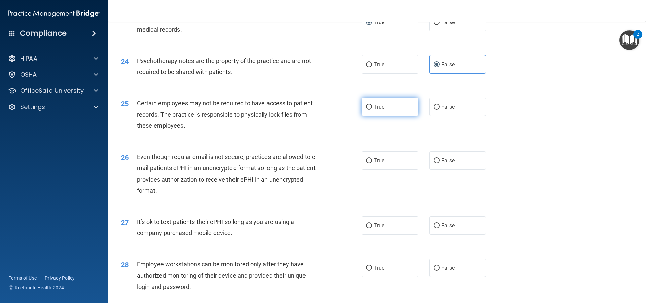
click at [378, 110] on span "True" at bounding box center [379, 107] width 10 height 6
click at [372, 110] on input "True" at bounding box center [369, 107] width 6 height 5
radio input "true"
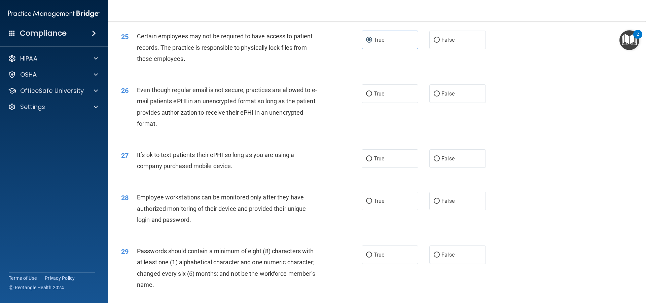
scroll to position [1279, 0]
click at [449, 43] on span "False" at bounding box center [448, 39] width 13 height 6
click at [440, 42] on input "False" at bounding box center [437, 39] width 6 height 5
radio input "true"
radio input "false"
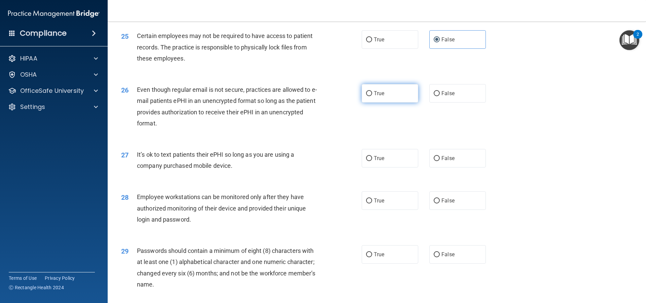
click at [365, 103] on label "True" at bounding box center [390, 93] width 57 height 19
click at [366, 96] on input "True" at bounding box center [369, 93] width 6 height 5
radio input "true"
click at [442, 97] on span "False" at bounding box center [448, 93] width 13 height 6
click at [440, 96] on input "False" at bounding box center [437, 93] width 6 height 5
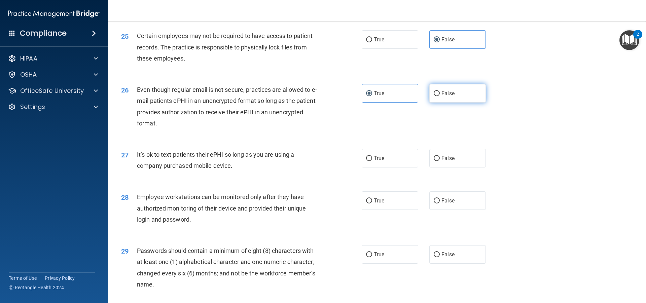
radio input "true"
radio input "false"
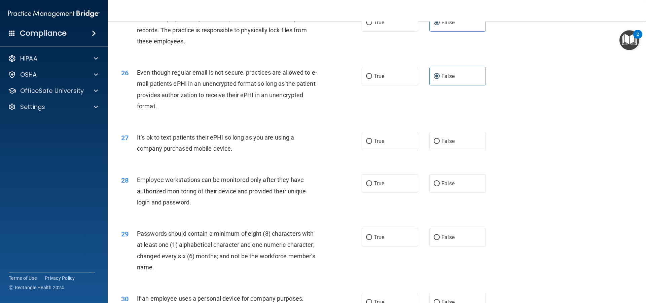
scroll to position [1313, 0]
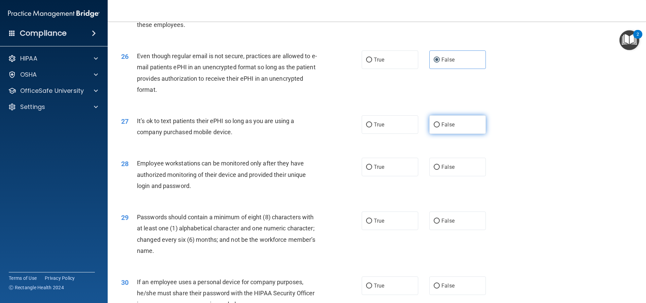
click at [438, 134] on label "False" at bounding box center [458, 124] width 57 height 19
click at [438, 128] on input "False" at bounding box center [437, 125] width 6 height 5
radio input "true"
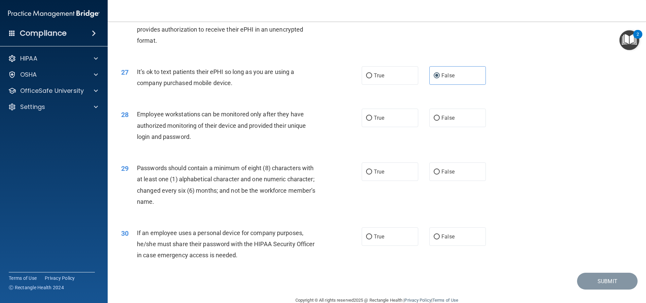
scroll to position [1380, 0]
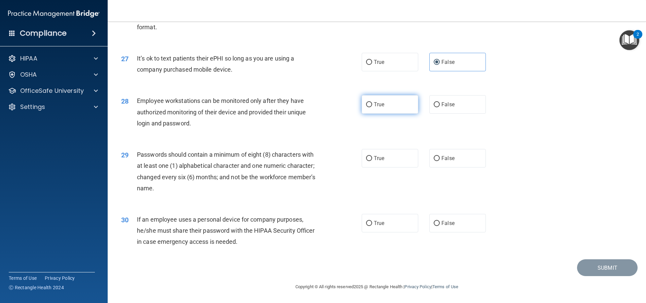
click at [369, 114] on label "True" at bounding box center [390, 104] width 57 height 19
click at [369, 107] on input "True" at bounding box center [369, 104] width 6 height 5
radio input "true"
click at [376, 157] on span "True" at bounding box center [379, 158] width 10 height 6
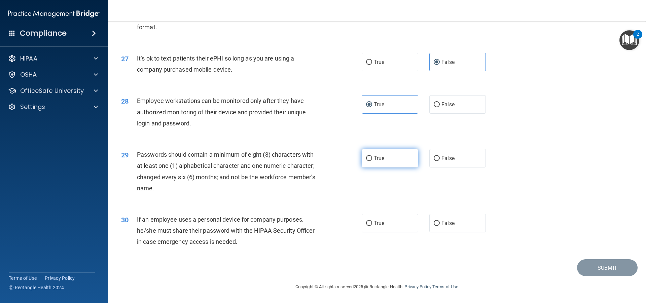
click at [372, 157] on input "True" at bounding box center [369, 158] width 6 height 5
radio input "true"
click at [438, 228] on label "False" at bounding box center [458, 223] width 57 height 19
click at [438, 226] on input "False" at bounding box center [437, 223] width 6 height 5
radio input "true"
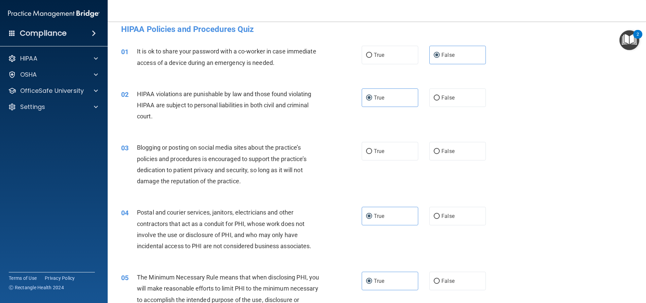
scroll to position [0, 0]
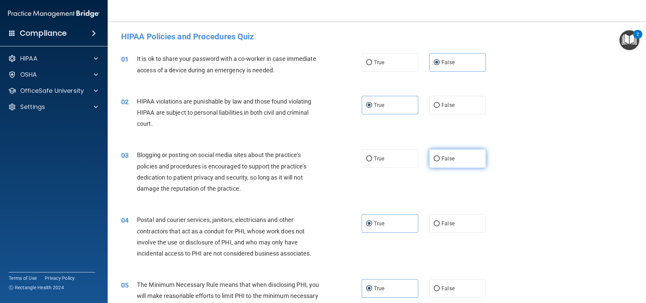
click at [434, 158] on input "False" at bounding box center [437, 159] width 6 height 5
radio input "true"
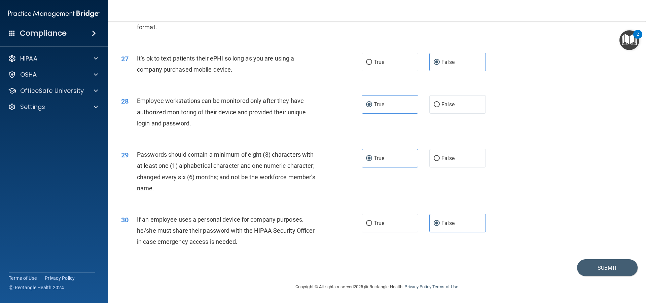
scroll to position [1387, 0]
click at [606, 265] on button "Submit" at bounding box center [607, 268] width 61 height 17
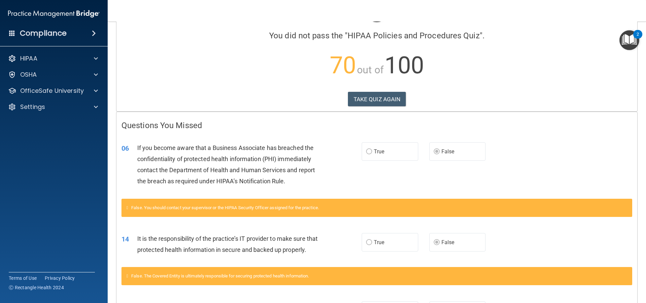
scroll to position [9, 0]
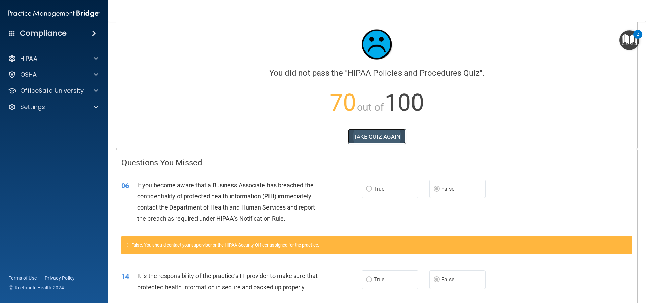
click at [383, 136] on button "TAKE QUIZ AGAIN" at bounding box center [377, 136] width 58 height 15
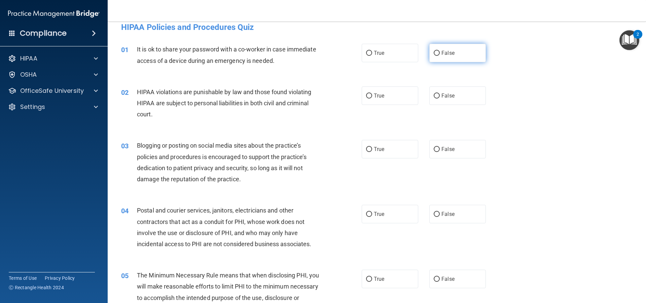
click at [434, 54] on input "False" at bounding box center [437, 53] width 6 height 5
radio input "true"
click at [368, 97] on input "True" at bounding box center [369, 96] width 6 height 5
radio input "true"
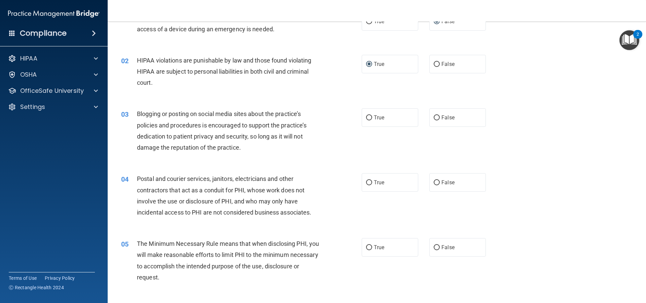
scroll to position [43, 0]
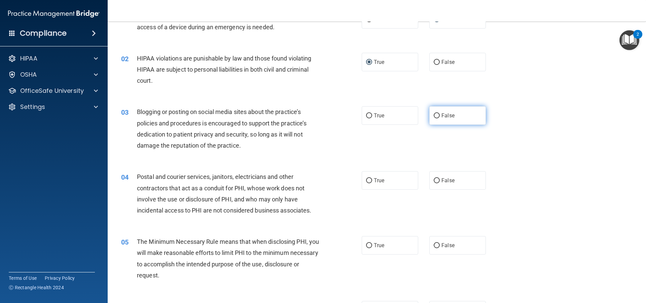
click at [442, 115] on span "False" at bounding box center [448, 115] width 13 height 6
click at [440, 115] on input "False" at bounding box center [437, 115] width 6 height 5
radio input "true"
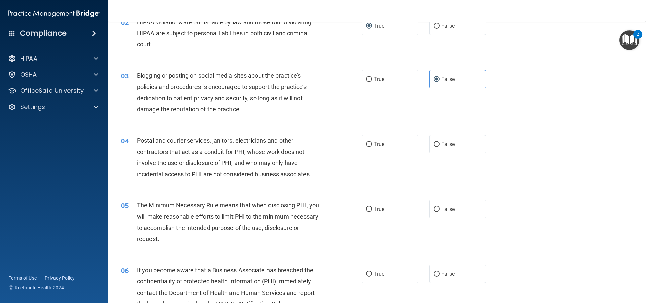
scroll to position [110, 0]
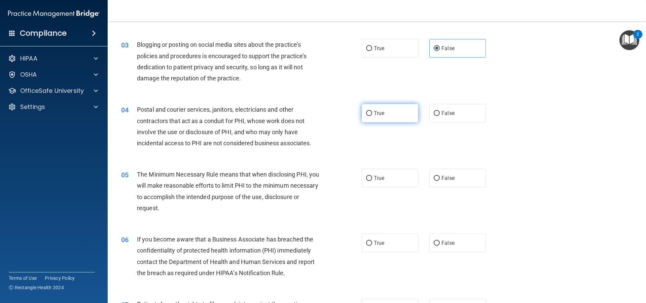
click at [379, 113] on span "True" at bounding box center [379, 113] width 10 height 6
click at [372, 113] on input "True" at bounding box center [369, 113] width 6 height 5
radio input "true"
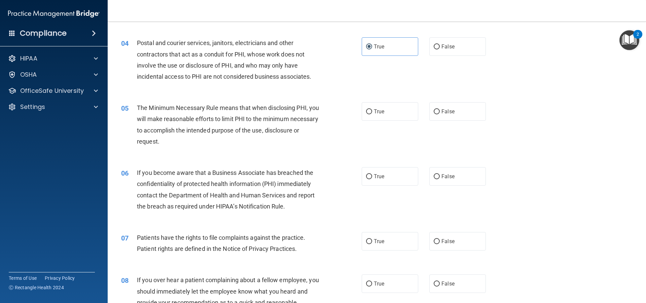
scroll to position [178, 0]
click at [375, 114] on span "True" at bounding box center [379, 111] width 10 height 6
click at [372, 114] on input "True" at bounding box center [369, 111] width 6 height 5
radio input "true"
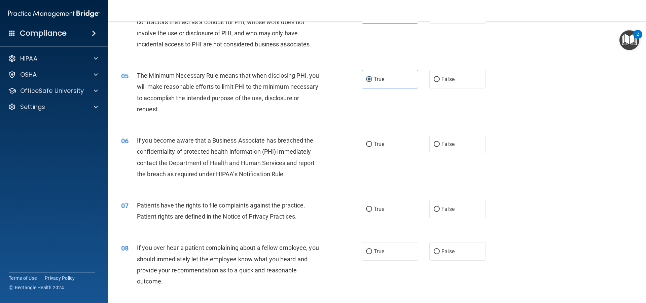
scroll to position [211, 0]
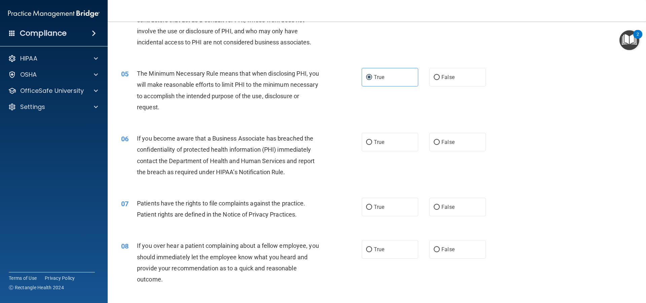
drag, startPoint x: 433, startPoint y: 145, endPoint x: 425, endPoint y: 144, distance: 7.4
click at [434, 145] on input "False" at bounding box center [437, 142] width 6 height 5
radio input "true"
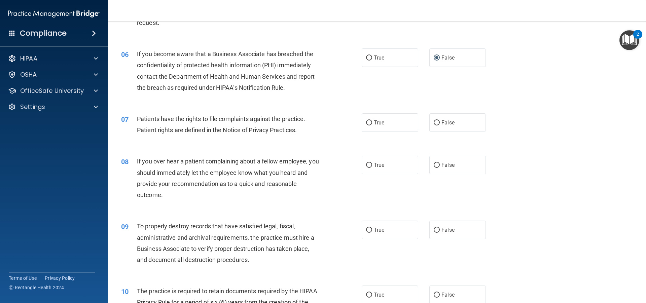
scroll to position [312, 0]
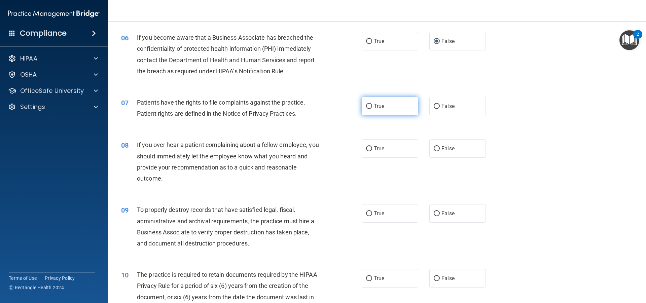
click at [375, 107] on span "True" at bounding box center [379, 106] width 10 height 6
click at [372, 107] on input "True" at bounding box center [369, 106] width 6 height 5
radio input "true"
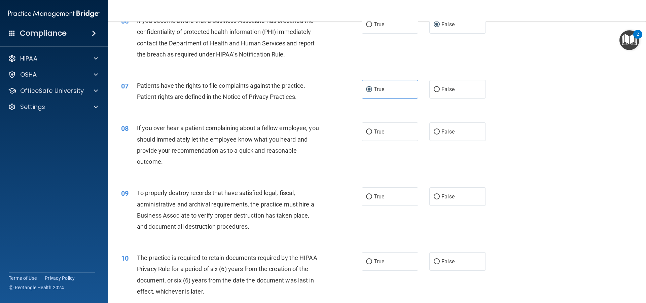
scroll to position [346, 0]
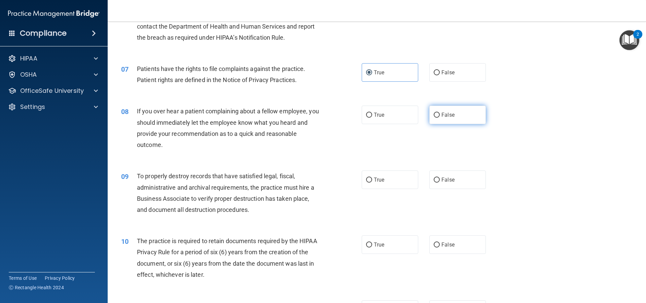
click at [434, 115] on input "False" at bounding box center [437, 115] width 6 height 5
radio input "true"
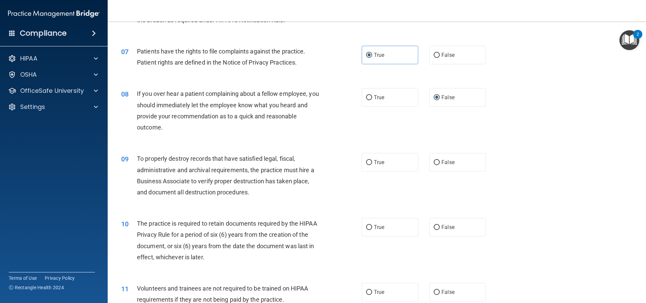
scroll to position [413, 0]
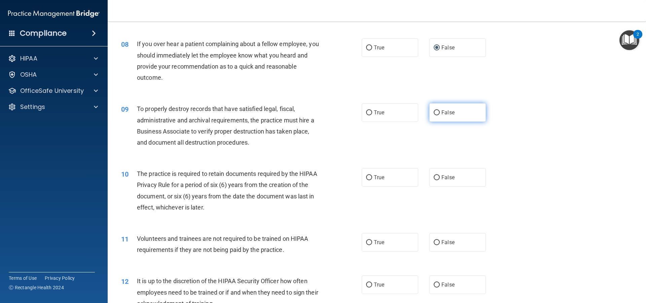
click at [437, 112] on label "False" at bounding box center [458, 112] width 57 height 19
click at [437, 112] on input "False" at bounding box center [437, 112] width 6 height 5
radio input "true"
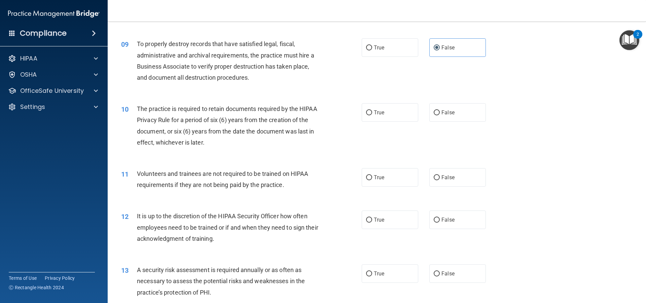
scroll to position [481, 0]
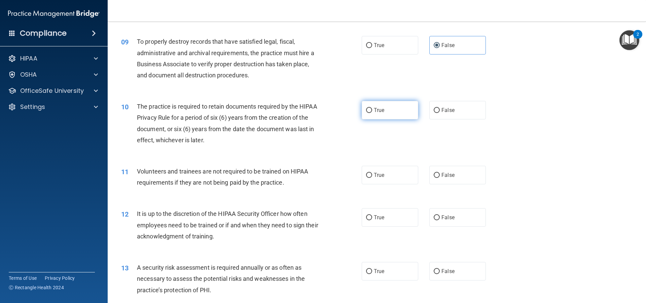
click at [363, 115] on label "True" at bounding box center [390, 110] width 57 height 19
click at [366, 113] on input "True" at bounding box center [369, 110] width 6 height 5
radio input "true"
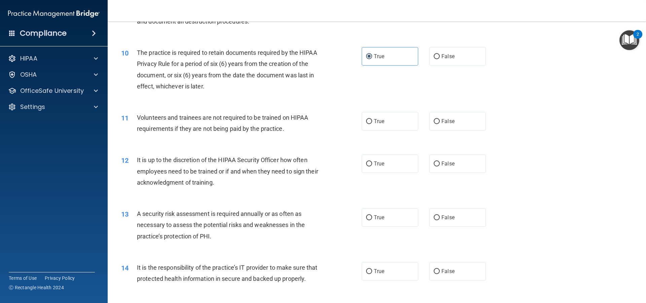
scroll to position [548, 0]
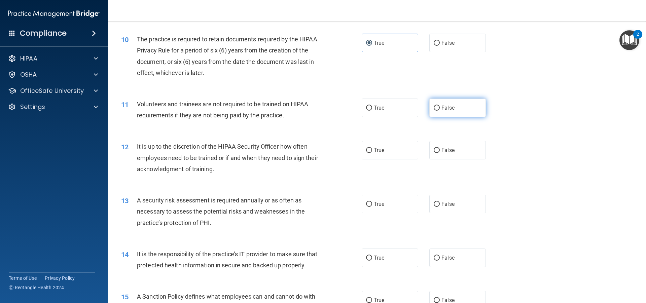
click at [437, 105] on label "False" at bounding box center [458, 108] width 57 height 19
click at [437, 106] on input "False" at bounding box center [437, 108] width 6 height 5
radio input "true"
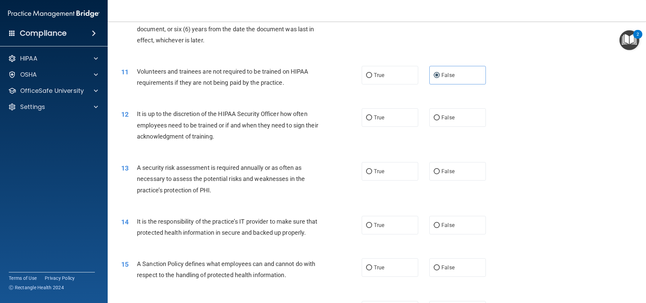
scroll to position [582, 0]
click at [434, 118] on input "False" at bounding box center [437, 116] width 6 height 5
radio input "true"
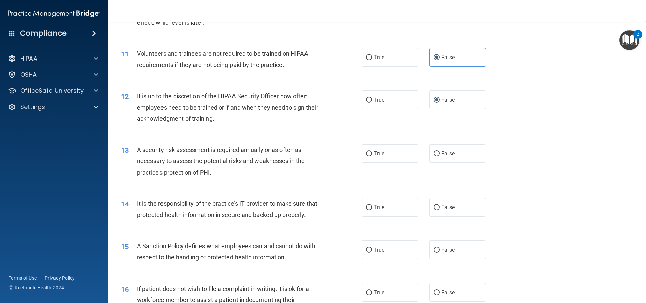
scroll to position [615, 0]
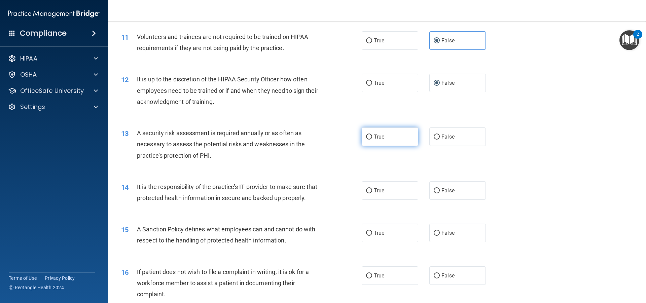
click at [381, 138] on span "True" at bounding box center [379, 137] width 10 height 6
click at [372, 138] on input "True" at bounding box center [369, 137] width 6 height 5
radio input "true"
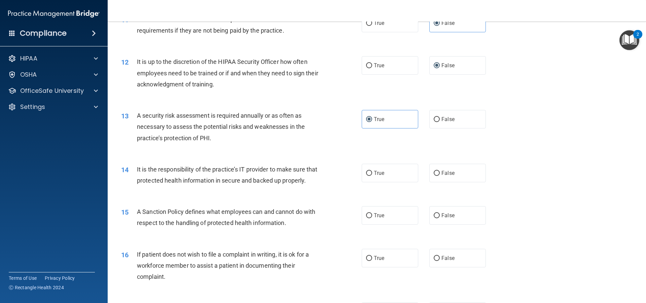
scroll to position [683, 0]
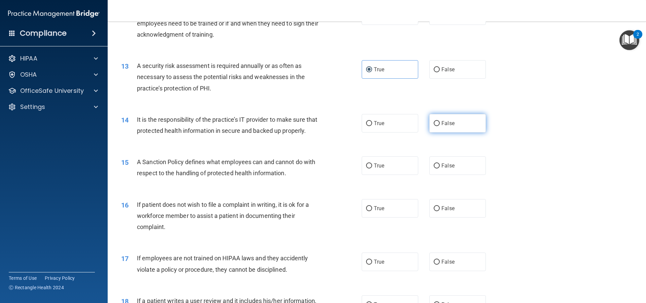
click at [435, 125] on input "False" at bounding box center [437, 123] width 6 height 5
radio input "true"
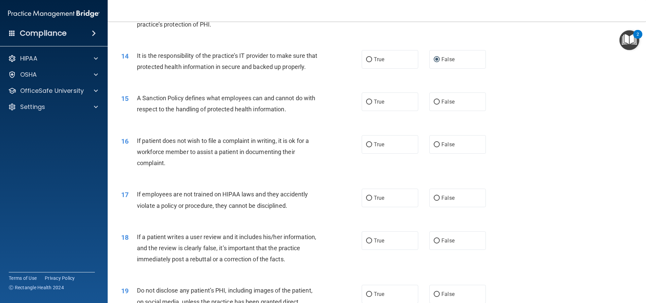
scroll to position [750, 0]
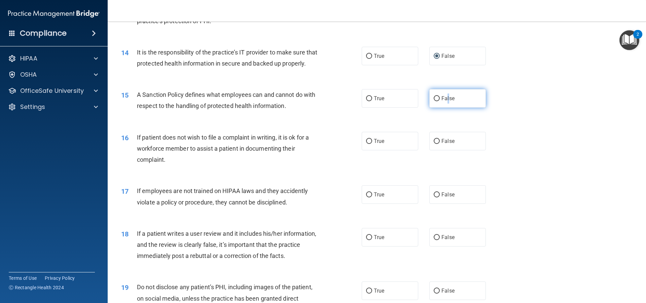
click at [445, 102] on span "False" at bounding box center [448, 98] width 13 height 6
click at [435, 101] on input "False" at bounding box center [437, 98] width 6 height 5
radio input "true"
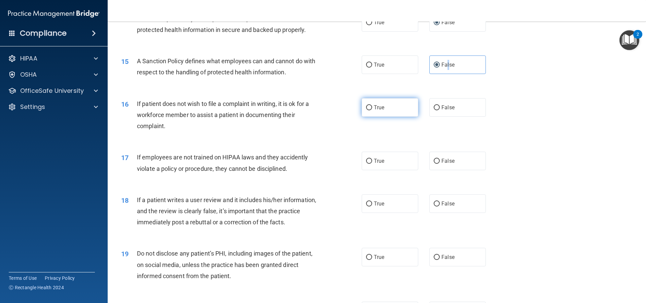
click at [366, 110] on input "True" at bounding box center [369, 107] width 6 height 5
radio input "true"
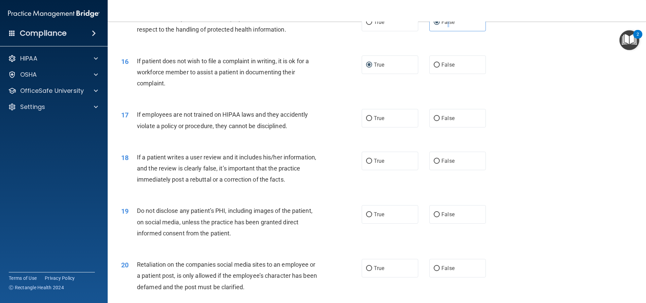
scroll to position [851, 0]
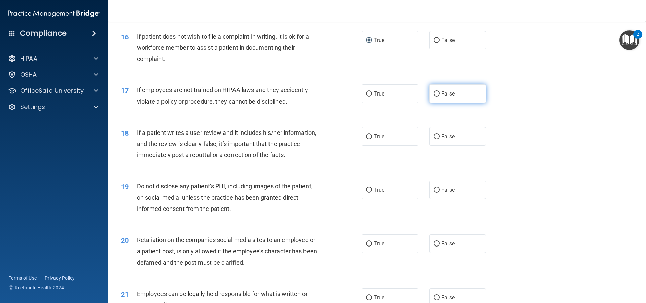
click at [436, 97] on input "False" at bounding box center [437, 94] width 6 height 5
radio input "true"
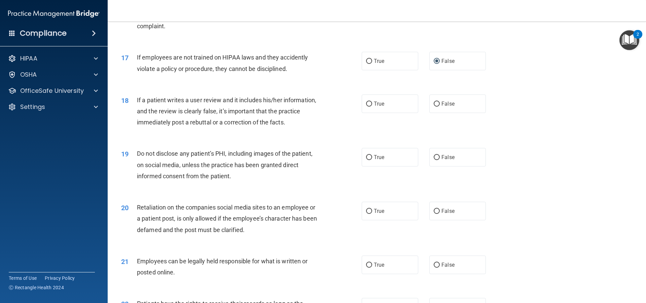
scroll to position [885, 0]
click at [434, 106] on input "False" at bounding box center [437, 103] width 6 height 5
radio input "true"
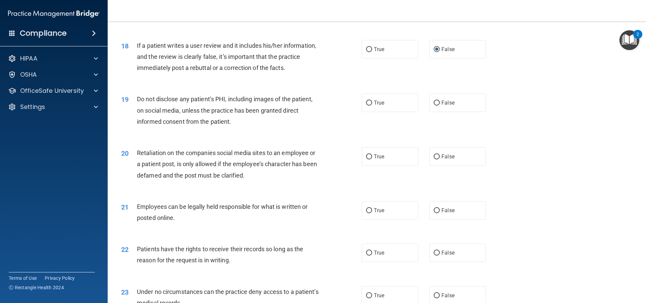
scroll to position [952, 0]
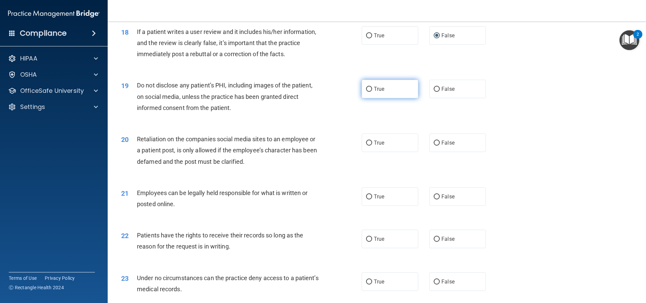
click at [366, 92] on input "True" at bounding box center [369, 89] width 6 height 5
radio input "true"
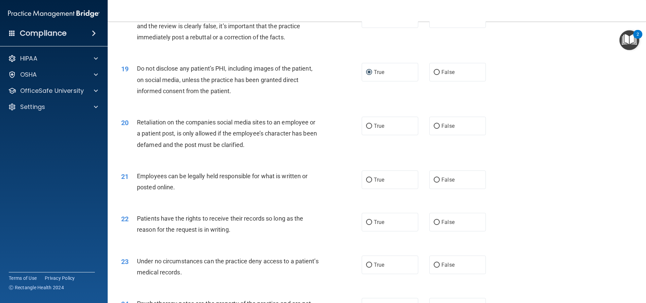
scroll to position [986, 0]
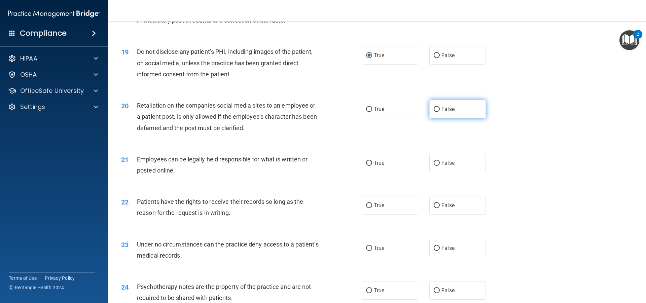
click at [434, 112] on input "False" at bounding box center [437, 109] width 6 height 5
radio input "true"
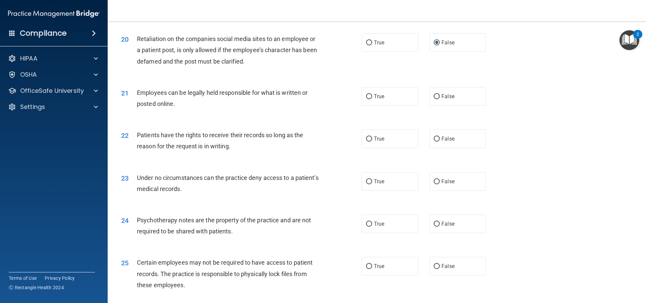
scroll to position [1053, 0]
click at [369, 104] on label "True" at bounding box center [390, 96] width 57 height 19
click at [369, 99] on input "True" at bounding box center [369, 96] width 6 height 5
radio input "true"
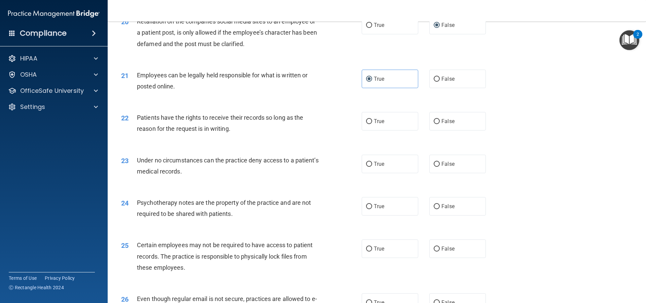
scroll to position [1087, 0]
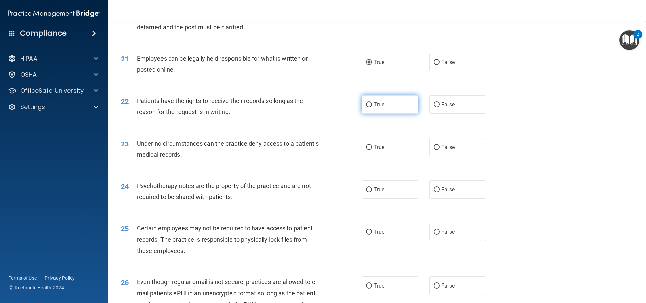
click at [366, 107] on input "True" at bounding box center [369, 104] width 6 height 5
radio input "true"
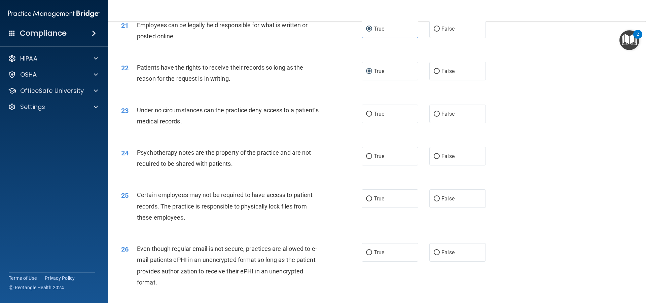
scroll to position [1120, 0]
click at [436, 116] on input "False" at bounding box center [437, 113] width 6 height 5
radio input "true"
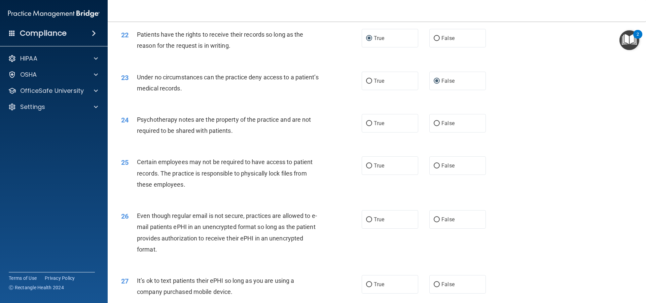
scroll to position [1154, 0]
click at [368, 125] on input "True" at bounding box center [369, 122] width 6 height 5
radio input "true"
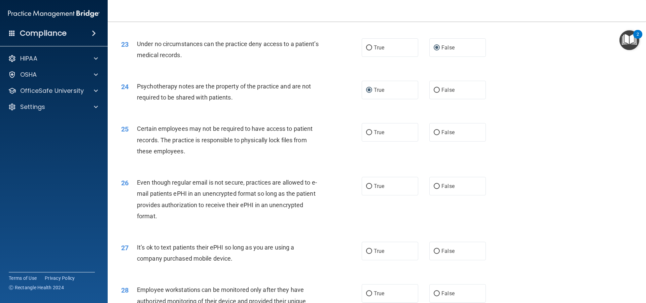
scroll to position [1188, 0]
click at [369, 138] on label "True" at bounding box center [390, 131] width 57 height 19
click at [369, 134] on input "True" at bounding box center [369, 131] width 6 height 5
radio input "true"
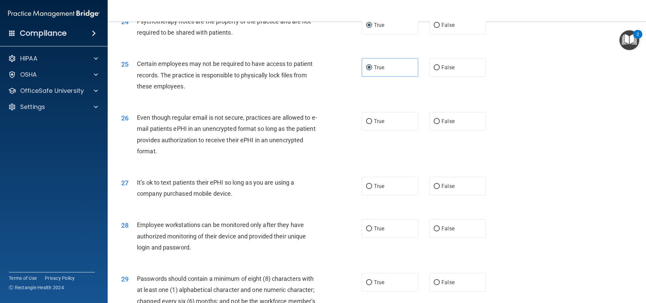
scroll to position [1255, 0]
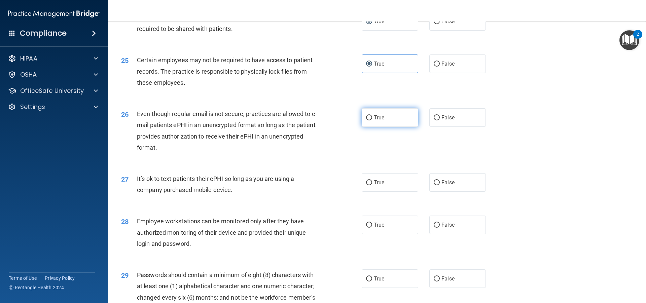
click at [368, 121] on input "True" at bounding box center [369, 117] width 6 height 5
radio input "true"
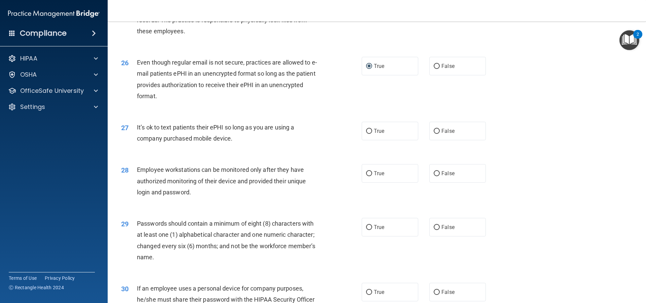
scroll to position [1322, 0]
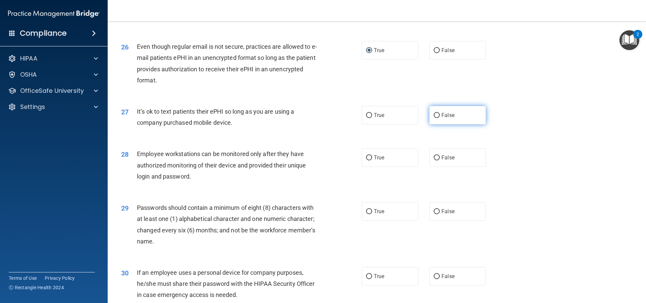
click at [436, 123] on label "False" at bounding box center [458, 115] width 57 height 19
click at [436, 118] on input "False" at bounding box center [437, 115] width 6 height 5
radio input "true"
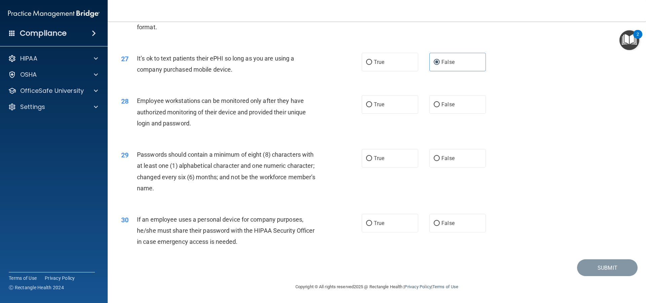
scroll to position [1387, 0]
click at [435, 103] on input "False" at bounding box center [437, 104] width 6 height 5
radio input "true"
click at [374, 158] on span "True" at bounding box center [379, 158] width 10 height 6
click at [372, 158] on input "True" at bounding box center [369, 158] width 6 height 5
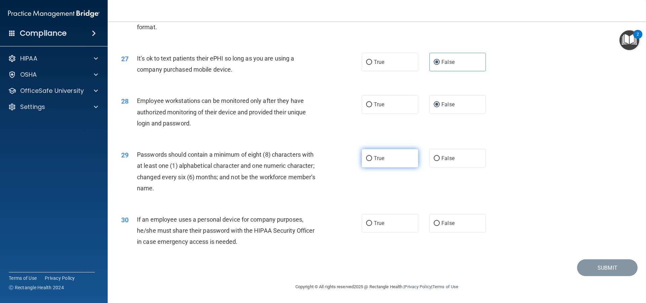
radio input "true"
click at [434, 226] on input "False" at bounding box center [437, 223] width 6 height 5
click at [591, 268] on button "Submit" at bounding box center [607, 268] width 61 height 17
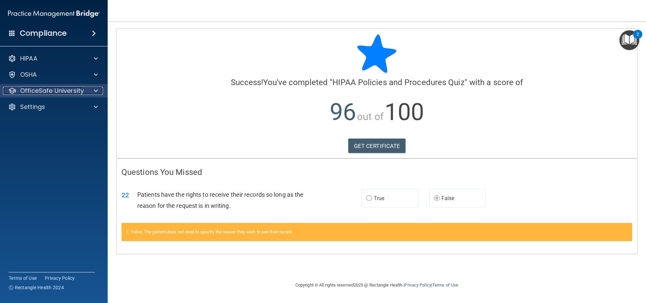
click at [74, 88] on p "OfficeSafe University" at bounding box center [52, 91] width 64 height 8
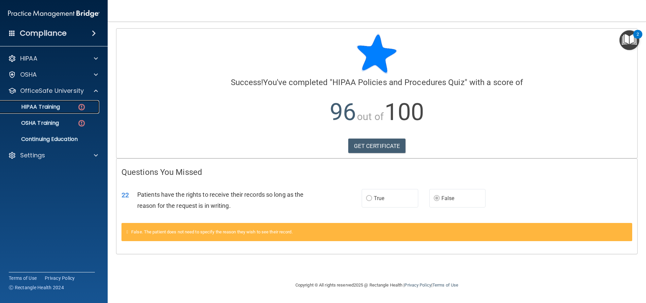
click at [57, 108] on p "HIPAA Training" at bounding box center [32, 107] width 56 height 7
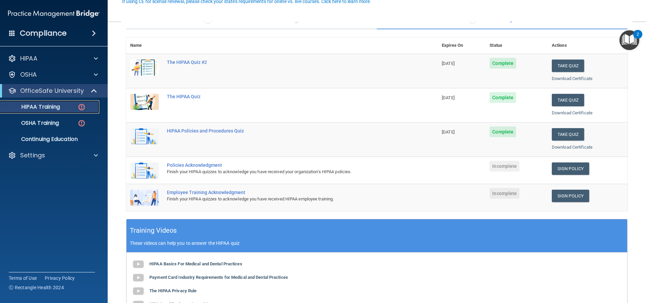
scroll to position [67, 0]
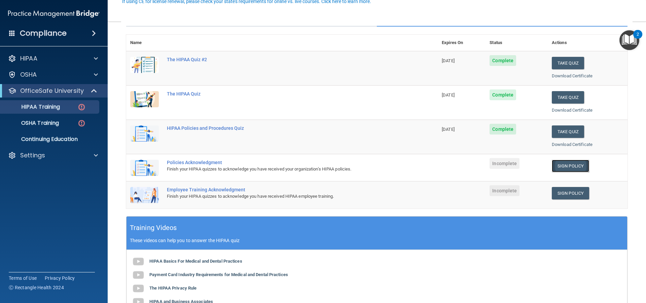
click at [566, 166] on link "Sign Policy" at bounding box center [570, 166] width 37 height 12
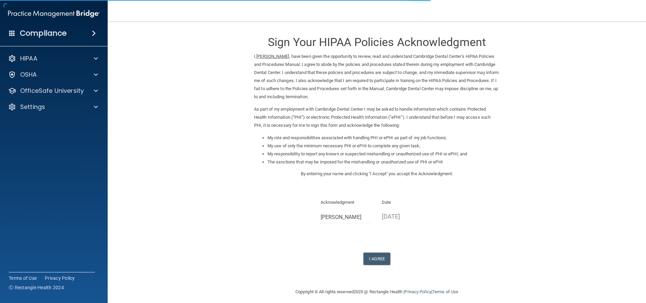
scroll to position [5, 0]
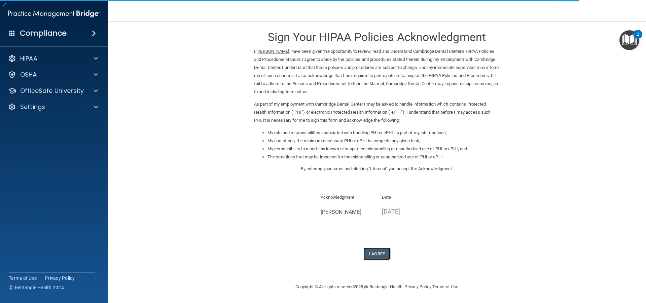
click at [374, 251] on button "I Agree" at bounding box center [377, 254] width 27 height 12
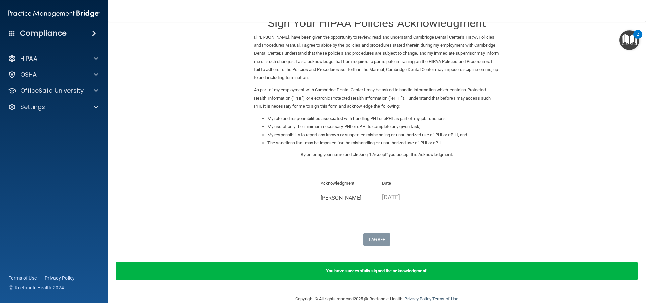
scroll to position [31, 0]
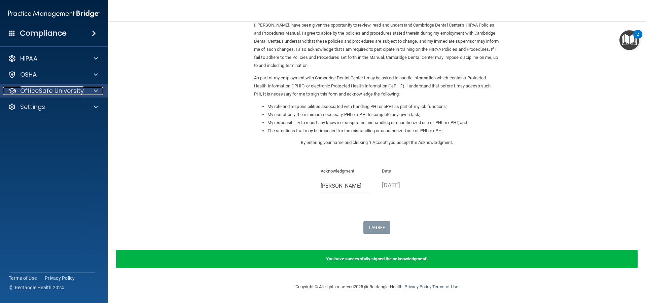
click at [80, 88] on p "OfficeSafe University" at bounding box center [52, 91] width 64 height 8
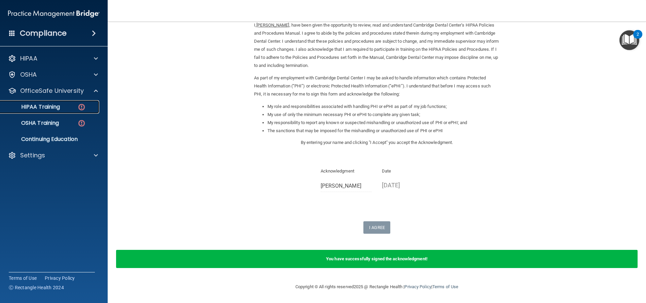
click at [63, 111] on link "HIPAA Training" at bounding box center [46, 106] width 106 height 13
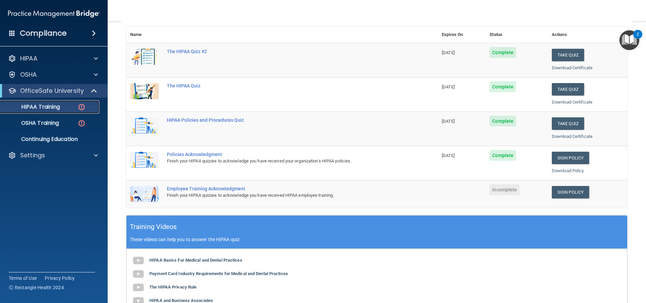
scroll to position [62, 0]
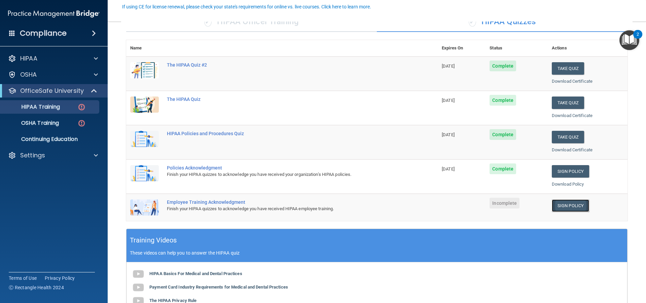
click at [557, 204] on link "Sign Policy" at bounding box center [570, 206] width 37 height 12
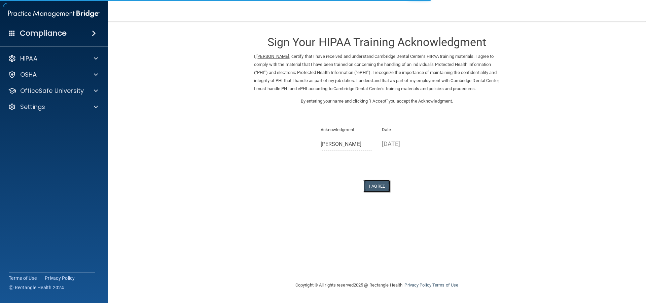
click at [380, 191] on button "I Agree" at bounding box center [377, 186] width 27 height 12
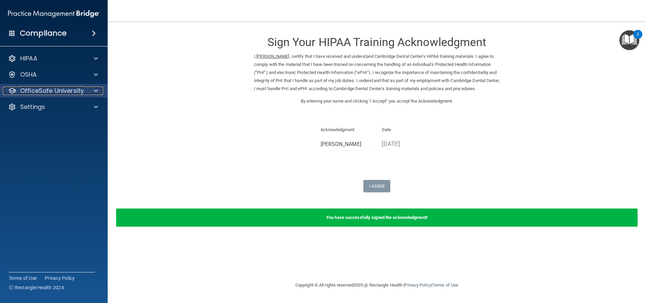
click at [65, 89] on p "OfficeSafe University" at bounding box center [52, 91] width 64 height 8
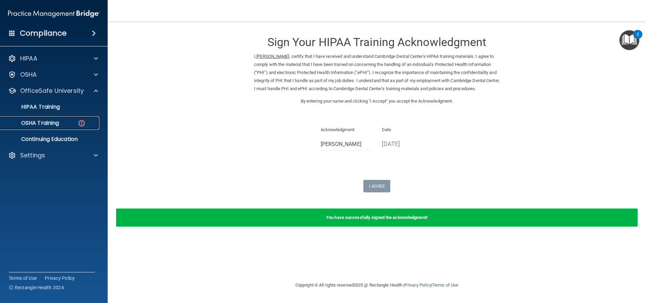
click at [53, 120] on p "OSHA Training" at bounding box center [31, 123] width 55 height 7
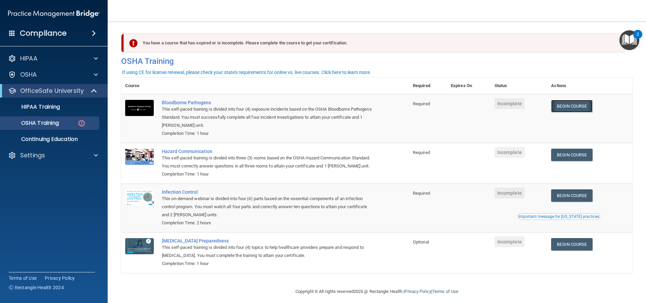
click at [577, 104] on link "Begin Course" at bounding box center [571, 106] width 41 height 12
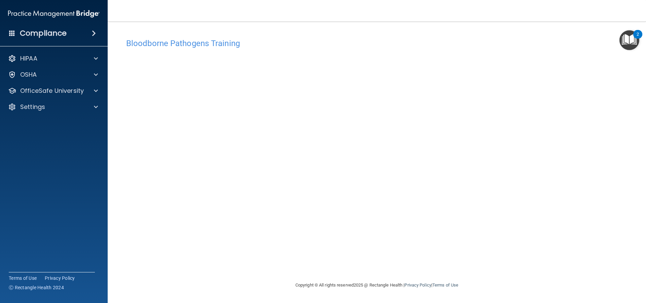
click at [177, 46] on h4 "Bloodborne Pathogens Training" at bounding box center [377, 43] width 502 height 9
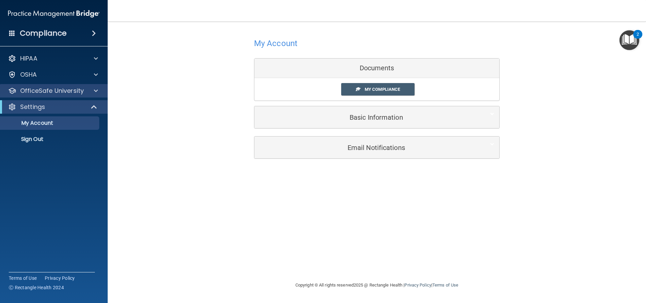
click at [92, 84] on div "OfficeSafe University" at bounding box center [54, 90] width 108 height 13
click at [92, 89] on div at bounding box center [95, 91] width 17 height 8
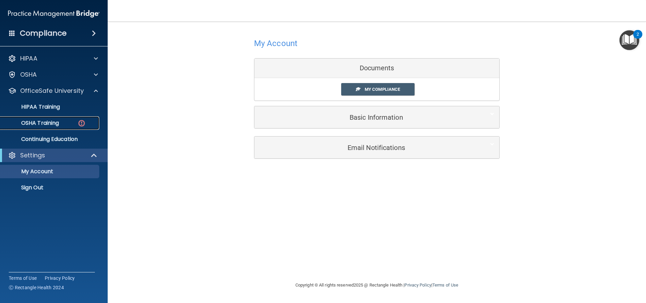
click at [59, 124] on p "OSHA Training" at bounding box center [31, 123] width 55 height 7
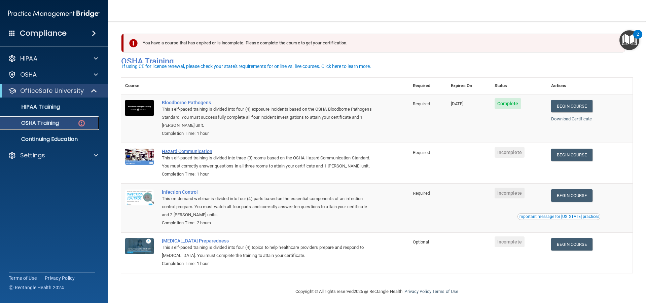
scroll to position [14, 0]
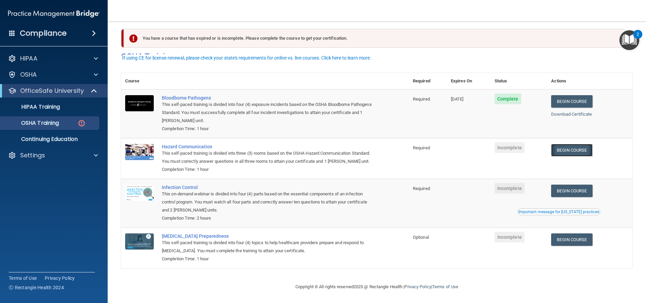
click at [576, 144] on link "Begin Course" at bounding box center [571, 150] width 41 height 12
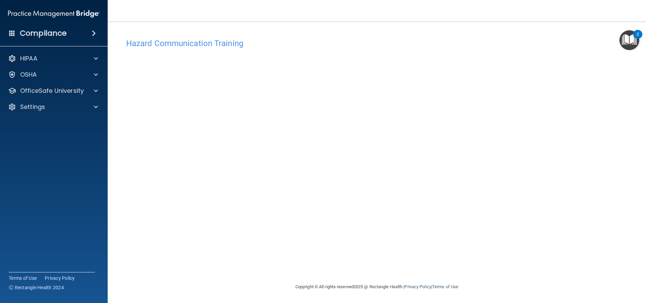
click at [641, 33] on div "2" at bounding box center [638, 34] width 9 height 9
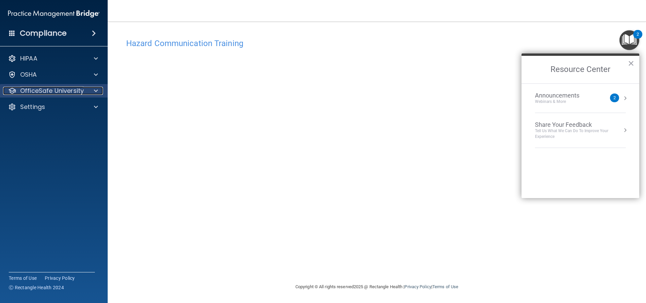
click at [100, 87] on div at bounding box center [95, 91] width 17 height 8
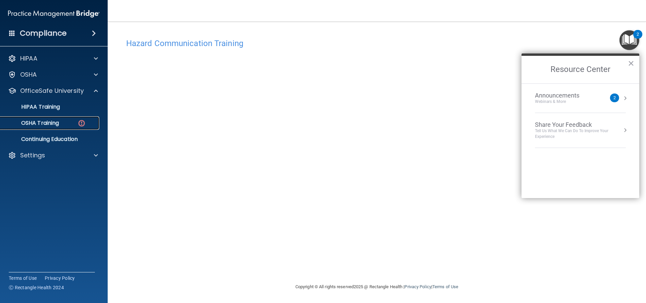
click at [67, 126] on div "OSHA Training" at bounding box center [50, 123] width 92 height 7
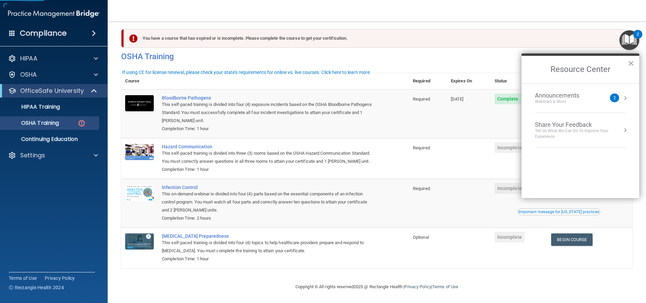
scroll to position [14, 0]
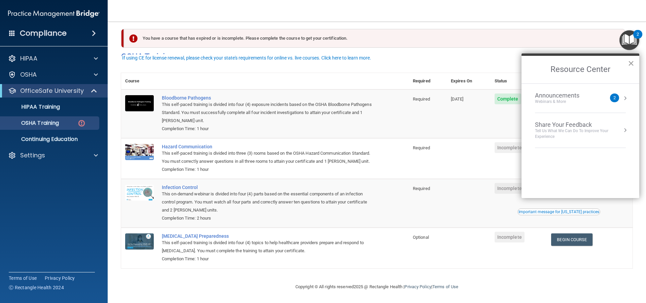
click at [631, 61] on button "×" at bounding box center [631, 63] width 6 height 11
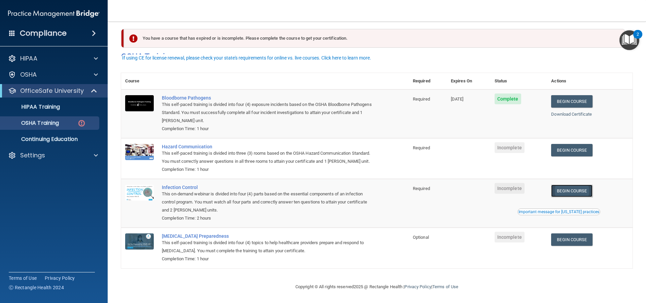
click at [576, 192] on link "Begin Course" at bounding box center [571, 191] width 41 height 12
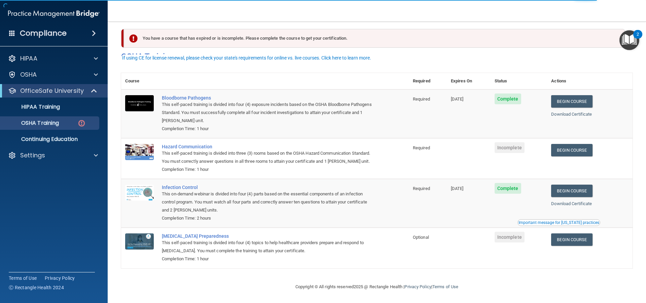
scroll to position [14, 0]
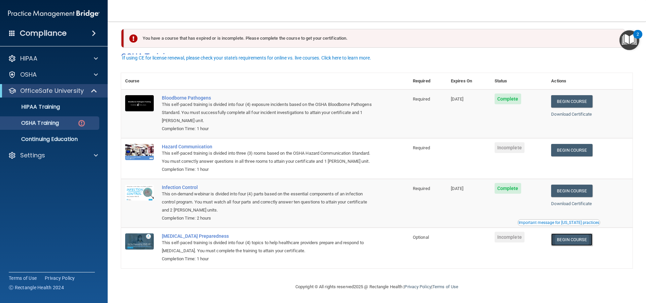
click at [559, 238] on link "Begin Course" at bounding box center [571, 240] width 41 height 12
click at [566, 144] on link "Begin Course" at bounding box center [571, 150] width 41 height 12
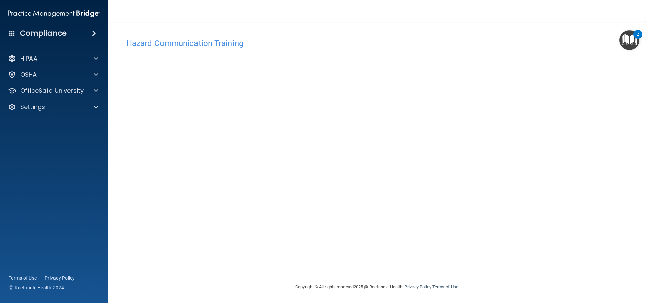
click at [635, 34] on div "2" at bounding box center [638, 34] width 9 height 9
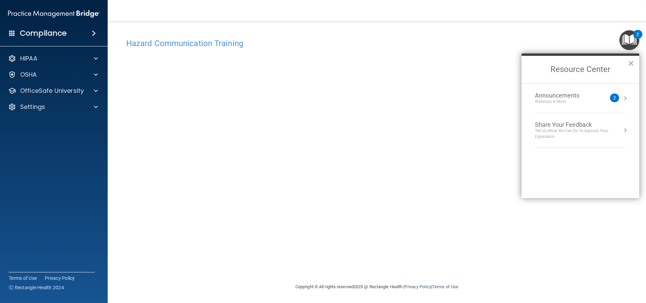
click at [346, 41] on h4 "Hazard Communication Training" at bounding box center [377, 43] width 502 height 9
click at [213, 43] on h4 "Hazard Communication Training" at bounding box center [377, 43] width 502 height 9
click at [83, 90] on div "OfficeSafe University" at bounding box center [44, 91] width 83 height 8
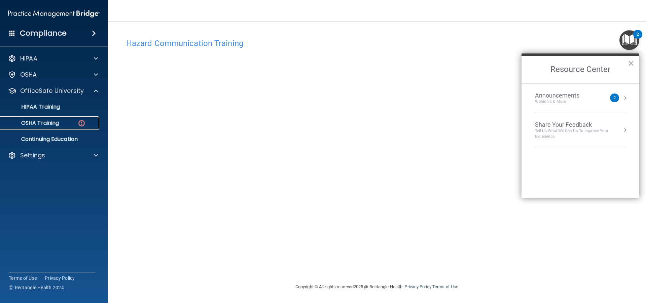
click at [54, 122] on p "OSHA Training" at bounding box center [31, 123] width 55 height 7
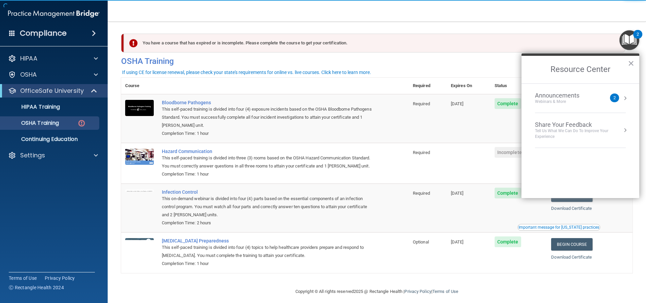
scroll to position [14, 0]
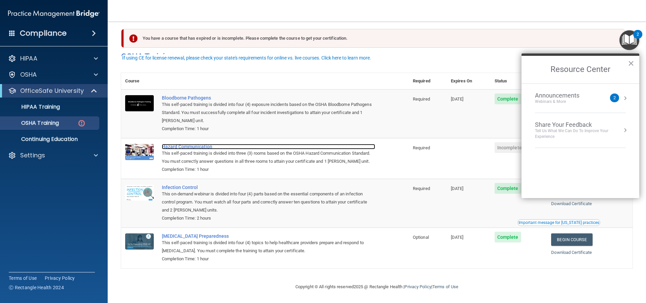
click at [195, 144] on div "Hazard Communication" at bounding box center [268, 146] width 213 height 5
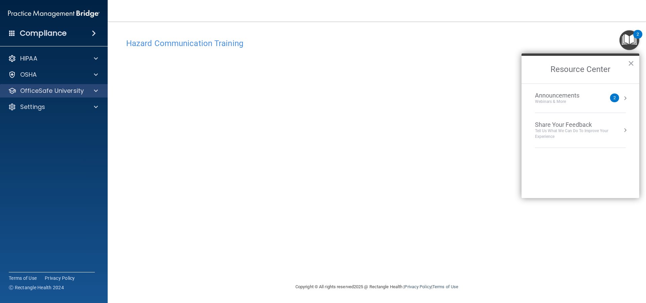
click at [87, 86] on div "OfficeSafe University" at bounding box center [54, 90] width 108 height 13
click at [96, 90] on span at bounding box center [96, 91] width 4 height 8
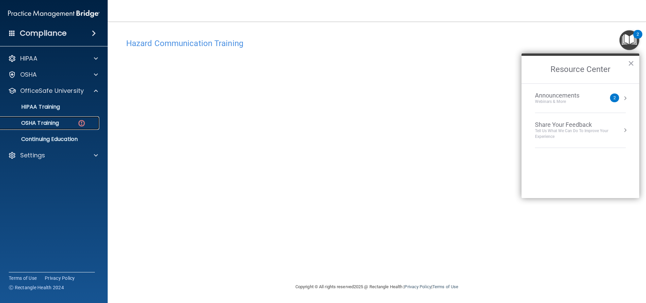
click at [64, 122] on div "OSHA Training" at bounding box center [50, 123] width 92 height 7
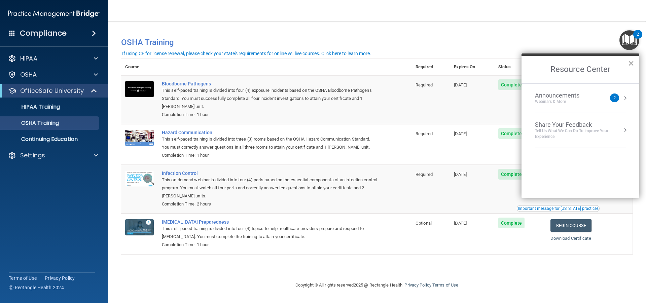
click at [632, 61] on button "×" at bounding box center [631, 63] width 6 height 11
